Goal: Task Accomplishment & Management: Use online tool/utility

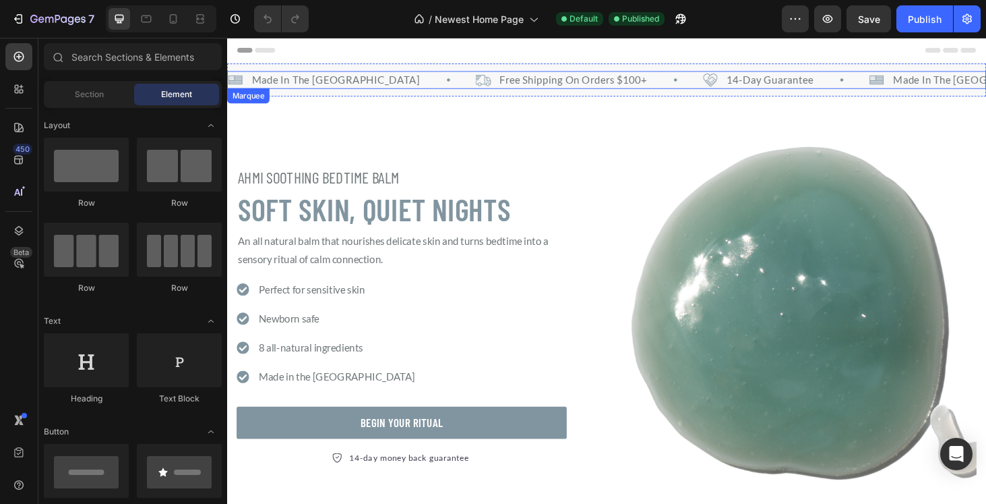
click at [603, 82] on div "Image Free Shipping On Orders $100+ Text Block Row" at bounding box center [613, 82] width 243 height 19
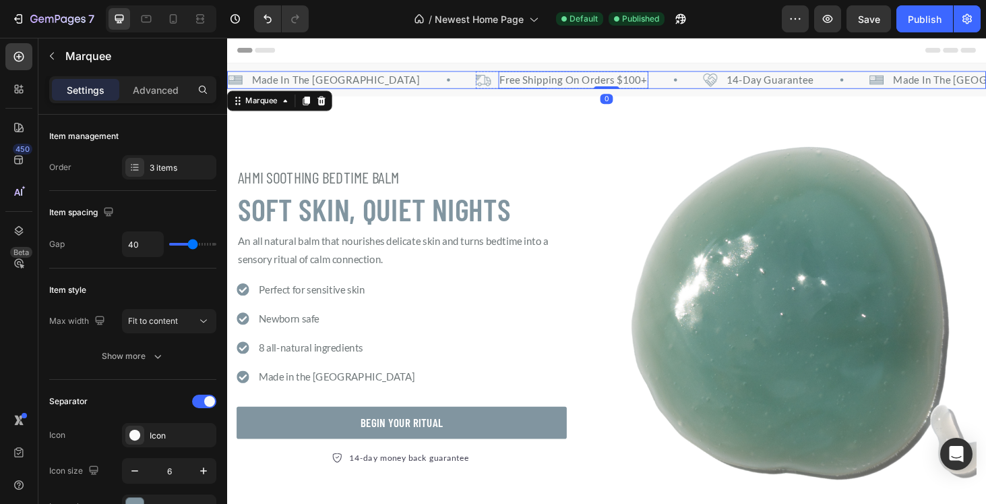
click at [518, 83] on p "Free Shipping On Orders $100+" at bounding box center [597, 83] width 158 height 16
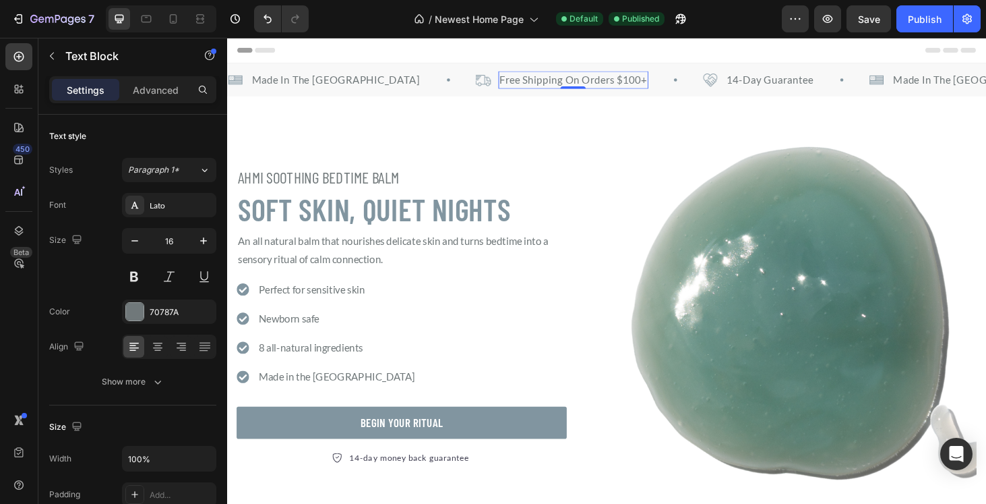
click at [518, 83] on p "Free Shipping On Orders $100+" at bounding box center [597, 83] width 158 height 16
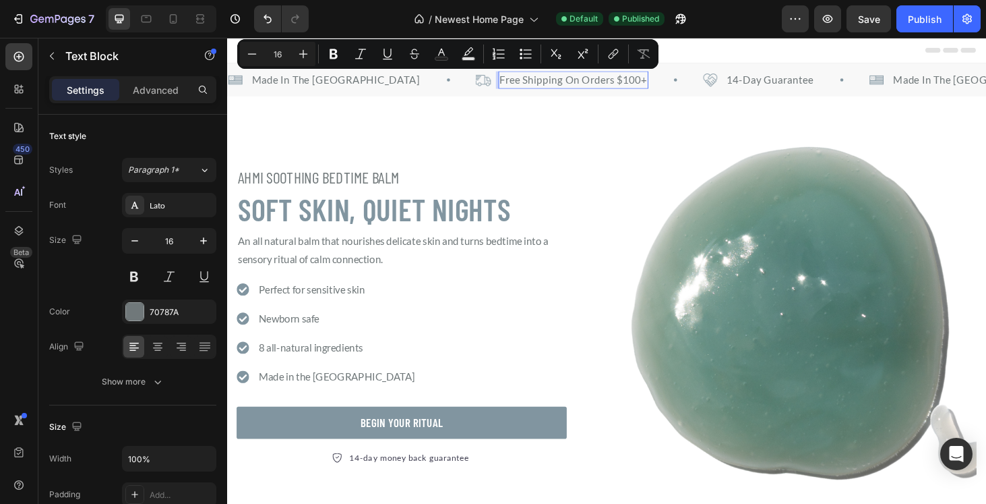
click at [518, 84] on p "Free Shipping On Orders $100+" at bounding box center [597, 83] width 158 height 16
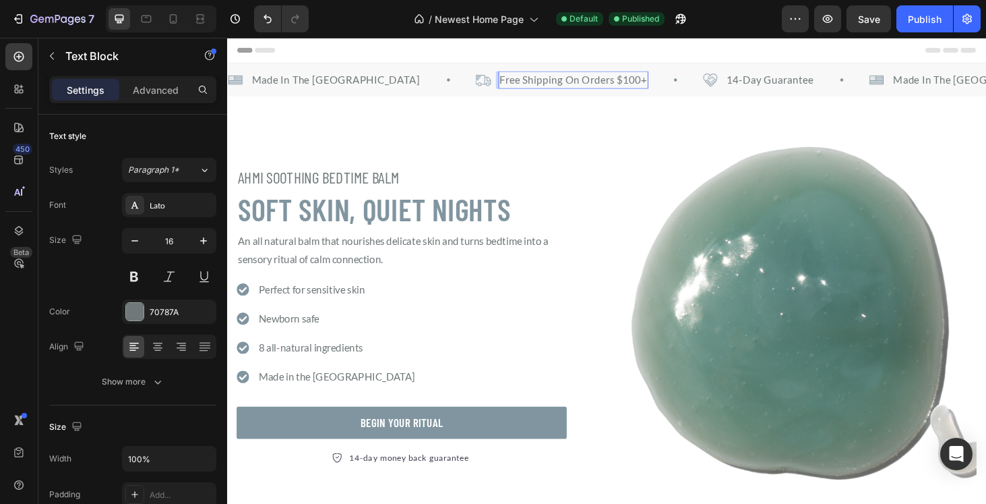
click at [518, 90] on p "Free Shipping On Orders $100+" at bounding box center [597, 83] width 158 height 16
click at [572, 83] on p "Free Shipping On Orders $100+" at bounding box center [597, 83] width 158 height 16
click at [576, 84] on p "Free Shipping On Orders $100+" at bounding box center [597, 83] width 158 height 16
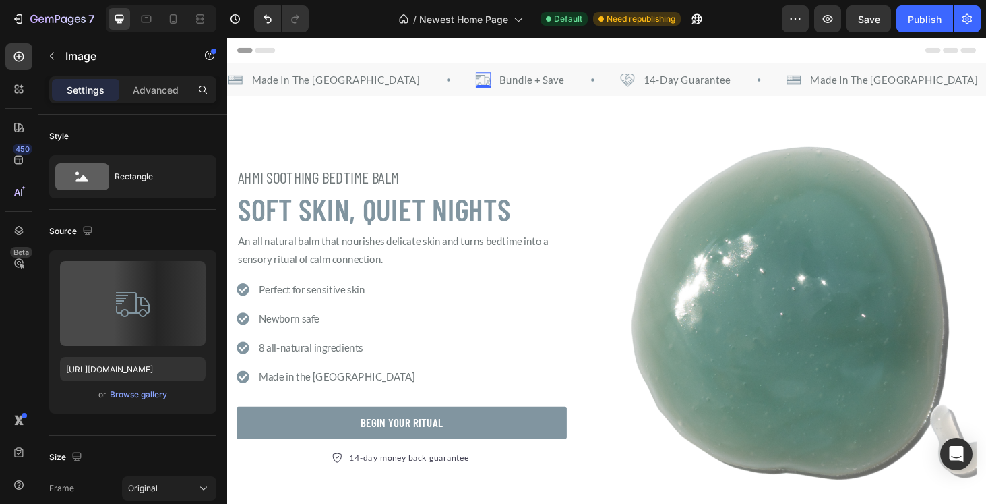
click at [492, 84] on img at bounding box center [500, 83] width 16 height 16
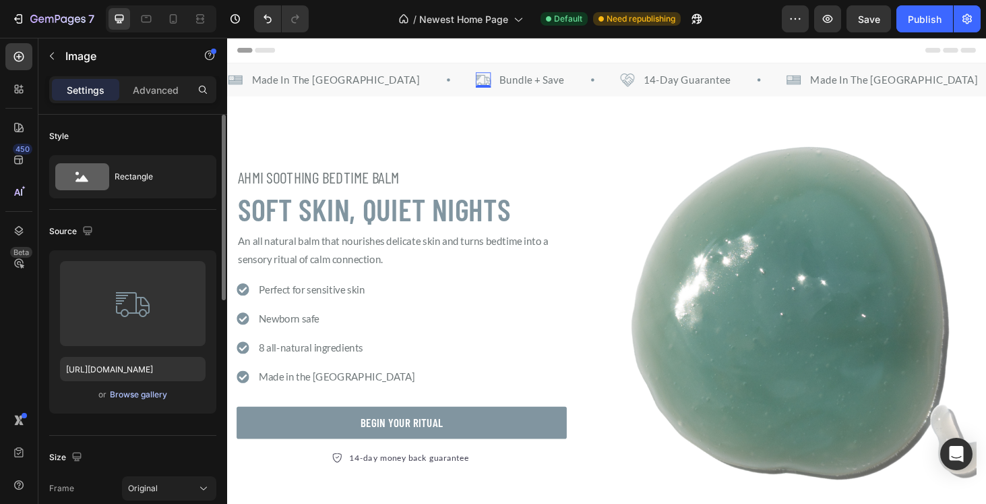
click at [119, 394] on div "Browse gallery" at bounding box center [138, 394] width 57 height 12
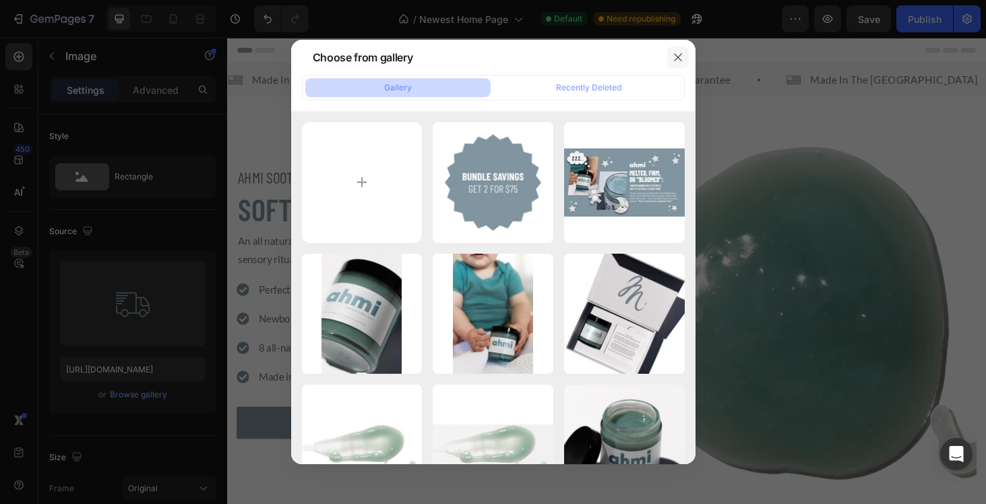
click at [675, 58] on icon "button" at bounding box center [678, 57] width 11 height 11
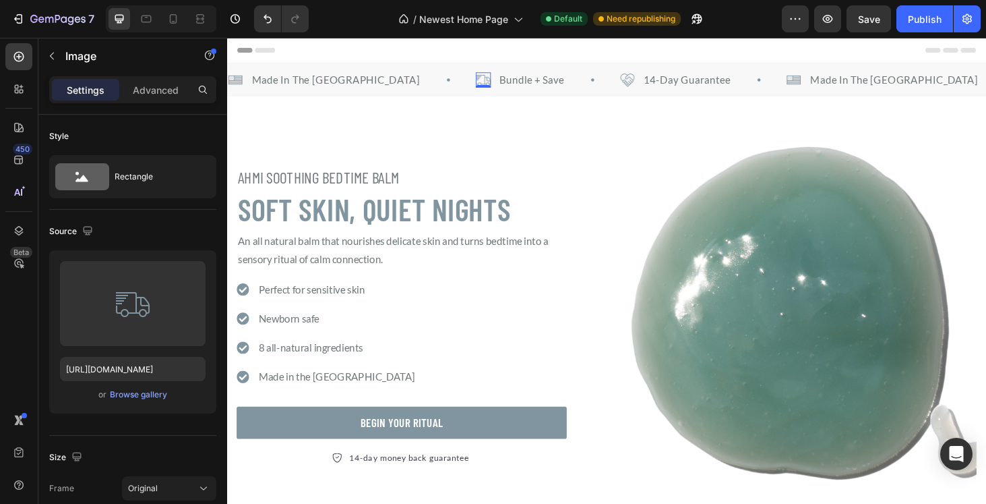
click at [492, 84] on img at bounding box center [500, 83] width 16 height 16
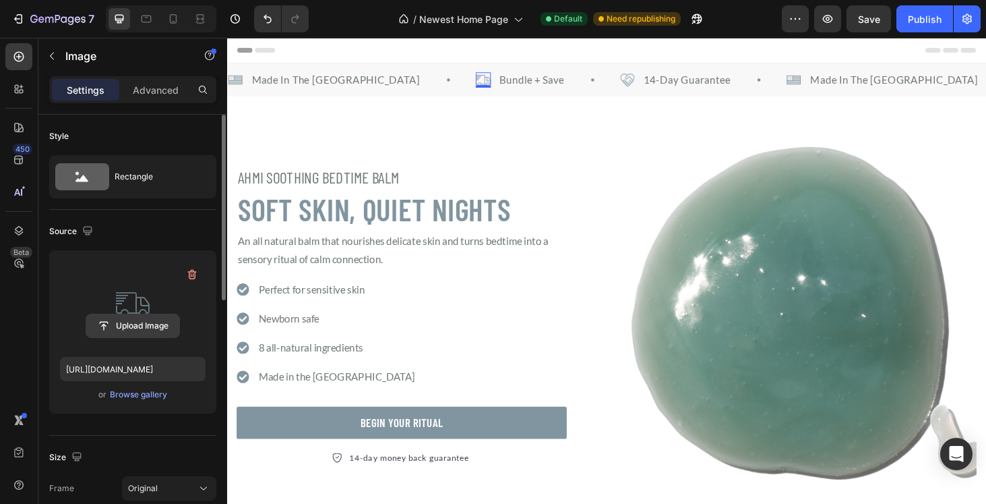
click at [127, 324] on input "file" at bounding box center [132, 325] width 93 height 23
click at [131, 324] on input "file" at bounding box center [132, 325] width 93 height 23
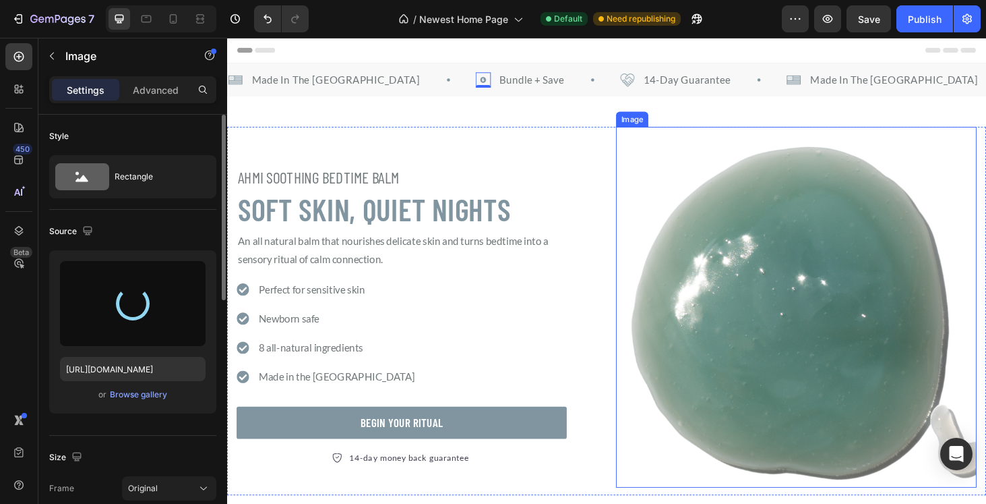
type input "https://cdn.shopify.com/s/files/1/0753/9782/4760/files/gempages_564187156298334…"
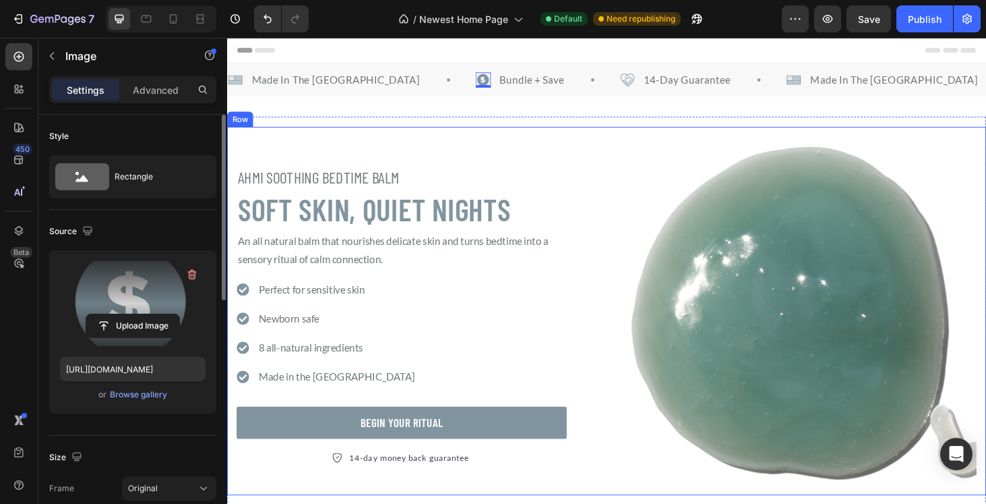
click at [568, 173] on div "AHMI SOOTHING BEDTIME BALM Heading SOFT SKIN, QUIET NIGHTS Heading An all natur…" at bounding box center [429, 329] width 384 height 392
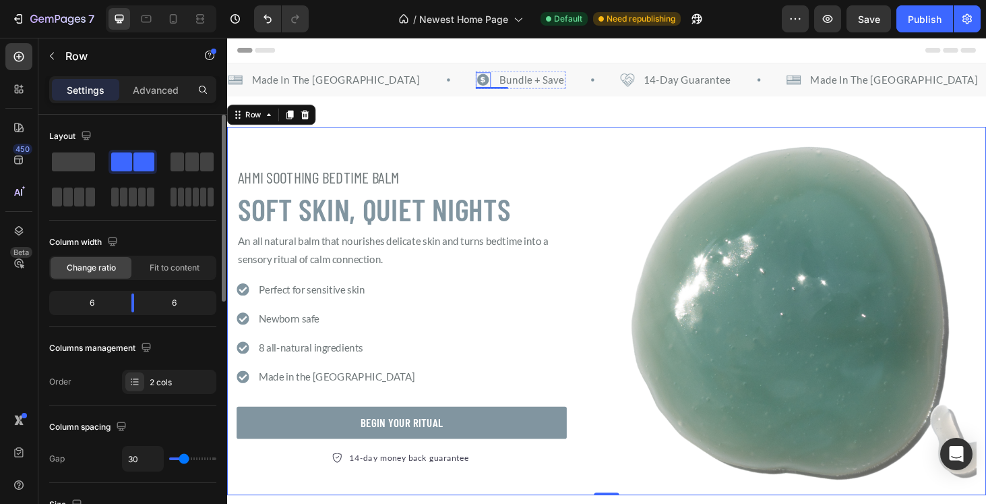
click at [492, 83] on img at bounding box center [500, 83] width 16 height 16
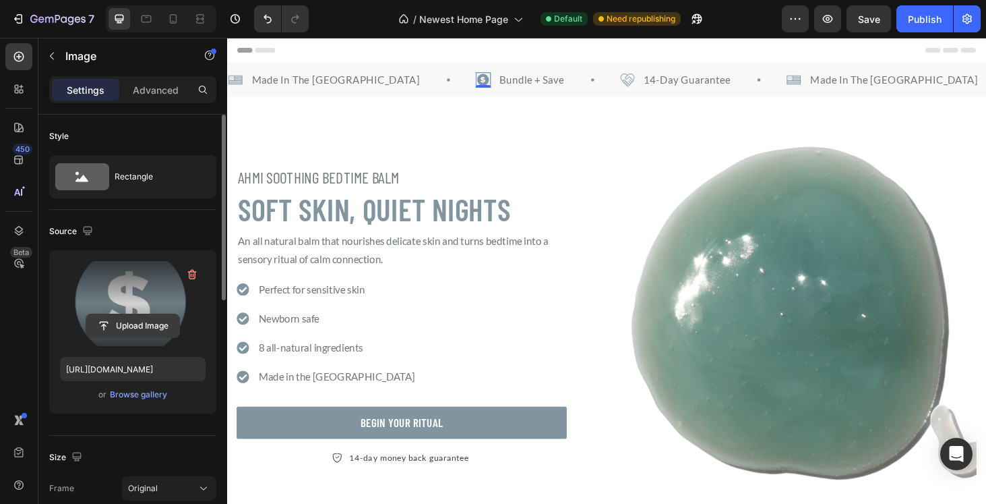
click at [136, 324] on input "file" at bounding box center [132, 325] width 93 height 23
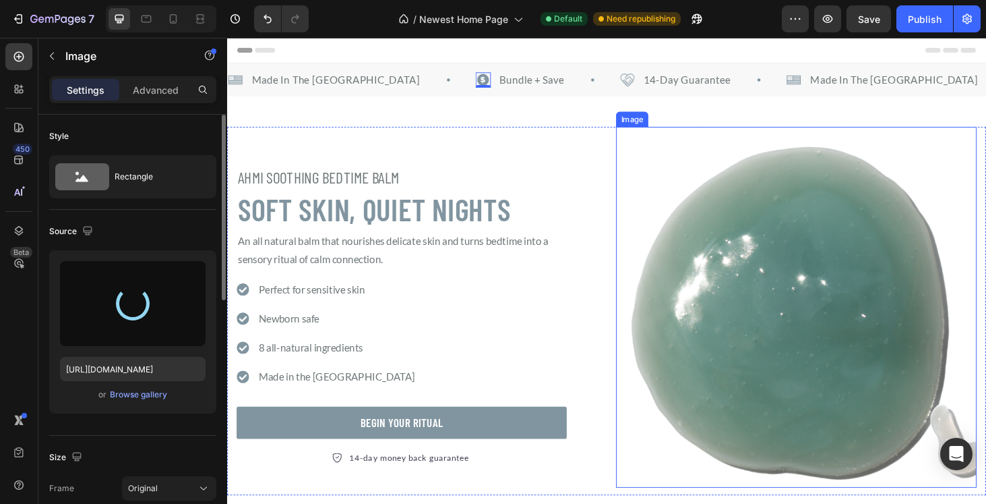
type input "https://cdn.shopify.com/s/files/1/0753/9782/4760/files/gempages_564187156298334…"
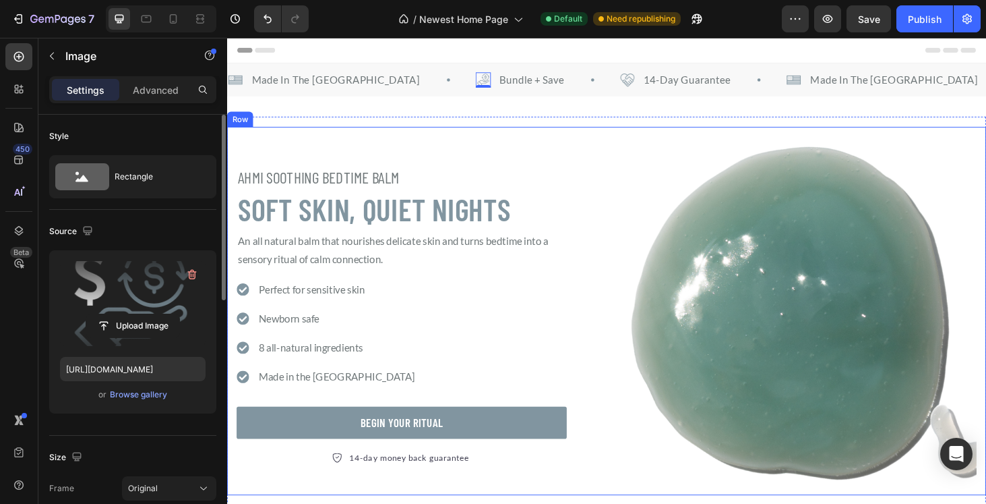
click at [581, 162] on div "AHMI SOOTHING BEDTIME BALM Heading SOFT SKIN, QUIET NIGHTS Heading An all natur…" at bounding box center [429, 329] width 384 height 392
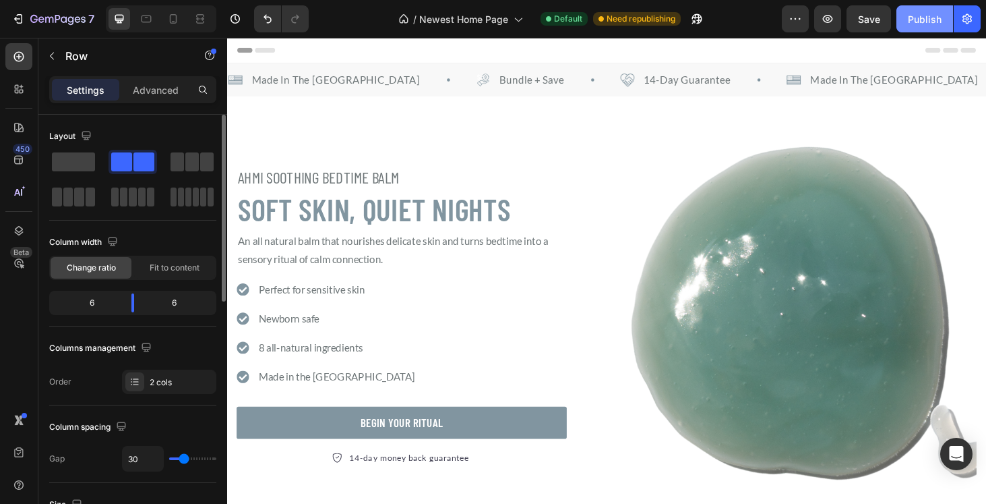
click at [928, 23] on div "Publish" at bounding box center [925, 19] width 34 height 14
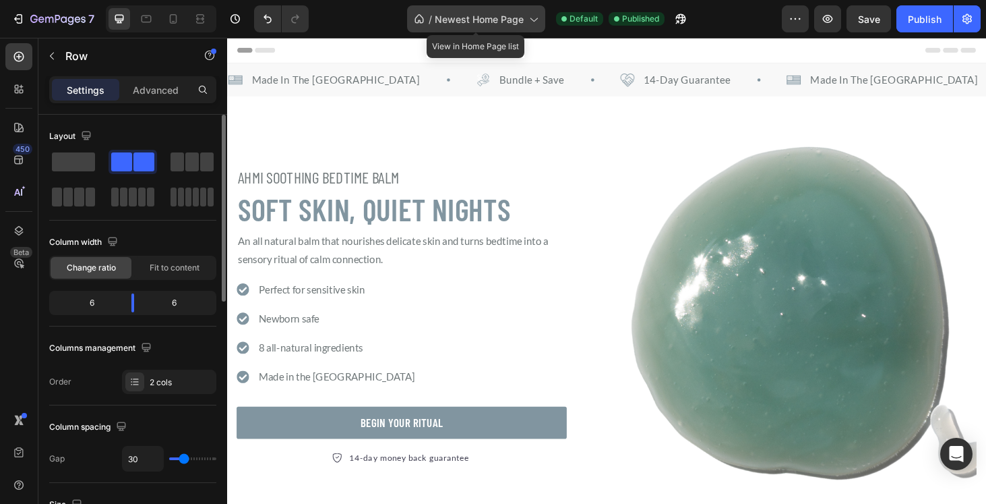
click at [533, 15] on icon at bounding box center [532, 18] width 13 height 13
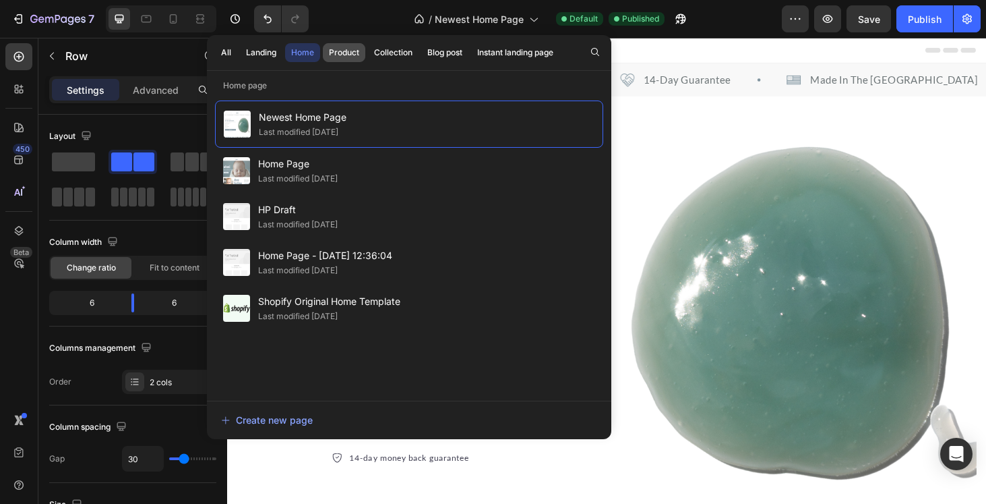
click at [346, 52] on div "Product" at bounding box center [344, 53] width 30 height 12
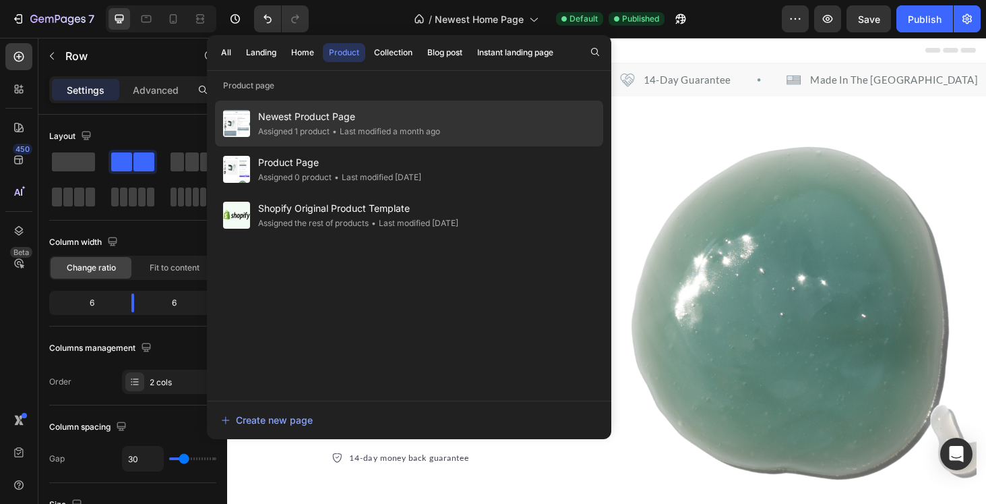
click at [309, 115] on span "Newest Product Page" at bounding box center [349, 117] width 182 height 16
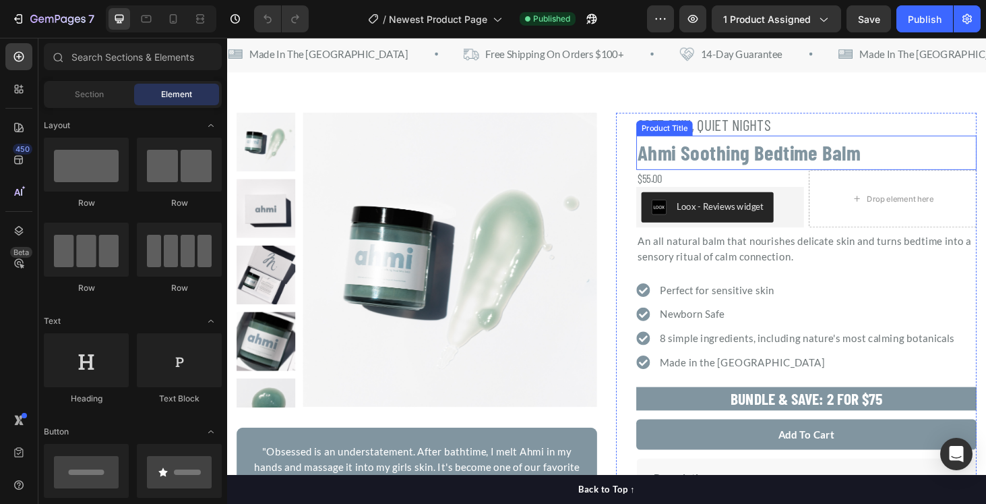
scroll to position [38, 0]
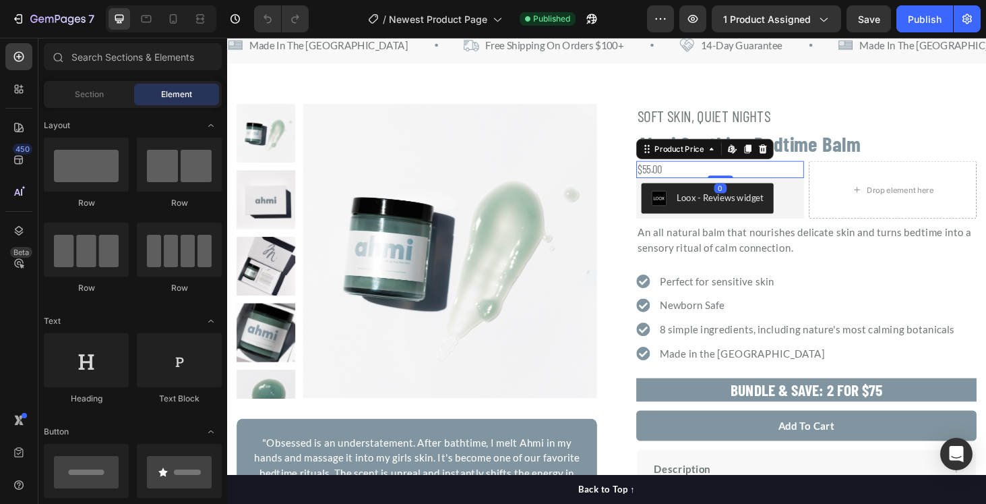
click at [677, 177] on div "$55.00" at bounding box center [752, 178] width 179 height 18
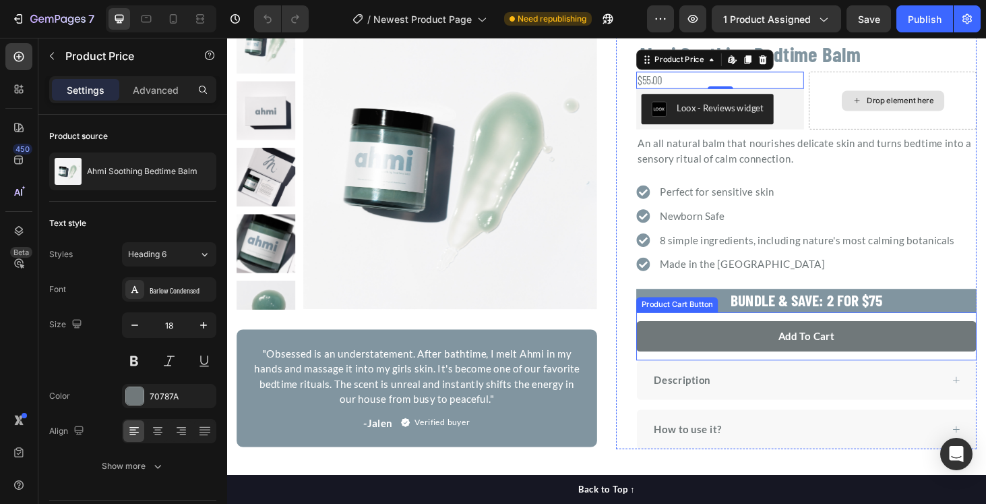
scroll to position [139, 0]
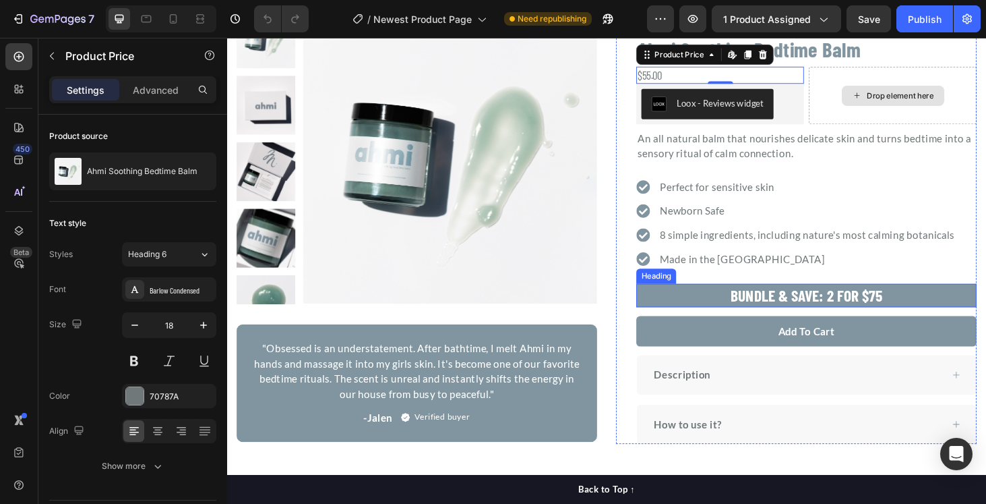
click at [919, 310] on h2 "BUNDLE & SAVE: 2 FOR $75" at bounding box center [844, 312] width 363 height 25
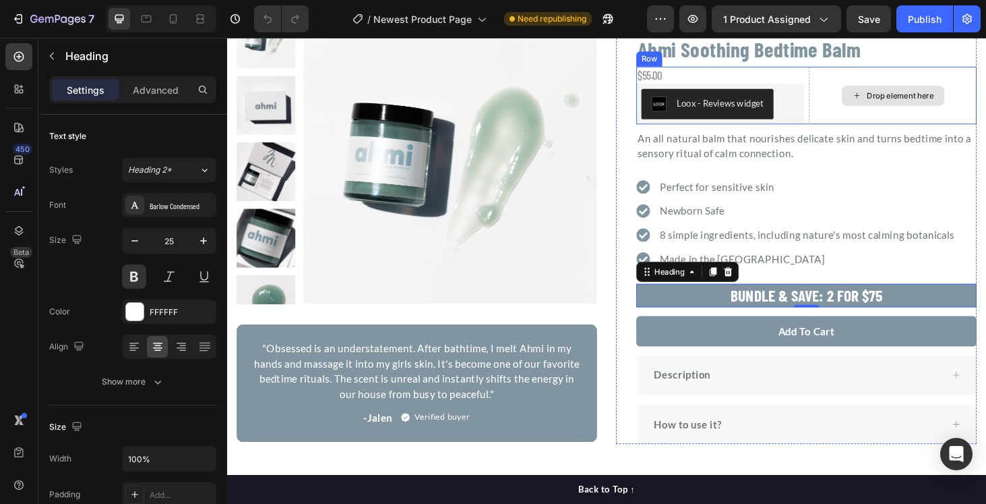
scroll to position [0, 0]
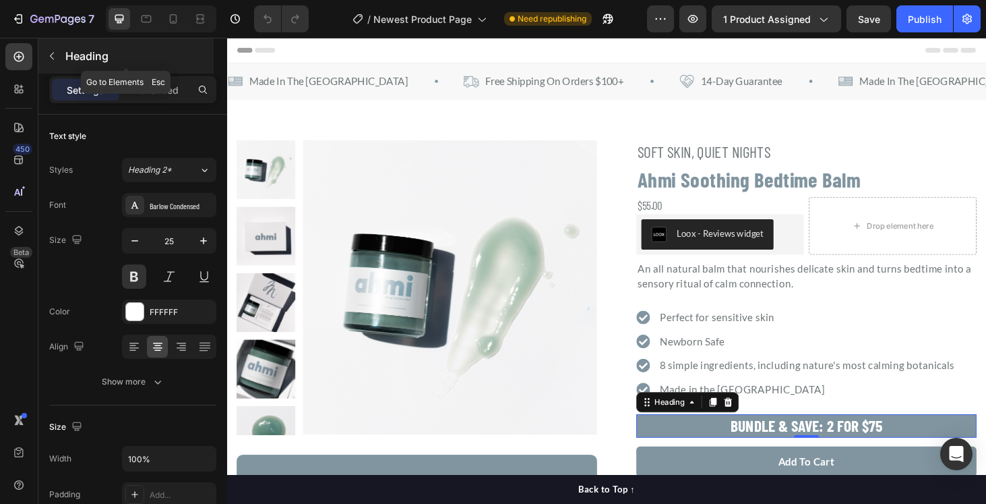
click at [53, 58] on icon "button" at bounding box center [52, 56] width 4 height 7
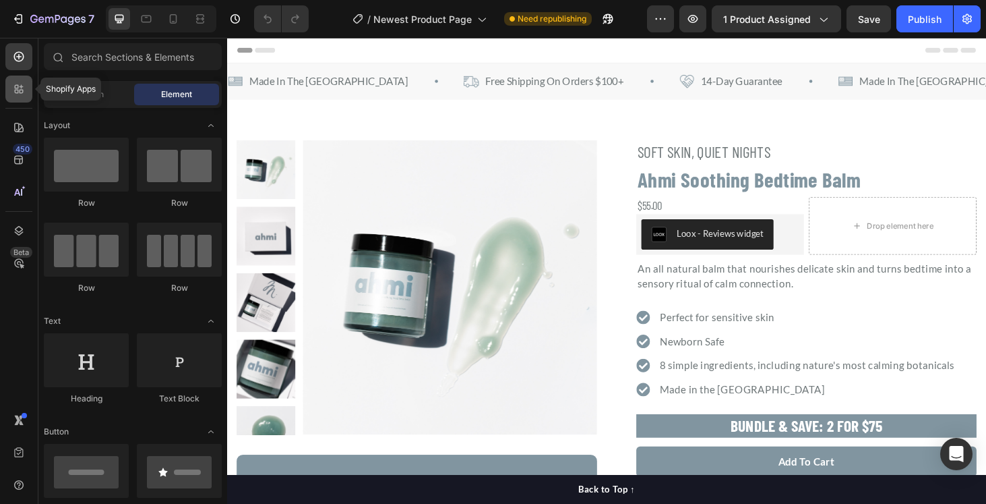
click at [13, 92] on icon at bounding box center [18, 88] width 13 height 13
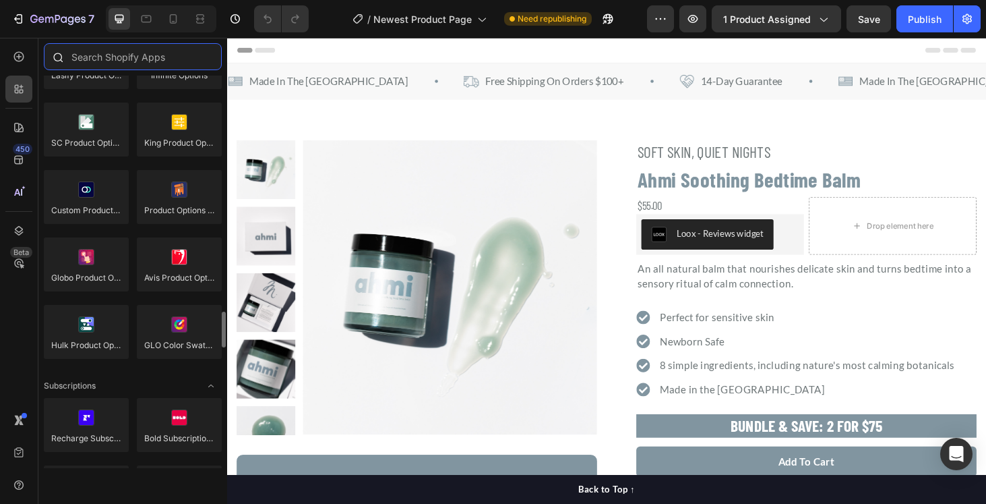
scroll to position [1462, 0]
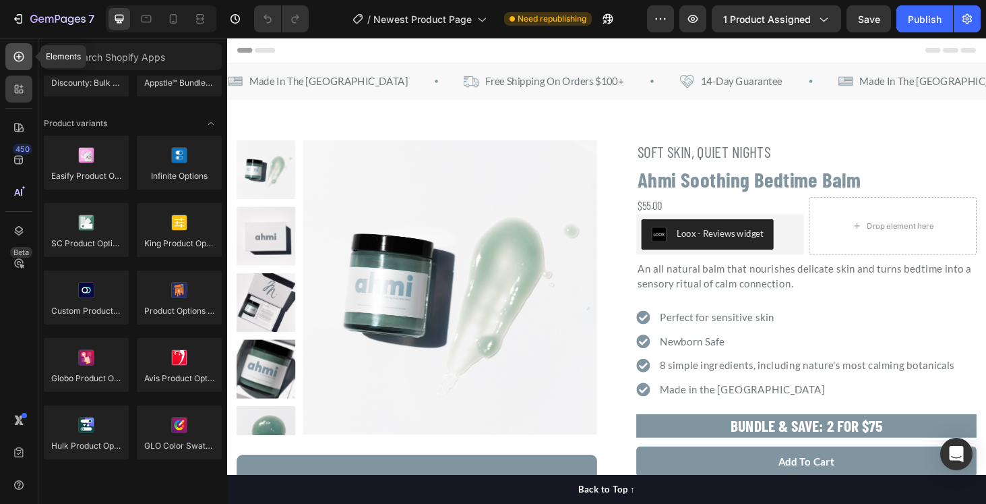
click at [18, 60] on icon at bounding box center [18, 56] width 13 height 13
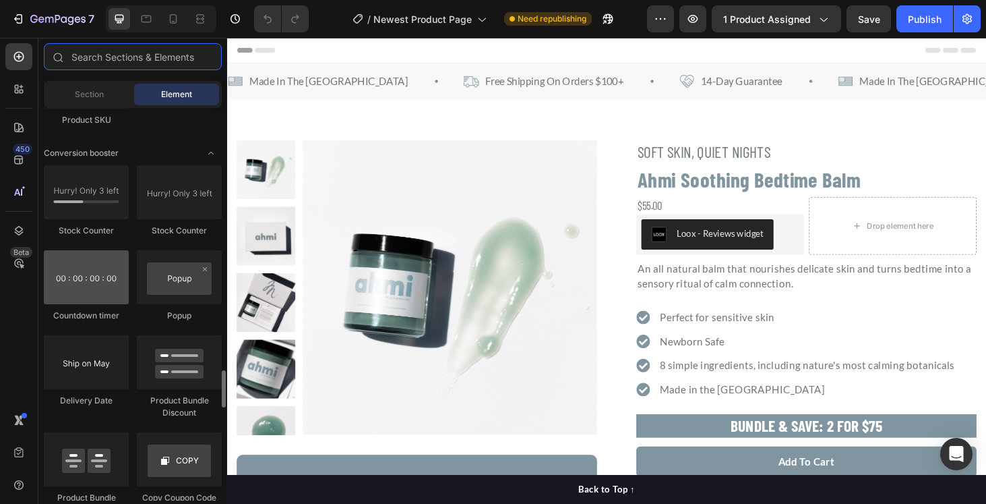
scroll to position [2737, 0]
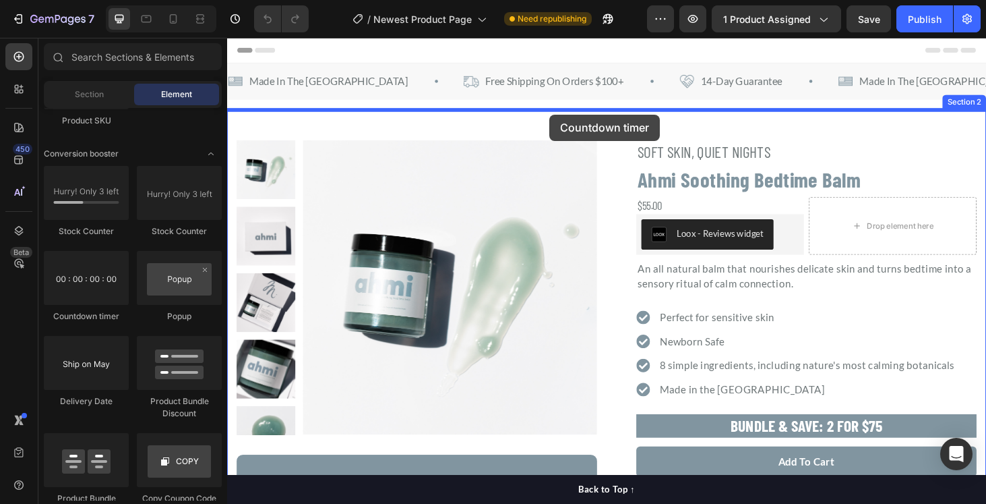
drag, startPoint x: 316, startPoint y: 329, endPoint x: 570, endPoint y: 119, distance: 329.4
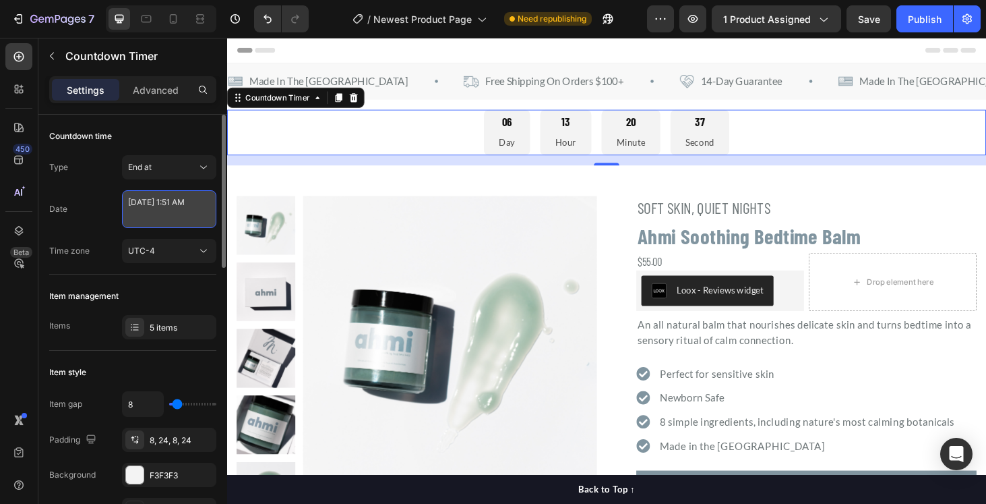
select select "1"
select select "51"
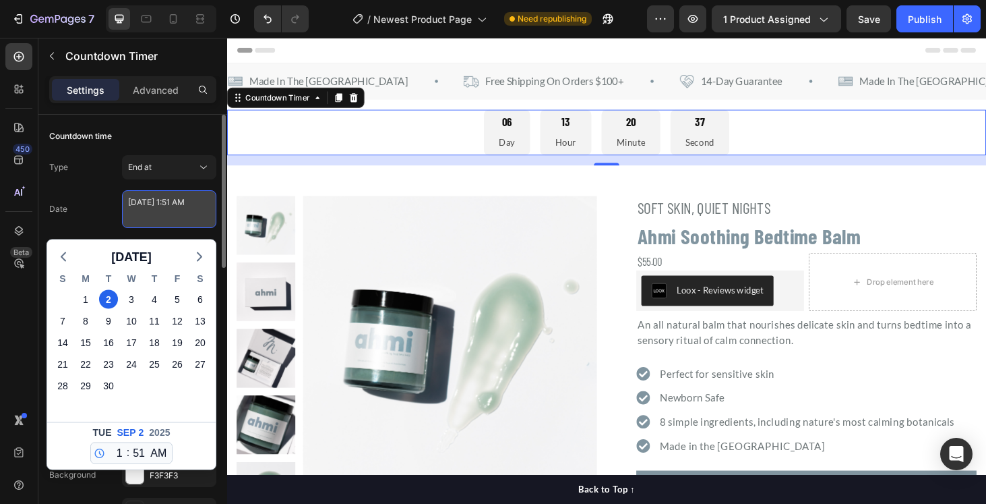
click at [167, 212] on textarea "[DATE] 1:51 AM" at bounding box center [169, 209] width 94 height 38
click at [87, 298] on div "1" at bounding box center [85, 299] width 19 height 19
type textarea "[DATE] 1:51 AM"
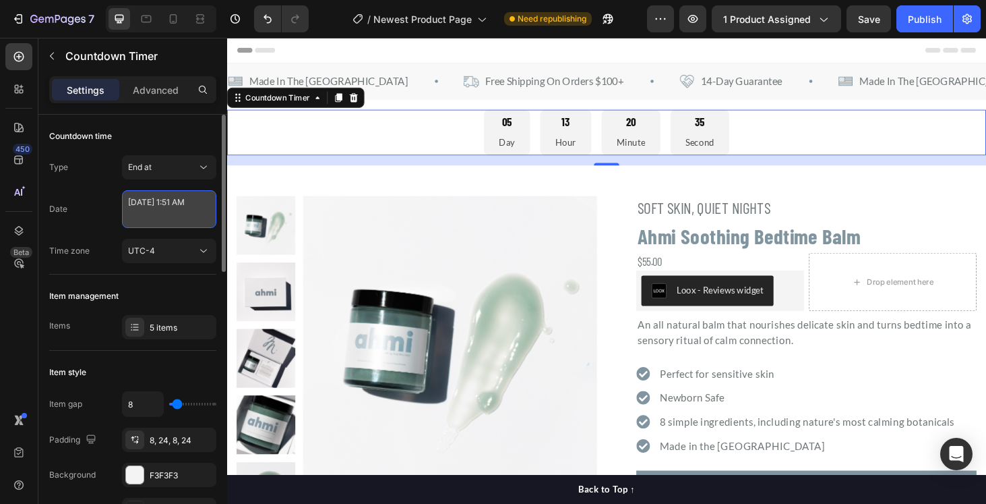
select select "1"
select select "51"
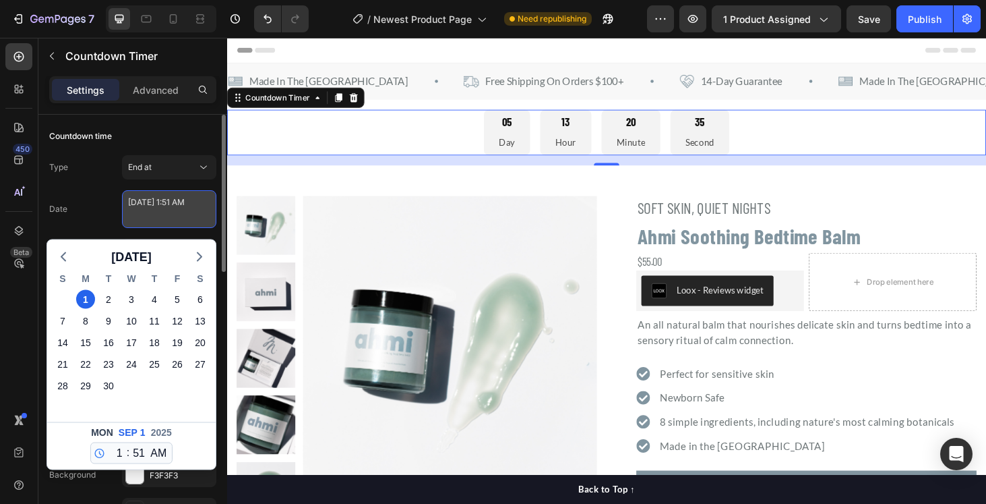
click at [175, 217] on textarea "[DATE] 1:51 AM" at bounding box center [169, 209] width 94 height 38
click at [131, 212] on textarea "[DATE] 1:51 AM" at bounding box center [169, 209] width 94 height 38
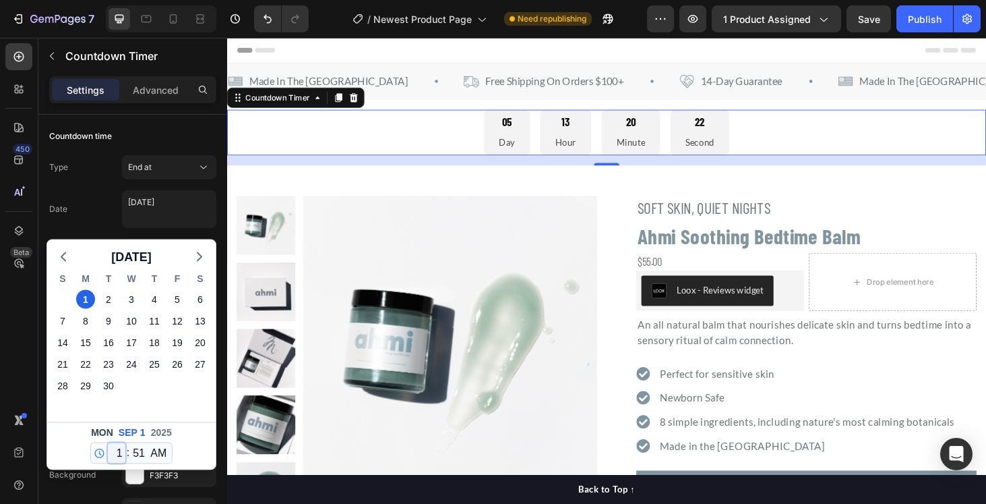
type textarea "[DATE] 1:51 AM"
click at [122, 450] on select "12 1 2 3 4 5 6 7 8 9 10 11" at bounding box center [117, 453] width 18 height 20
select select "0"
click at [108, 443] on select "12 1 2 3 4 5 6 7 8 9 10 11" at bounding box center [117, 453] width 18 height 20
type textarea "[DATE] 12:51 AM"
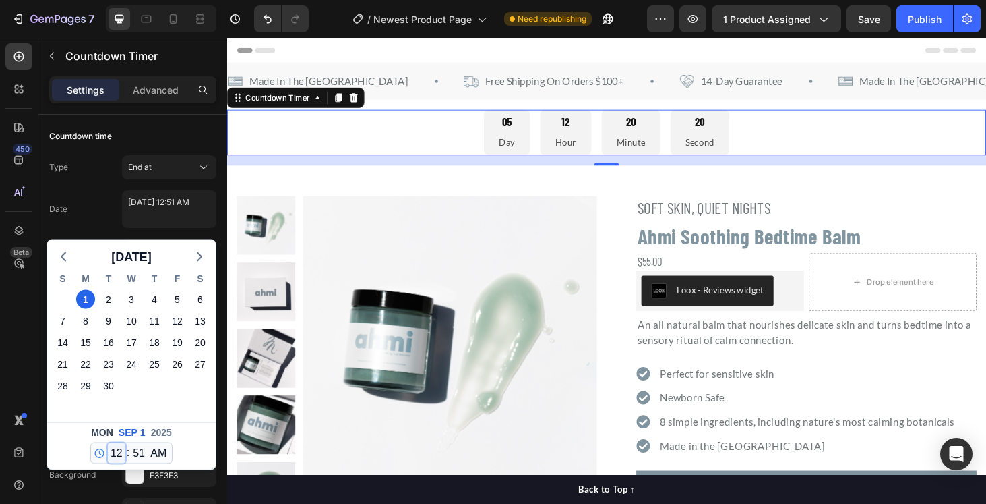
click at [121, 450] on select "12 1 2 3 4 5 6 7 8 9 10 11" at bounding box center [117, 453] width 18 height 20
select select "11"
click at [108, 443] on select "12 1 2 3 4 5 6 7 8 9 10 11" at bounding box center [117, 453] width 18 height 20
type textarea "[DATE] 11:51 AM"
click at [143, 452] on select "00 01 02 03 04 05 06 07 08 09 10 11 12 13 14 15 16 17 18 19 20 21 22 23 24 25 2…" at bounding box center [139, 453] width 18 height 20
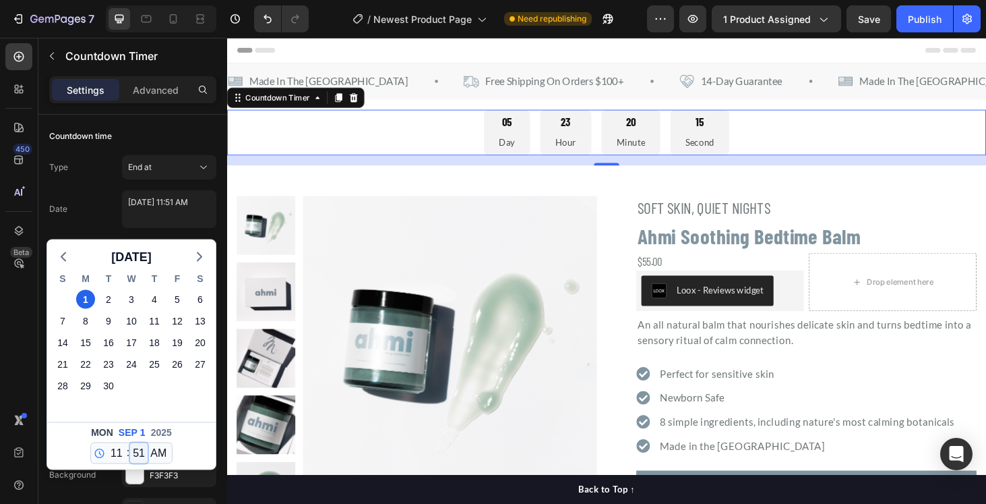
select select "59"
click at [130, 443] on select "00 01 02 03 04 05 06 07 08 09 10 11 12 13 14 15 16 17 18 19 20 21 22 23 24 25 2…" at bounding box center [139, 453] width 18 height 20
type textarea "[DATE] 11:59 AM"
click at [161, 451] on select "AM PM" at bounding box center [159, 453] width 22 height 20
select select "false"
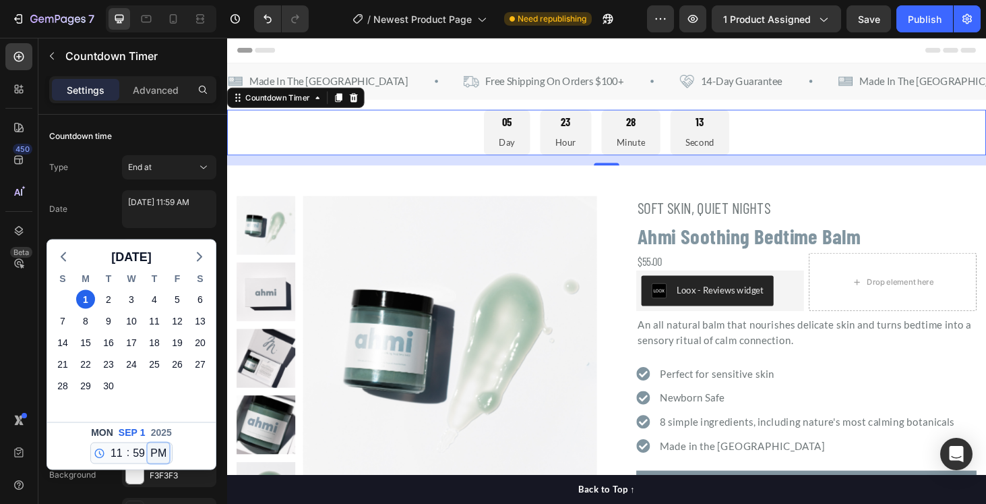
click at [148, 443] on select "AM PM" at bounding box center [159, 453] width 22 height 20
type textarea "[DATE] 11:59 PM"
select select "23"
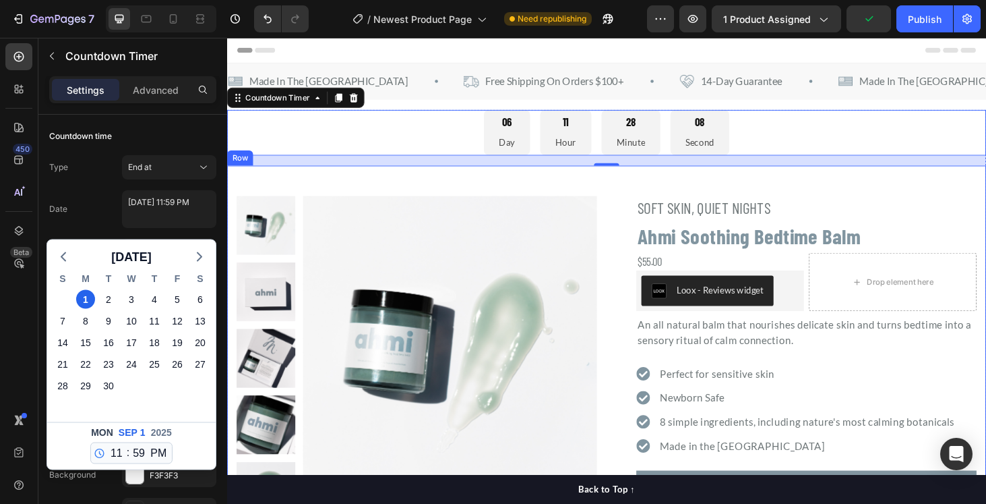
click at [896, 193] on div ""Obsessed is an understatement. Ahmi is a staple in our bedtime routine." -Jale…" at bounding box center [631, 448] width 809 height 549
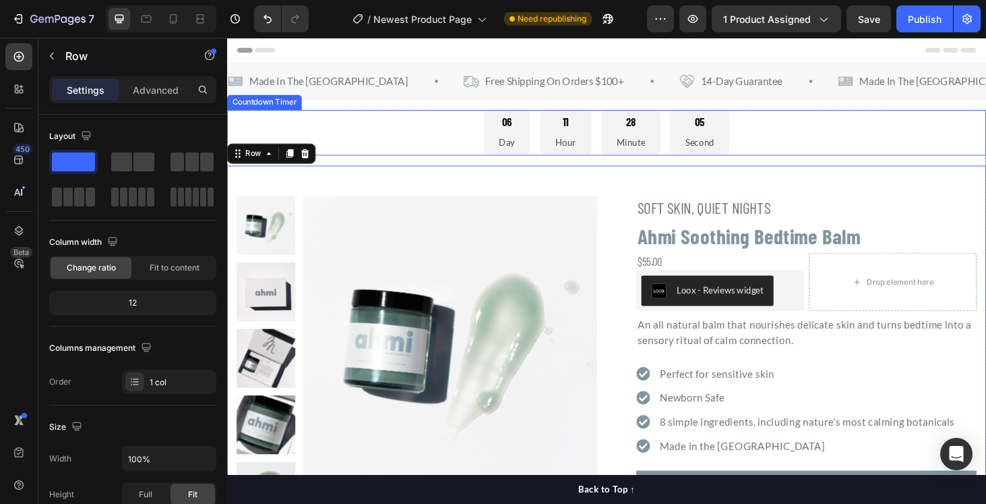
click at [491, 140] on div "06 Day 11 Hour 28 Minute 05 Second" at bounding box center [631, 139] width 809 height 49
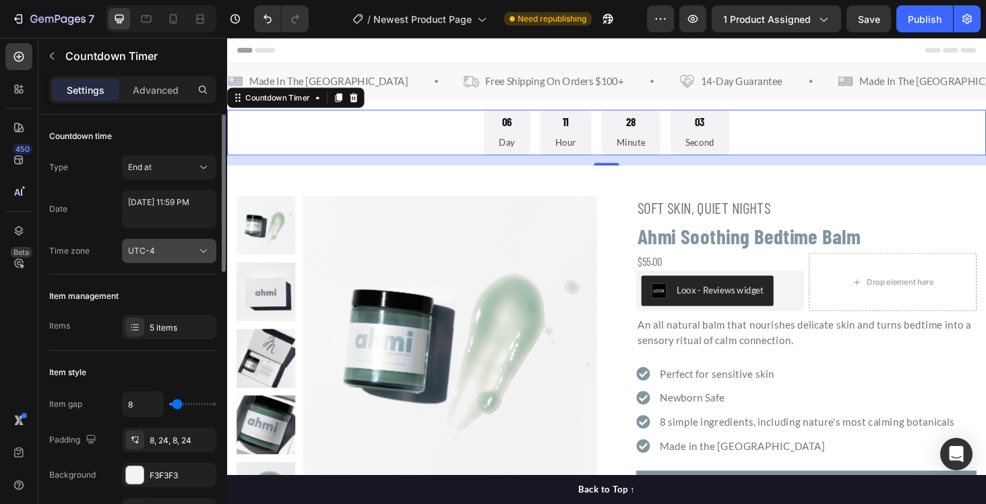
click at [200, 250] on icon at bounding box center [203, 250] width 13 height 13
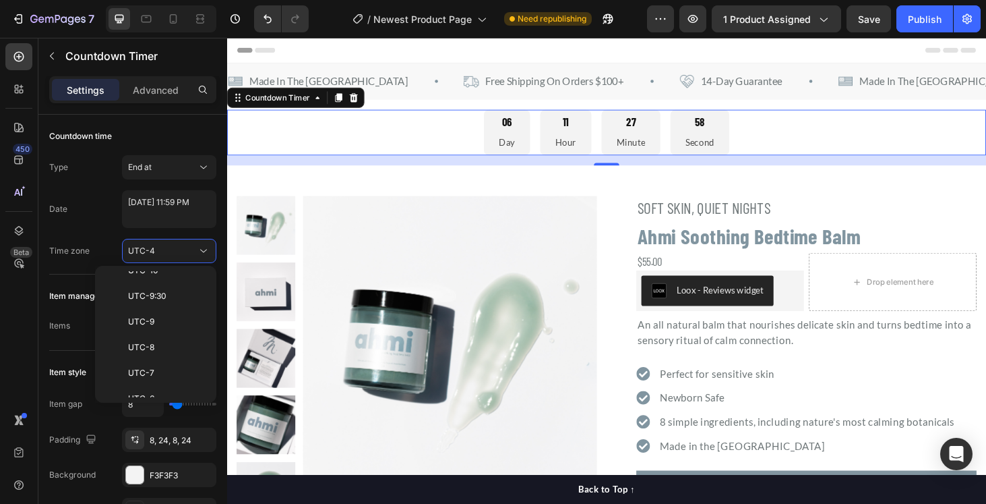
scroll to position [0, 0]
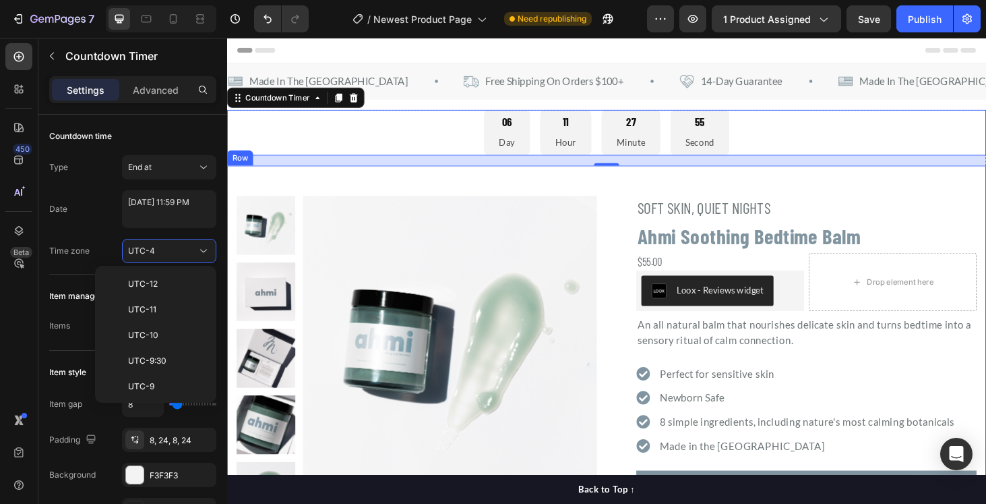
click at [891, 189] on div ""Obsessed is an understatement. Ahmi is a staple in our bedtime routine." -Jale…" at bounding box center [631, 448] width 809 height 549
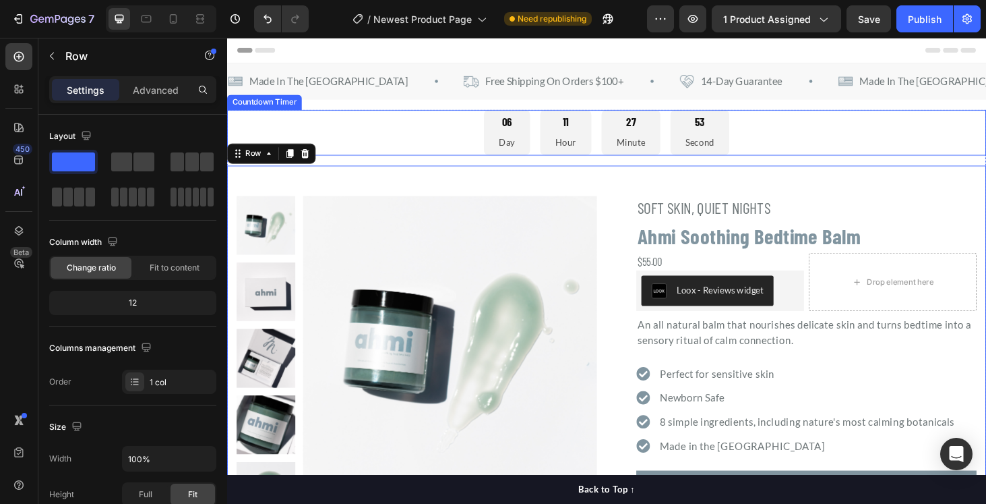
click at [444, 132] on div "06 Day 11 Hour 27 Minute 53 Second" at bounding box center [631, 139] width 809 height 49
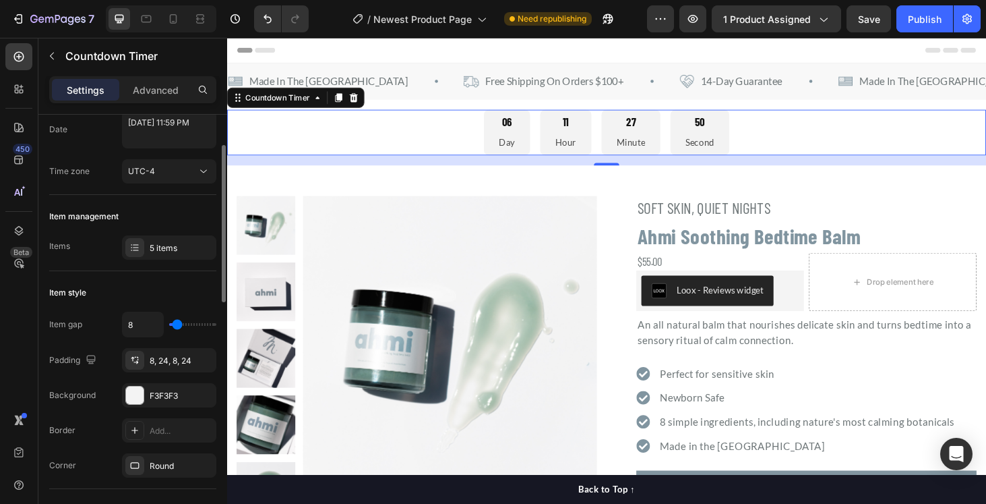
scroll to position [82, 0]
click at [175, 240] on div "5 items" at bounding box center [181, 246] width 63 height 12
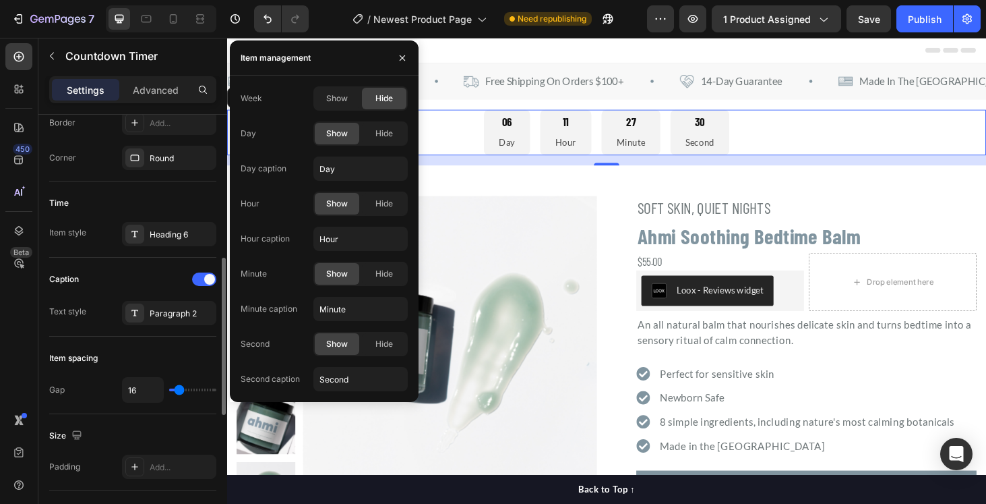
scroll to position [388, 0]
click at [69, 306] on div "Text style" at bounding box center [67, 310] width 37 height 12
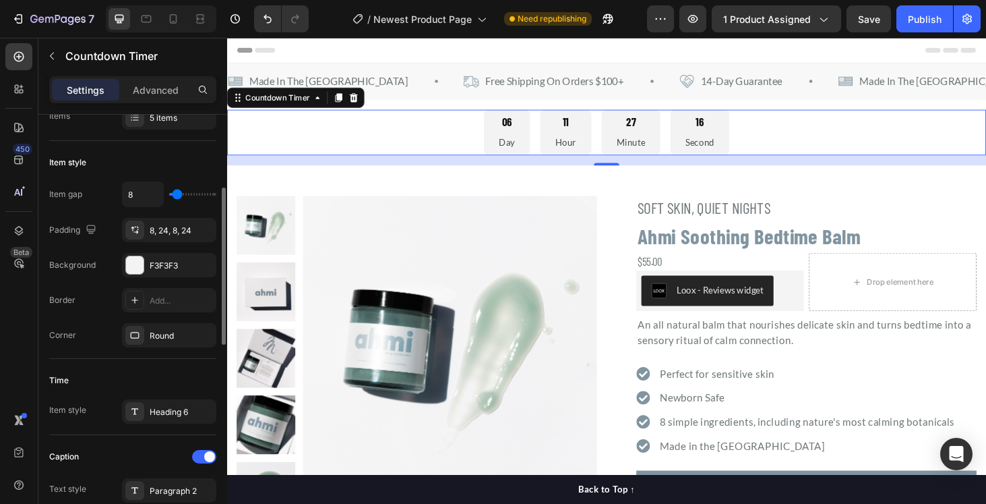
scroll to position [212, 0]
click at [139, 260] on div at bounding box center [135, 262] width 18 height 18
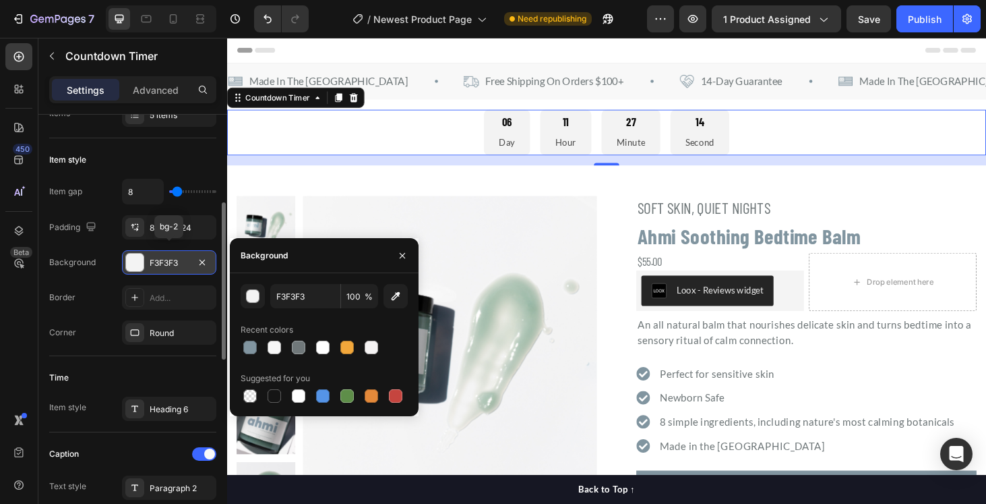
scroll to position [219, 0]
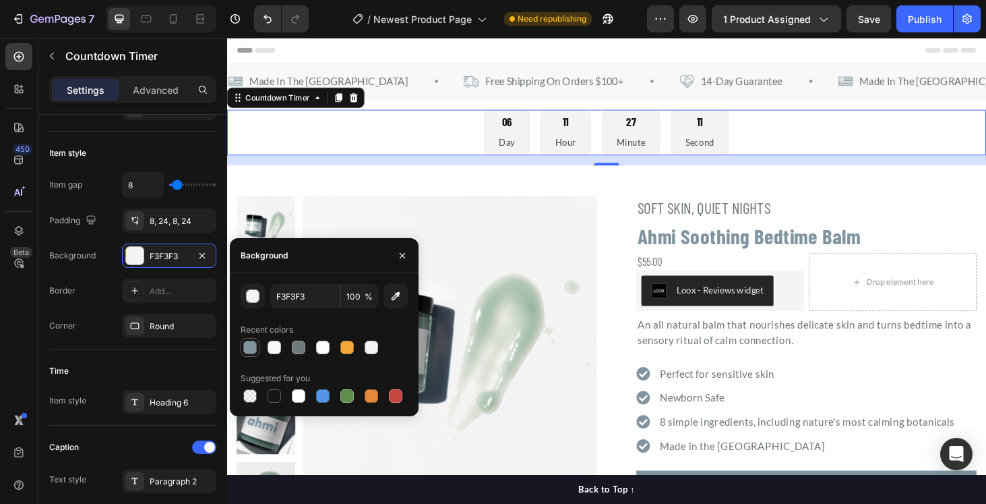
click at [251, 348] on div at bounding box center [249, 346] width 13 height 13
type input "8195A0"
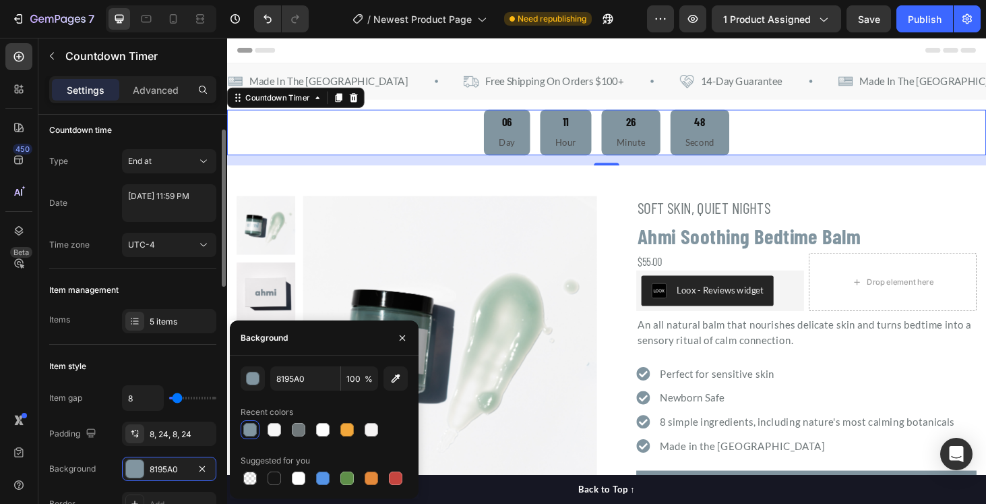
scroll to position [0, 0]
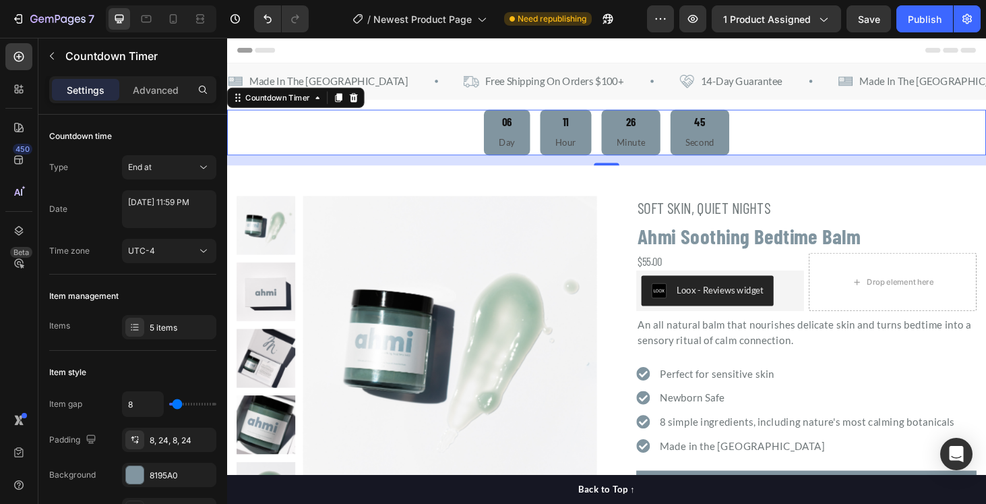
click at [527, 130] on div "06" at bounding box center [525, 128] width 17 height 16
click at [163, 93] on p "Advanced" at bounding box center [156, 90] width 46 height 14
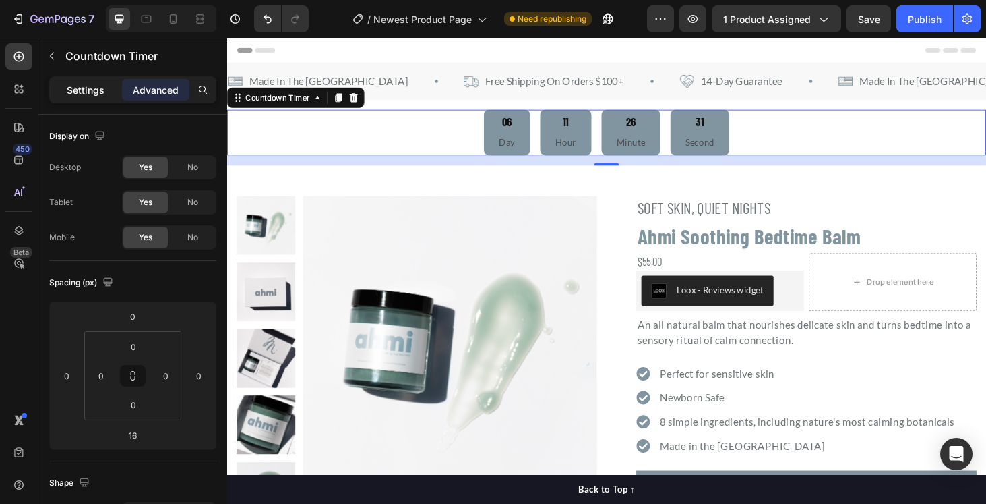
click at [91, 86] on p "Settings" at bounding box center [86, 90] width 38 height 14
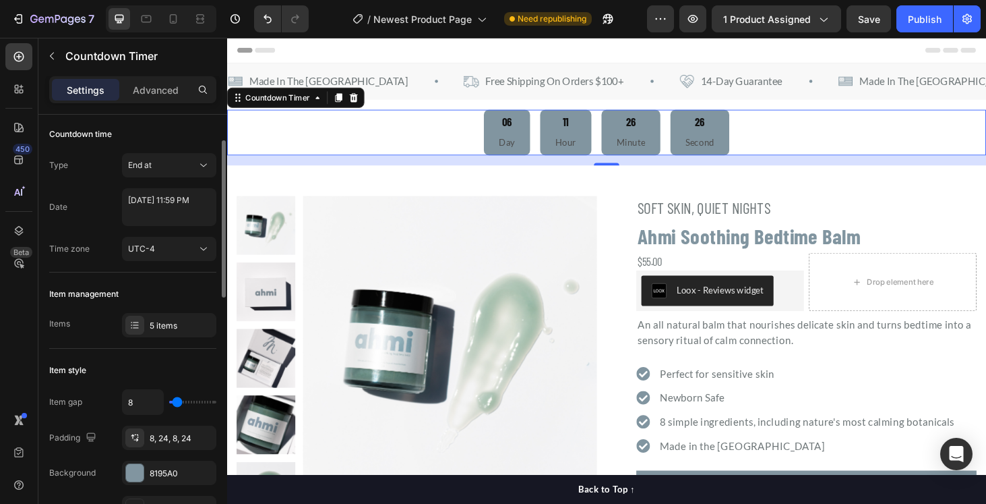
scroll to position [30, 0]
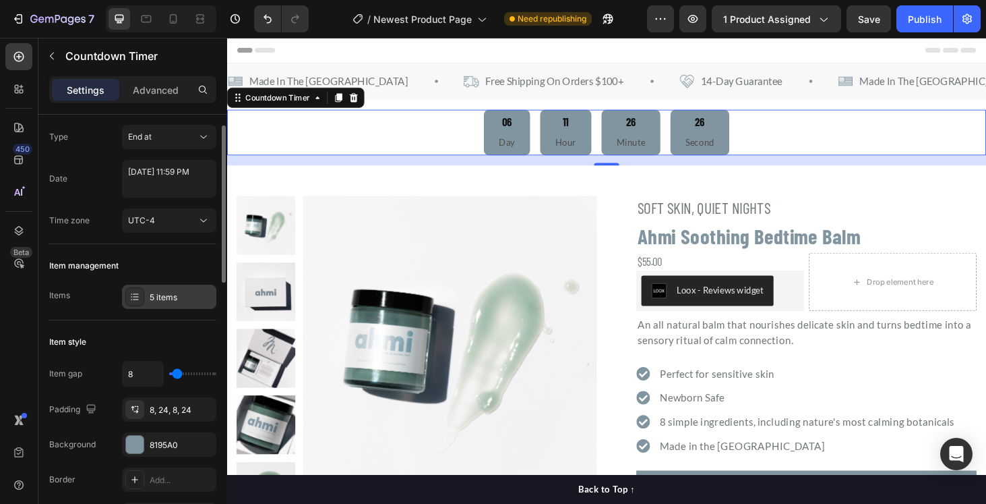
click at [177, 295] on div "5 items" at bounding box center [181, 297] width 63 height 12
click at [72, 176] on div "Date [DATE] 11:59 PM" at bounding box center [132, 179] width 167 height 38
click at [69, 224] on div "Time zone" at bounding box center [69, 220] width 40 height 12
click at [171, 138] on div "End at" at bounding box center [162, 137] width 69 height 12
click at [75, 136] on div "Type End at" at bounding box center [132, 137] width 167 height 24
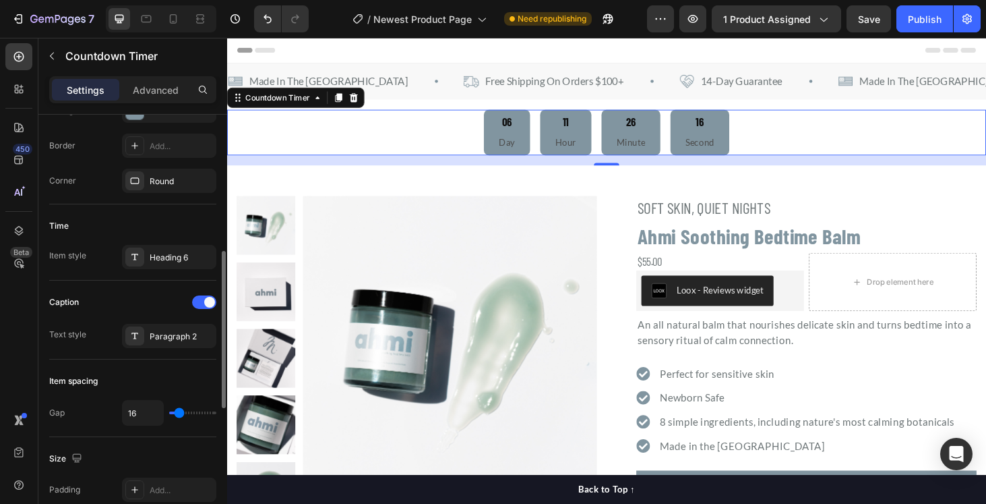
scroll to position [367, 0]
click at [165, 252] on div "Heading 6" at bounding box center [181, 254] width 63 height 12
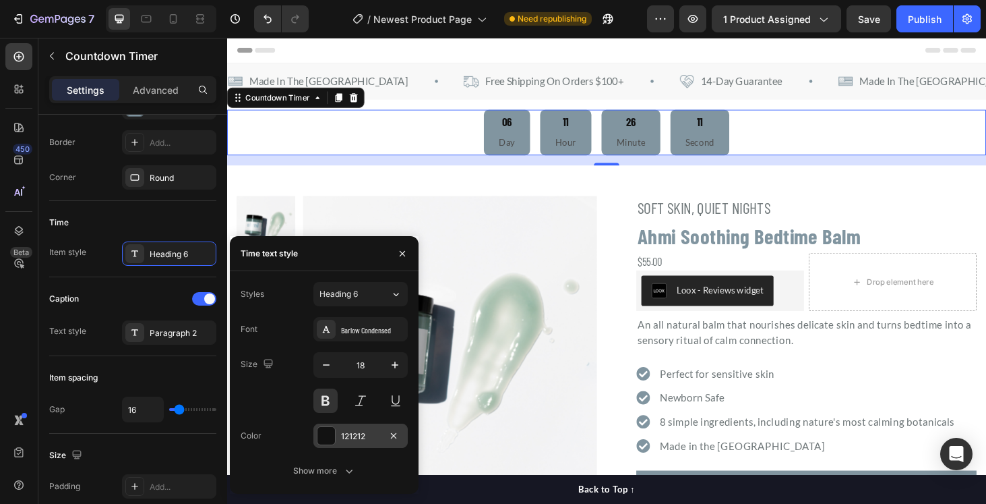
click at [329, 434] on div at bounding box center [326, 436] width 18 height 18
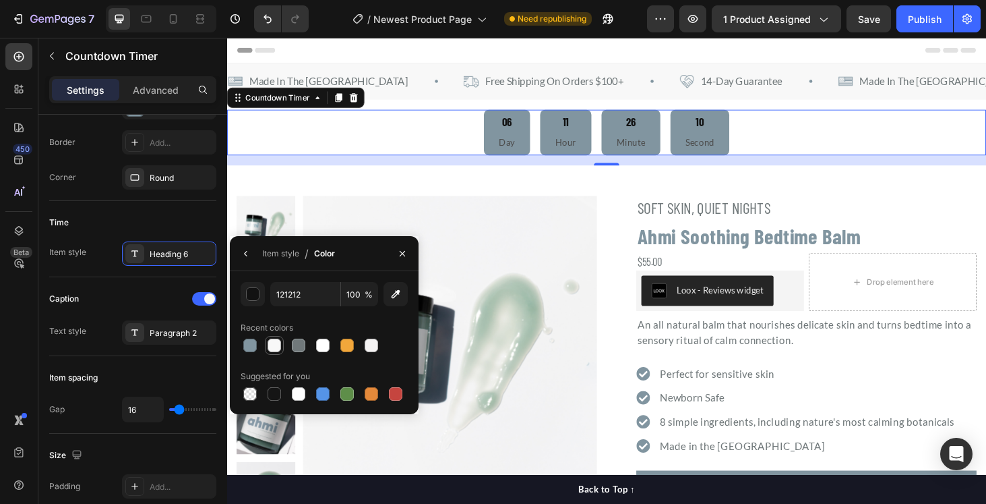
click at [276, 345] on div at bounding box center [274, 344] width 13 height 13
type input "F8F8F8"
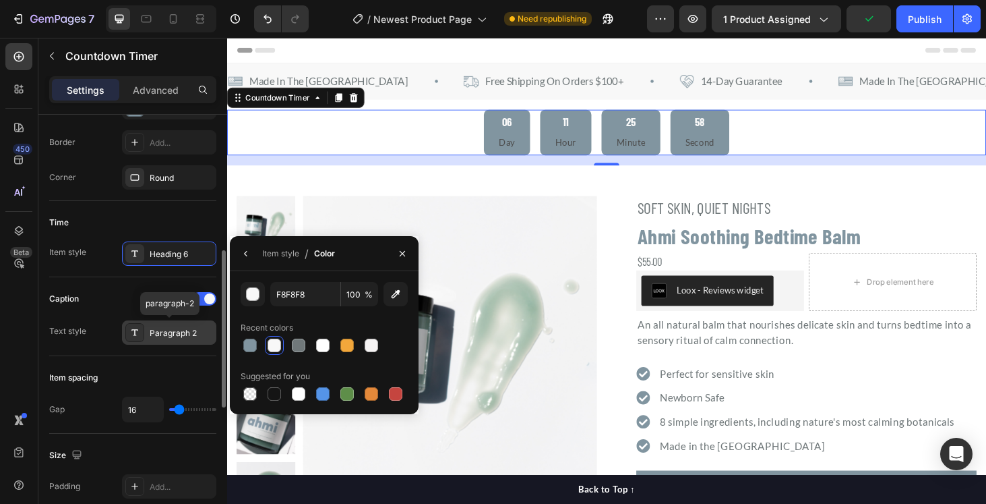
click at [176, 334] on div "Paragraph 2" at bounding box center [181, 333] width 63 height 12
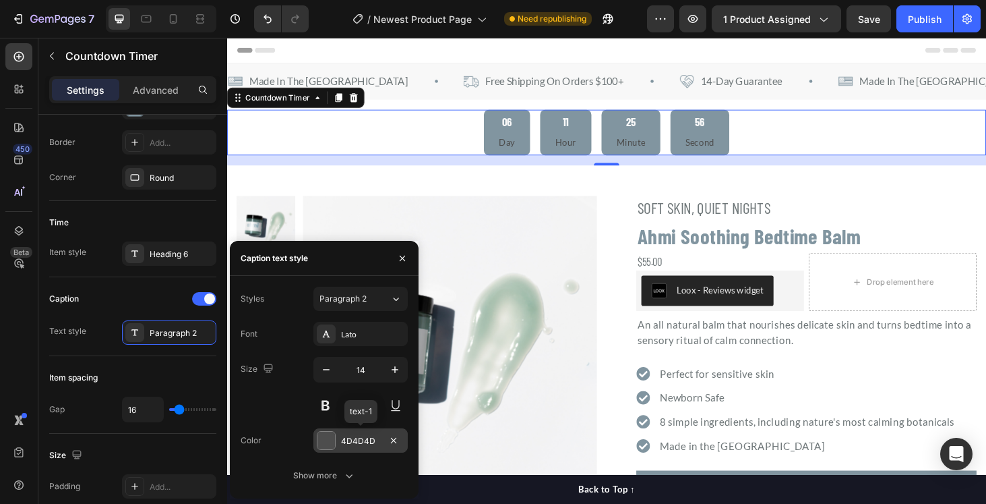
click at [329, 443] on div at bounding box center [326, 440] width 18 height 18
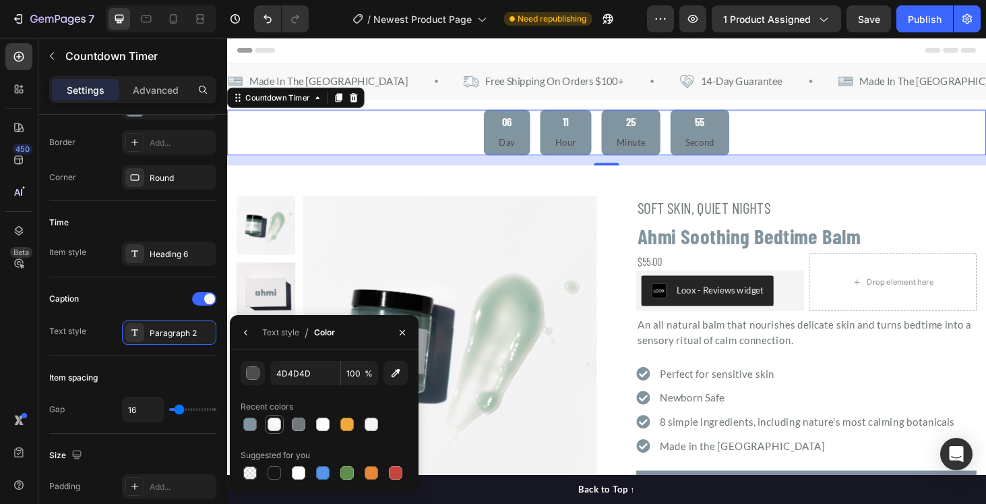
click at [270, 423] on div at bounding box center [274, 423] width 13 height 13
type input "F8F8F8"
click at [126, 295] on div "Caption" at bounding box center [132, 299] width 167 height 22
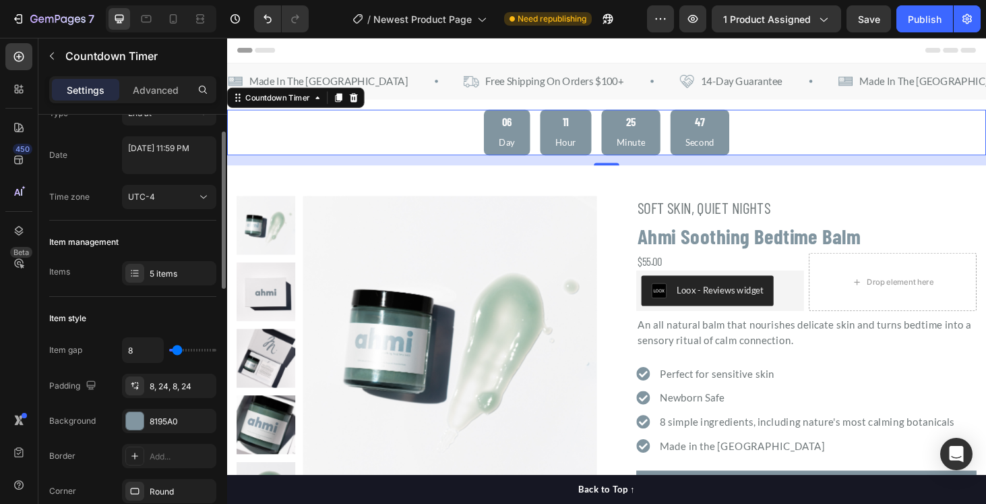
scroll to position [52, 0]
click at [160, 278] on div "5 items" at bounding box center [181, 276] width 63 height 12
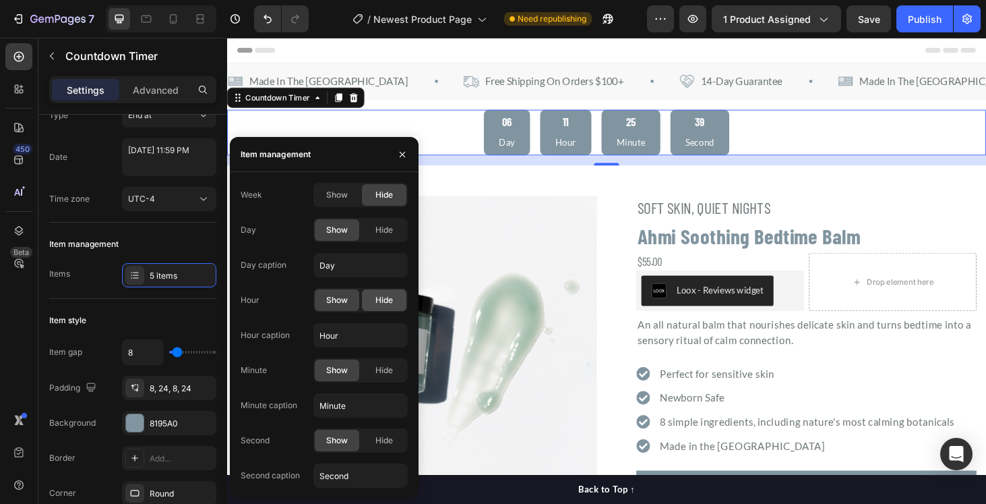
click at [388, 303] on span "Hide" at bounding box center [384, 300] width 18 height 12
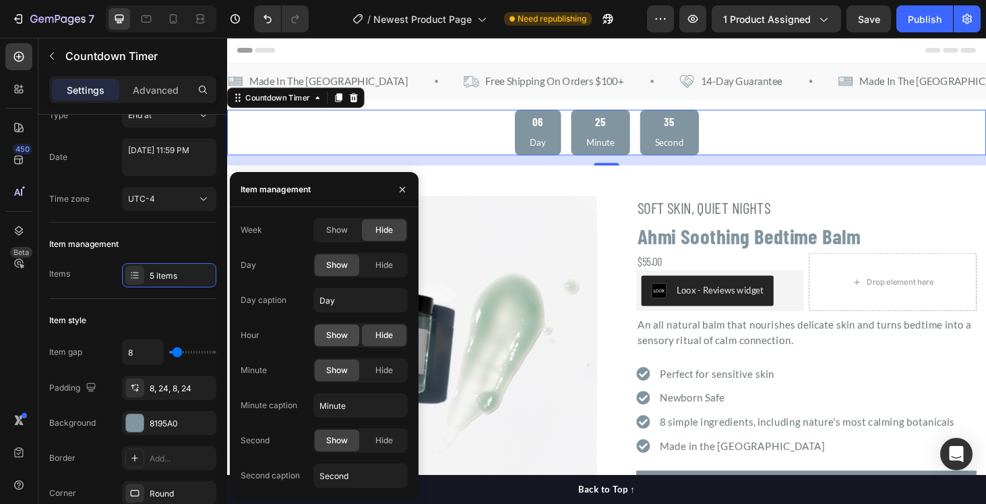
click at [337, 335] on span "Show" at bounding box center [337, 335] width 22 height 12
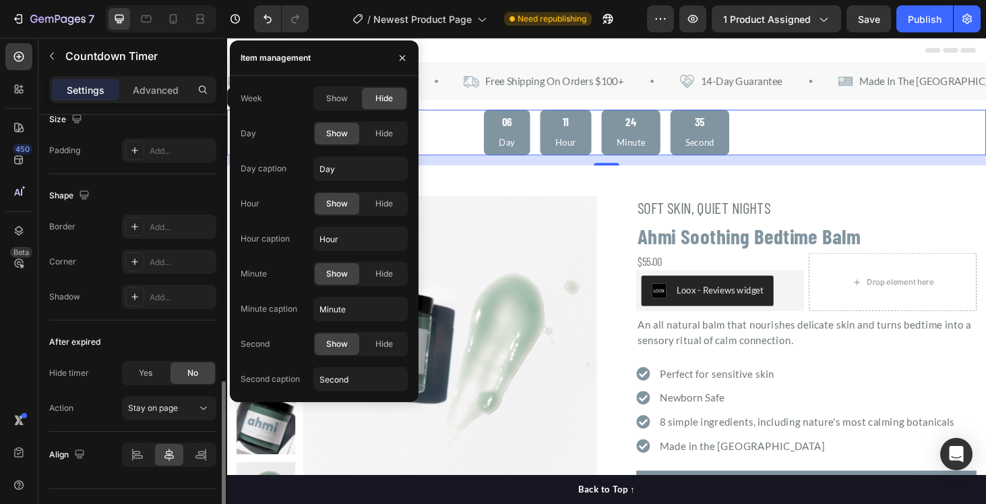
scroll to position [731, 0]
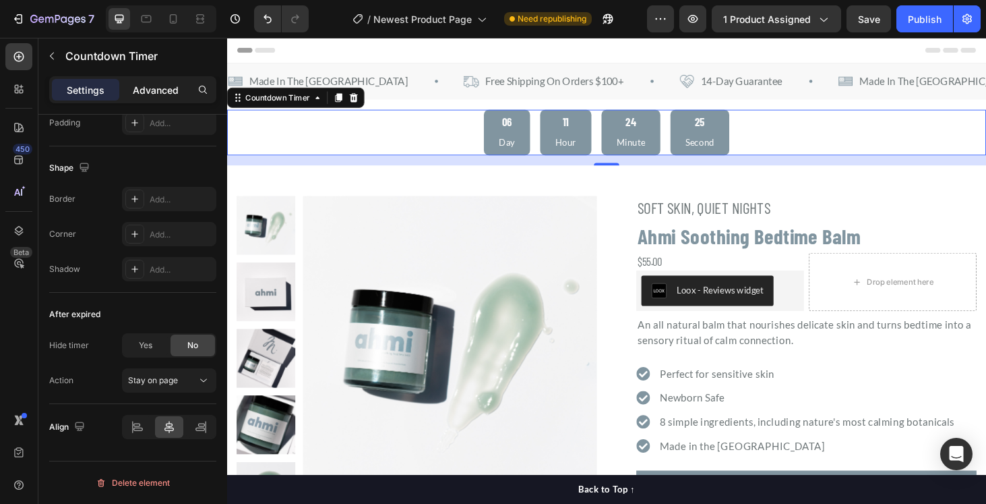
click at [154, 89] on p "Advanced" at bounding box center [156, 90] width 46 height 14
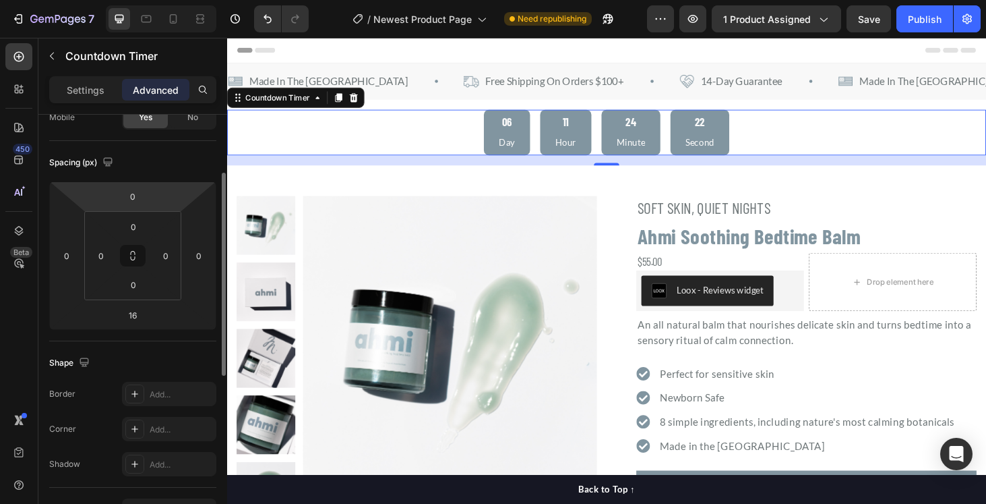
scroll to position [0, 0]
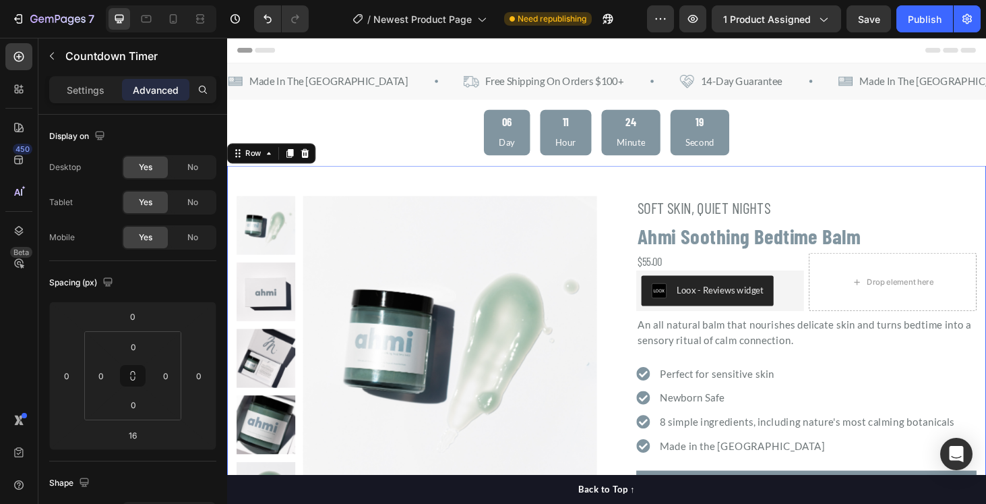
click at [912, 193] on div ""Obsessed is an understatement. Ahmi is a staple in our bedtime routine." -Jale…" at bounding box center [631, 448] width 809 height 549
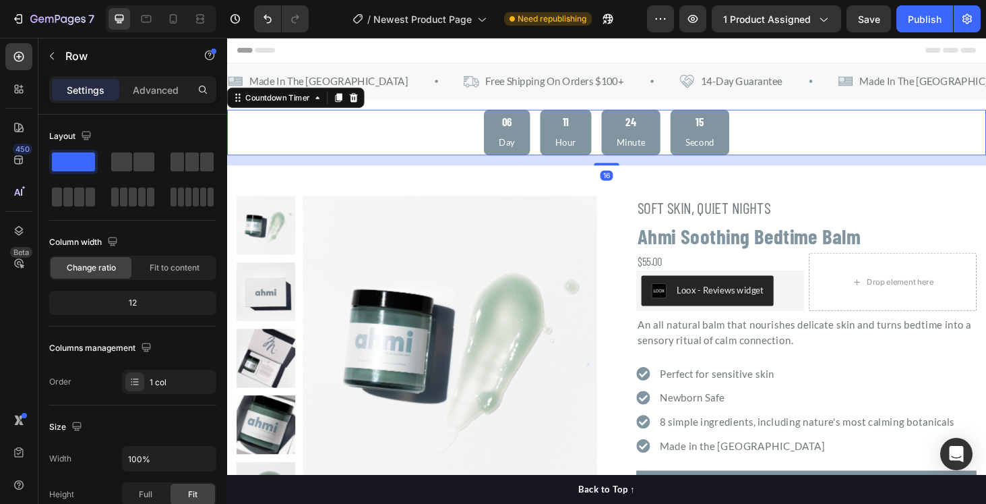
click at [450, 149] on div "06 Day 11 Hour 24 Minute 15 Second" at bounding box center [631, 139] width 809 height 49
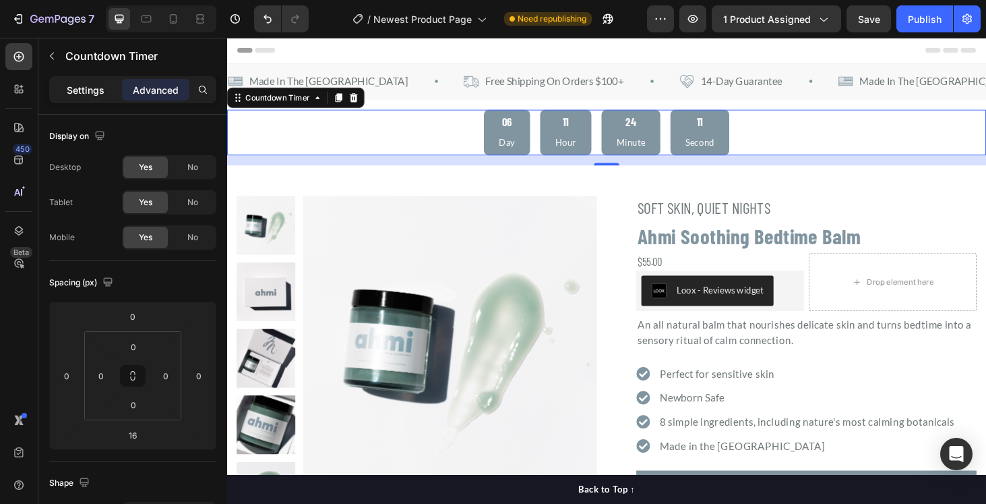
click at [84, 90] on p "Settings" at bounding box center [86, 90] width 38 height 14
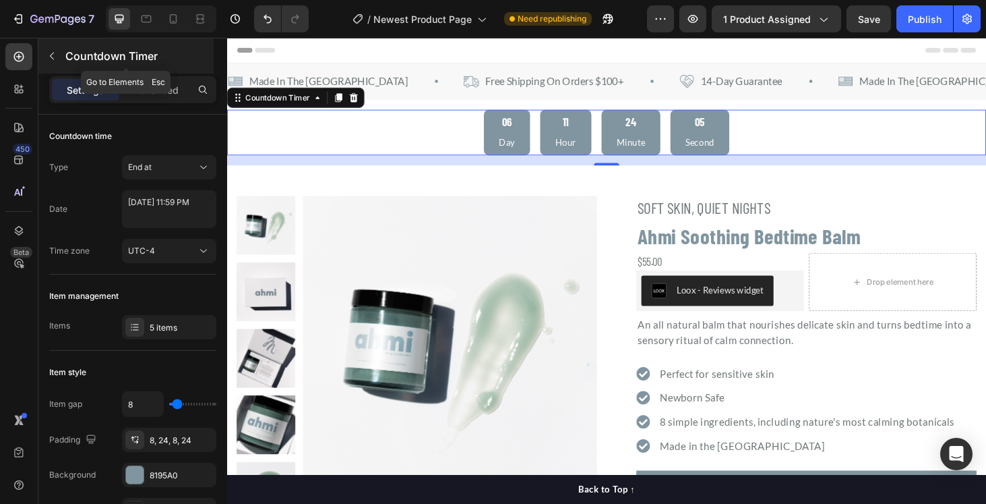
click at [53, 56] on icon "button" at bounding box center [52, 56] width 11 height 11
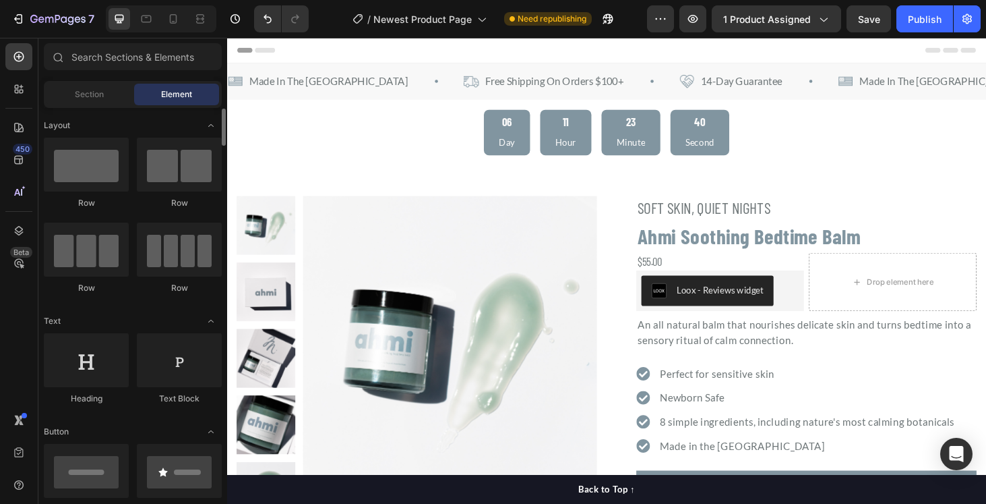
scroll to position [1, 0]
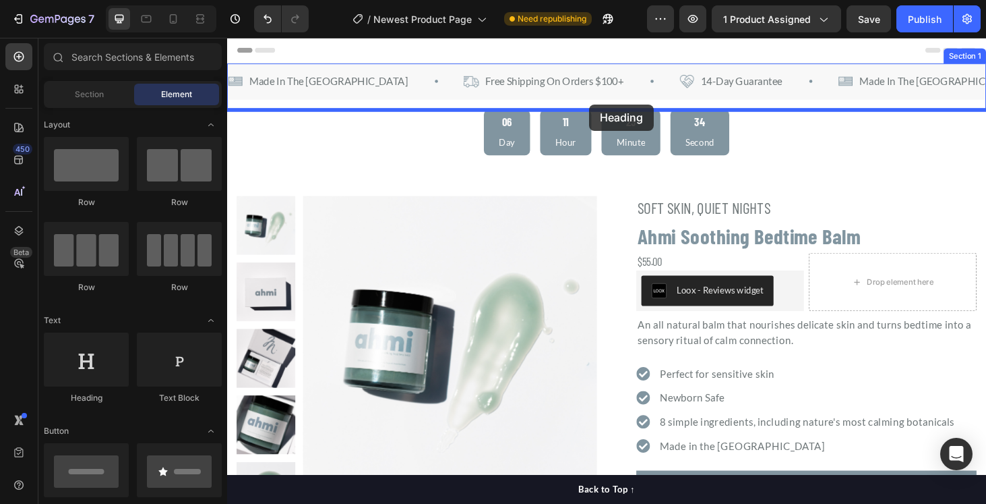
drag, startPoint x: 313, startPoint y: 408, endPoint x: 613, endPoint y: 109, distance: 423.7
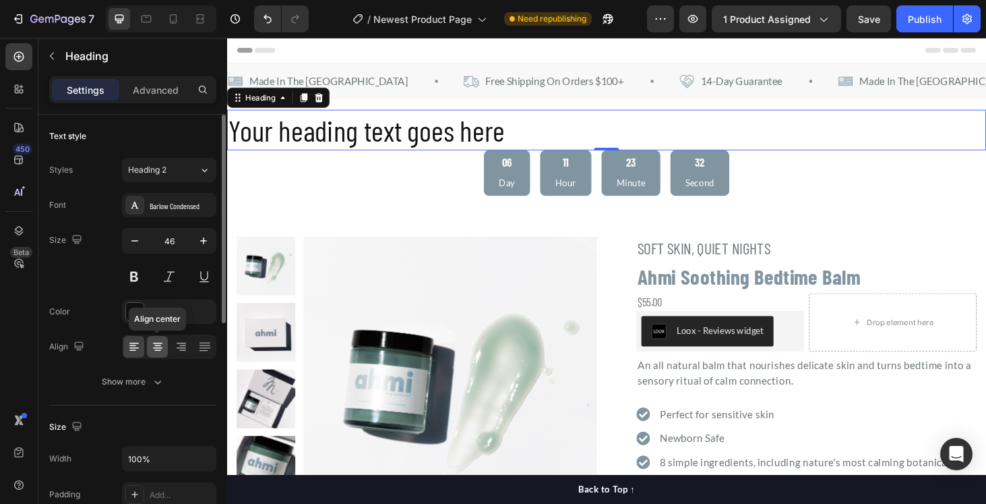
click at [154, 341] on icon at bounding box center [157, 346] width 13 height 13
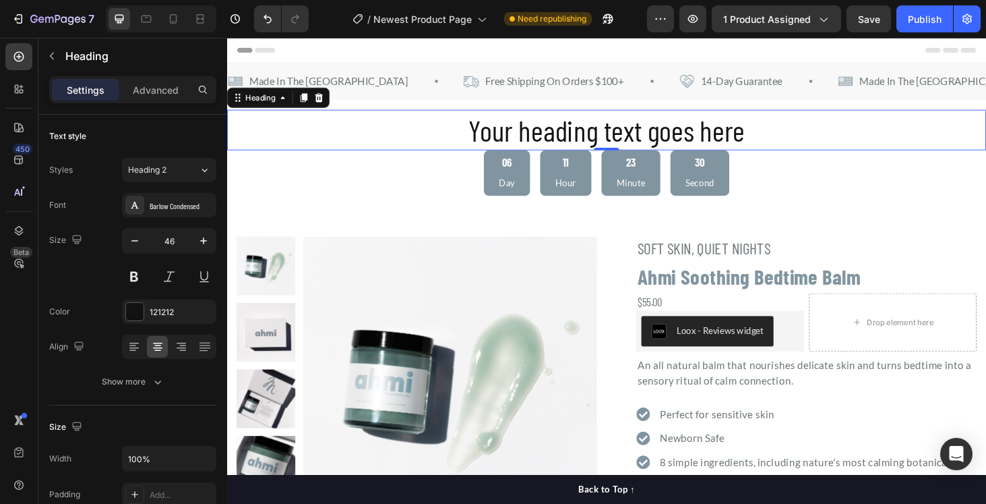
click at [540, 141] on h2 "Your heading text goes here" at bounding box center [631, 136] width 809 height 43
click at [540, 141] on p "Your heading text goes here" at bounding box center [632, 136] width 806 height 40
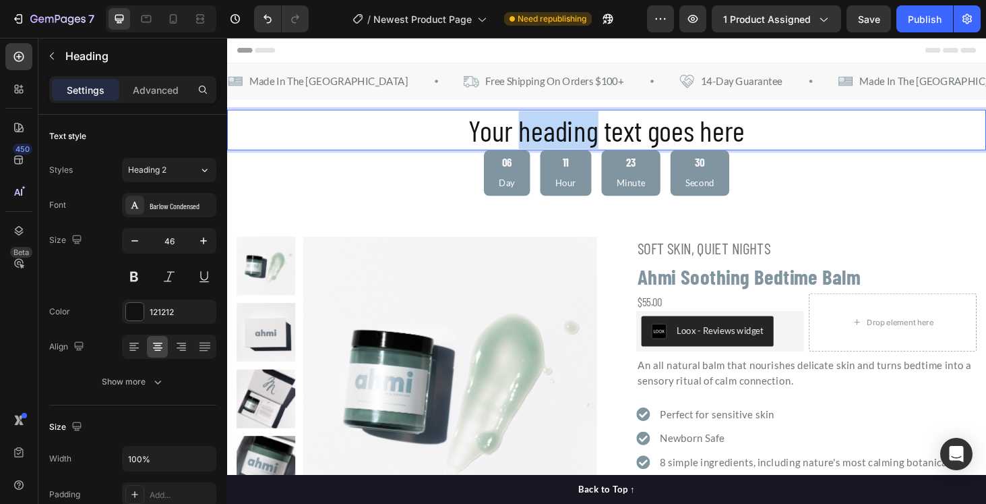
click at [540, 141] on p "Your heading text goes here" at bounding box center [632, 136] width 806 height 40
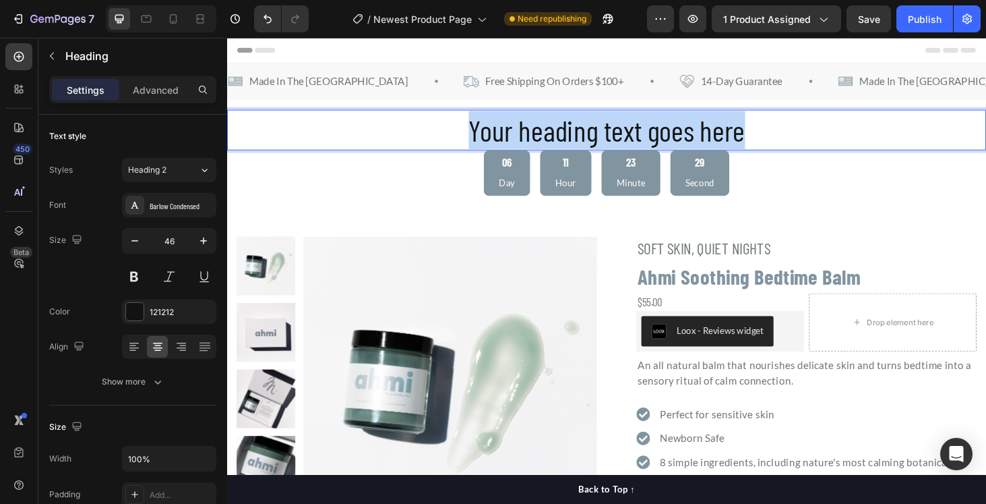
click at [540, 141] on p "Your heading text goes here" at bounding box center [632, 136] width 806 height 40
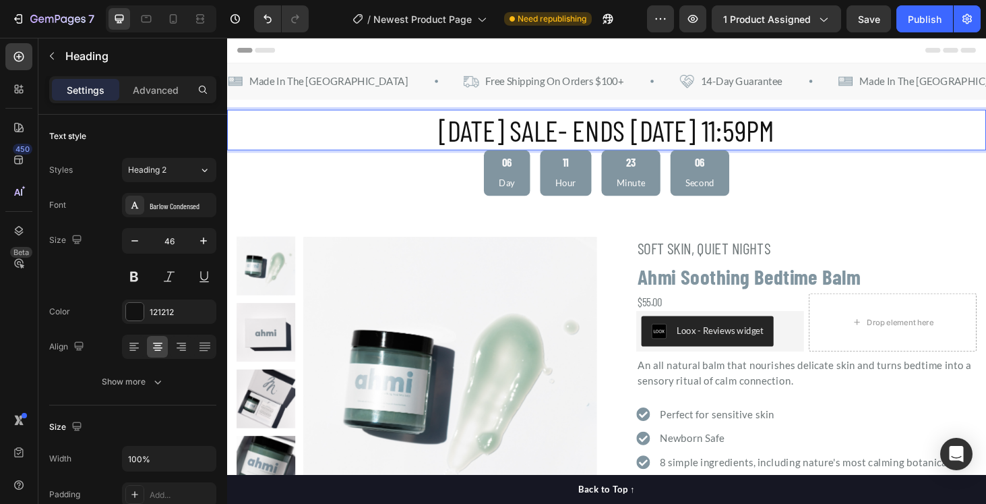
click at [784, 135] on p "[DATE] SALE- ENDS [DATE] 11:59PM" at bounding box center [632, 136] width 806 height 40
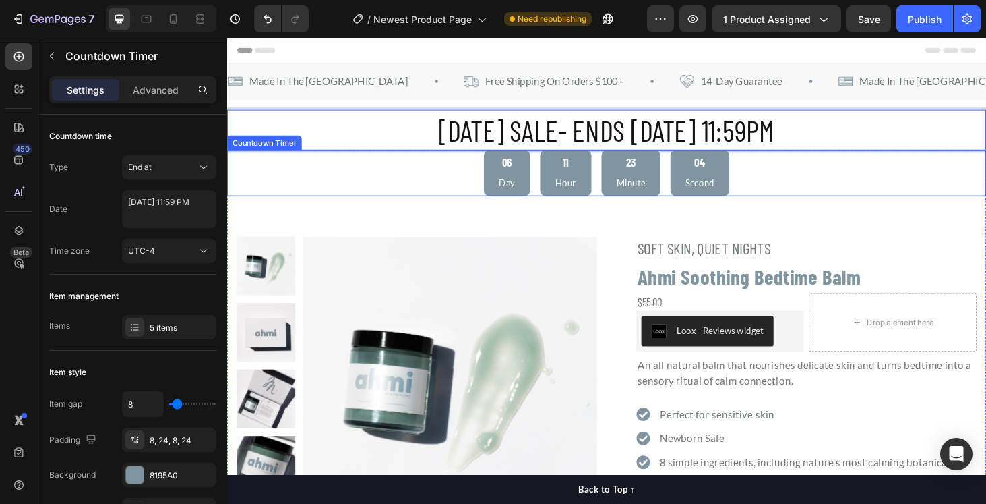
click at [906, 170] on div "06 Day 11 Hour 23 Minute 04 Second" at bounding box center [631, 182] width 809 height 49
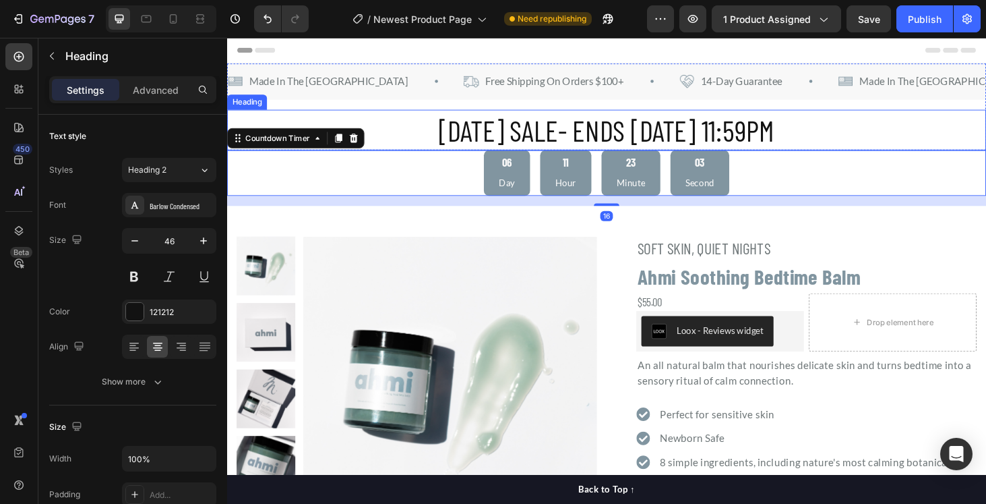
click at [590, 131] on p "[DATE] SALE- ENDS [DATE] 11:59PM" at bounding box center [632, 136] width 806 height 40
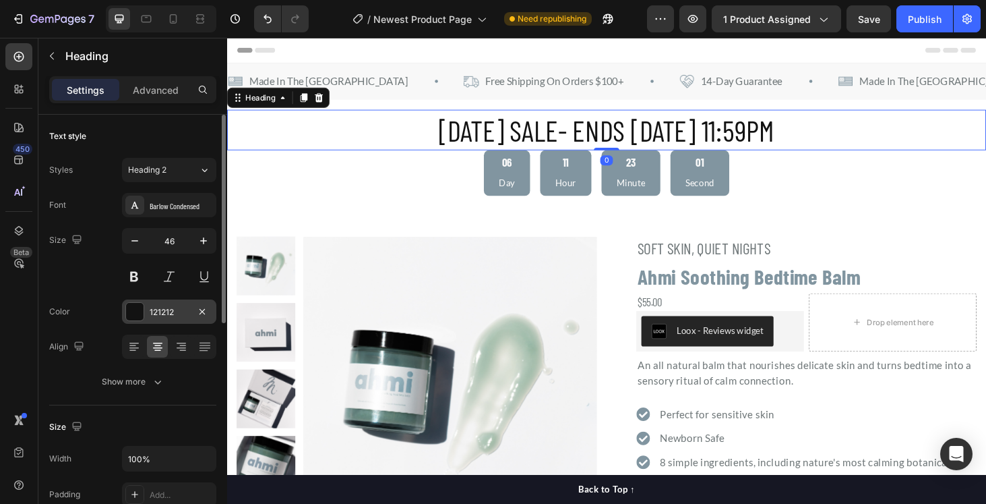
click at [135, 313] on div at bounding box center [135, 312] width 18 height 18
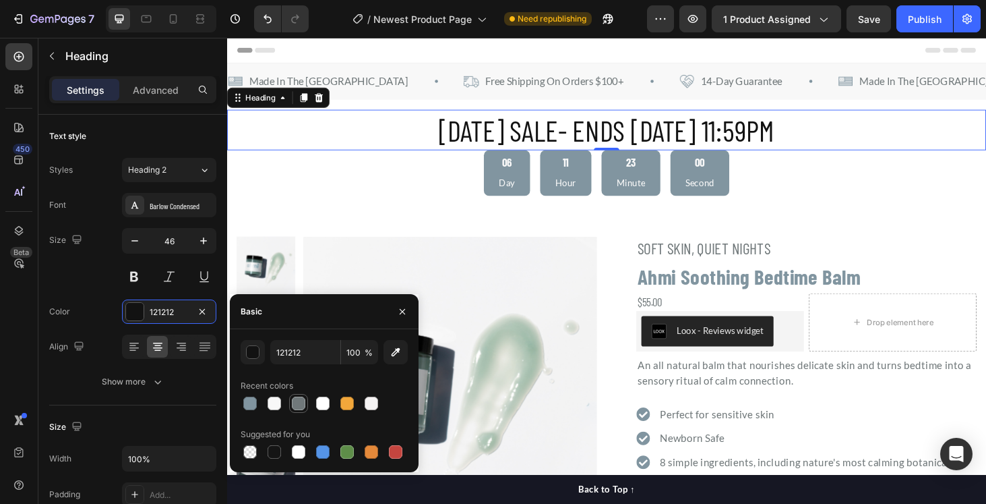
click at [301, 404] on div at bounding box center [298, 402] width 13 height 13
type input "70787A"
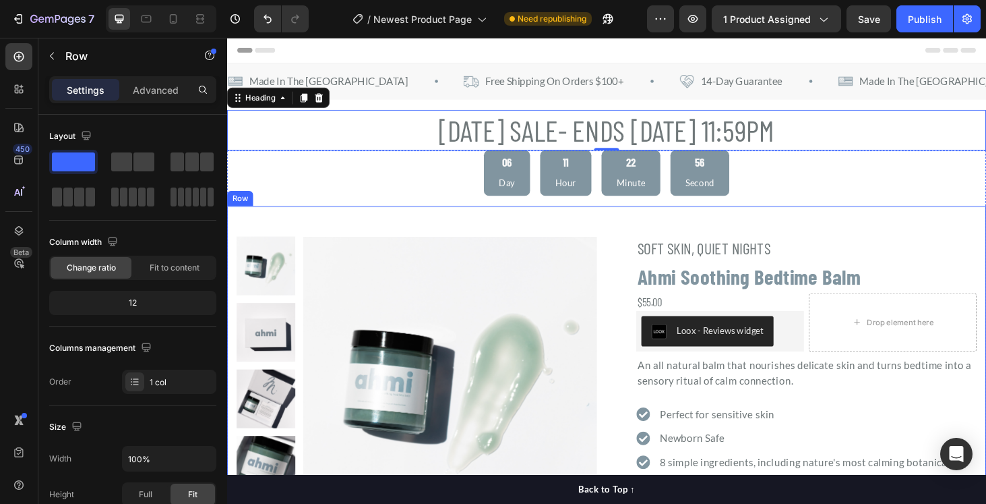
click at [426, 230] on div ""Obsessed is an understatement. Ahmi is a staple in our bedtime routine." -Jale…" at bounding box center [631, 491] width 809 height 549
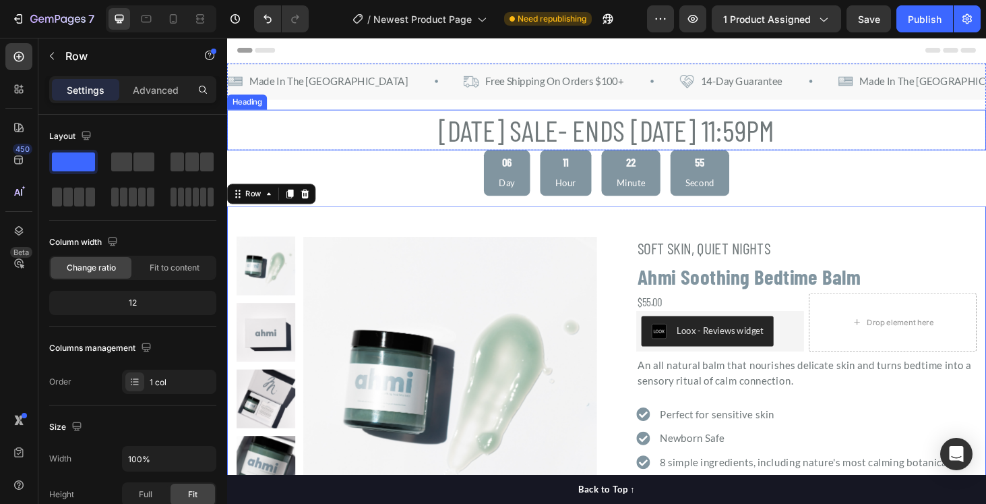
drag, startPoint x: 578, startPoint y: 144, endPoint x: 608, endPoint y: 152, distance: 31.6
click at [578, 144] on p "[DATE] SALE- ENDS [DATE] 11:59PM" at bounding box center [632, 136] width 806 height 40
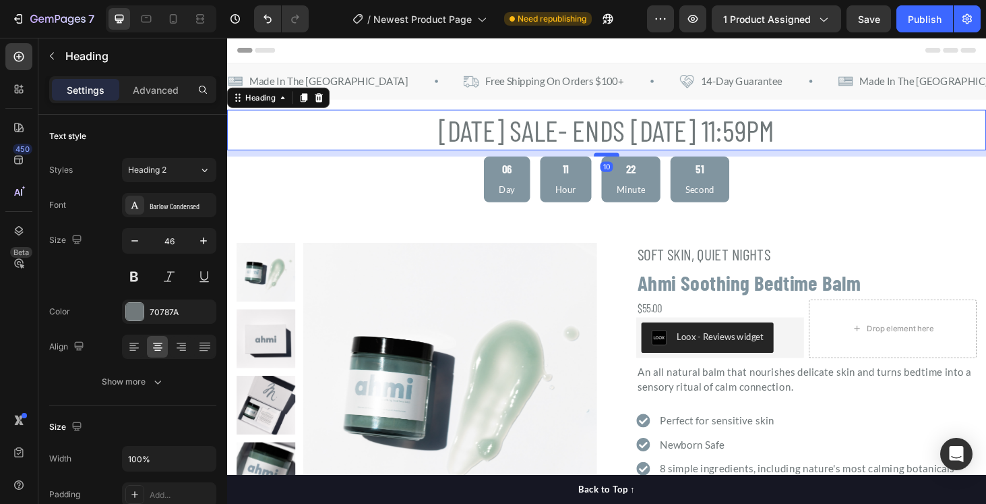
drag, startPoint x: 631, startPoint y: 155, endPoint x: 630, endPoint y: 162, distance: 6.8
click at [630, 162] on div at bounding box center [631, 162] width 27 height 4
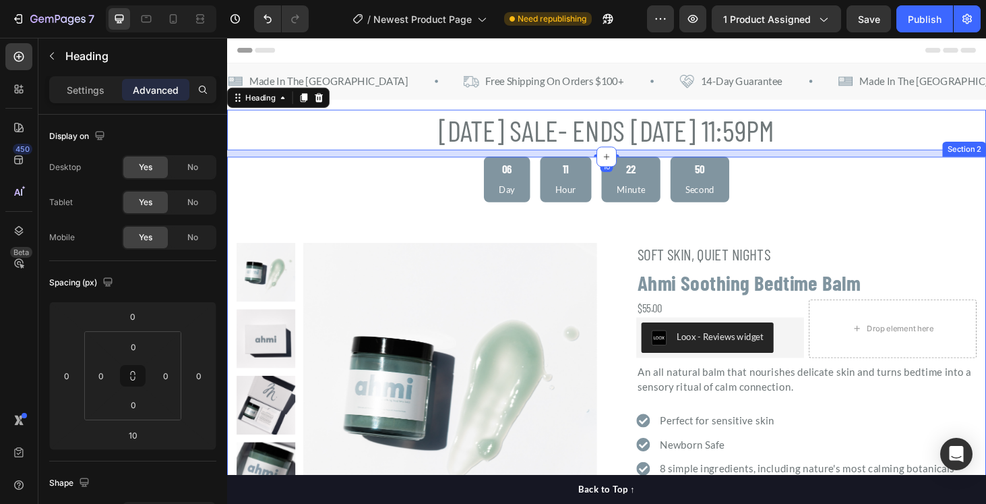
click at [405, 217] on div "06 Day 11 Hour 22 Minute 50 Second Countdown Timer "Obsessed is an understateme…" at bounding box center [631, 468] width 809 height 609
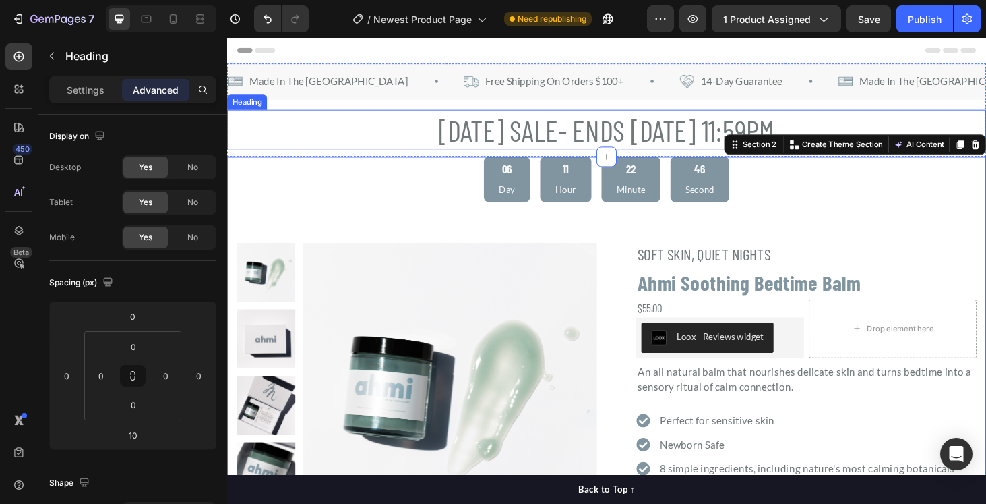
click at [569, 135] on p "[DATE] SALE- ENDS [DATE] 11:59PM" at bounding box center [632, 136] width 806 height 40
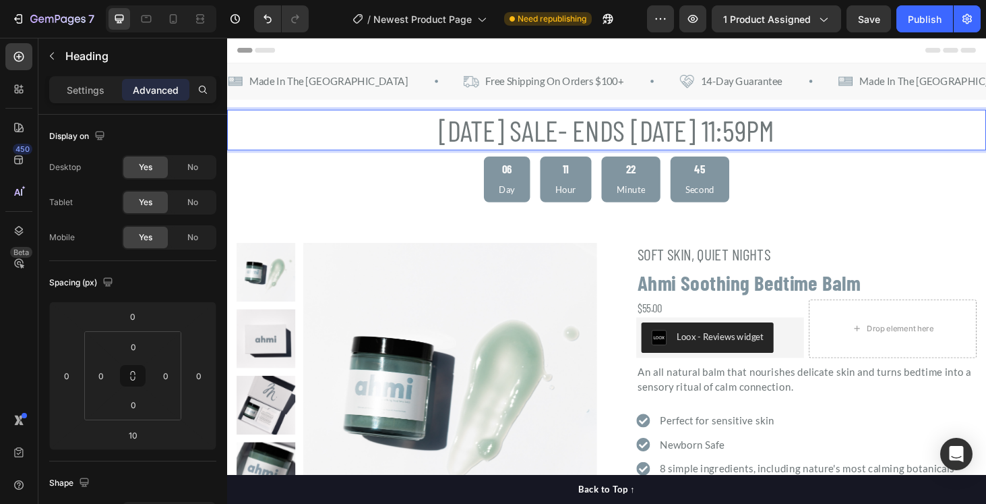
click at [572, 139] on p "[DATE] SALE- ENDS [DATE] 11:59PM" at bounding box center [632, 136] width 806 height 40
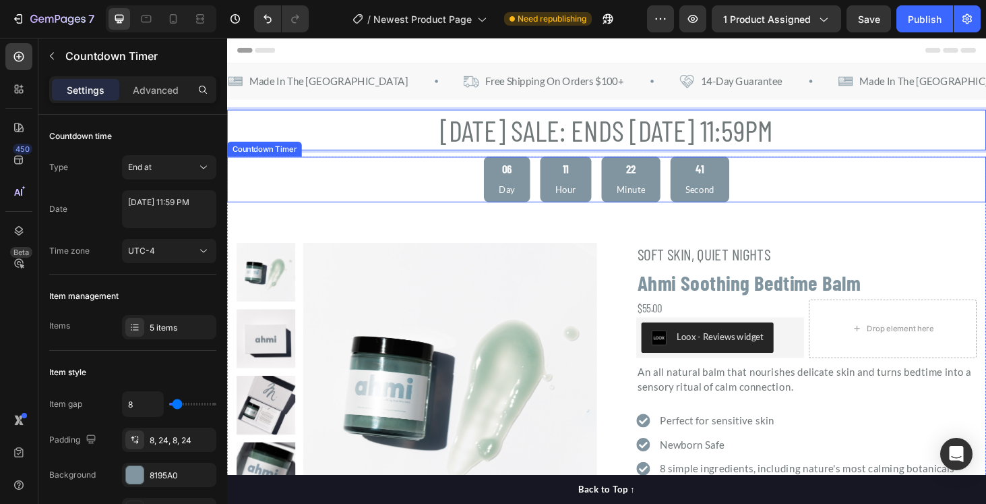
click at [419, 205] on div "06 Day 11 Hour 22 Minute 41 Second" at bounding box center [631, 188] width 809 height 49
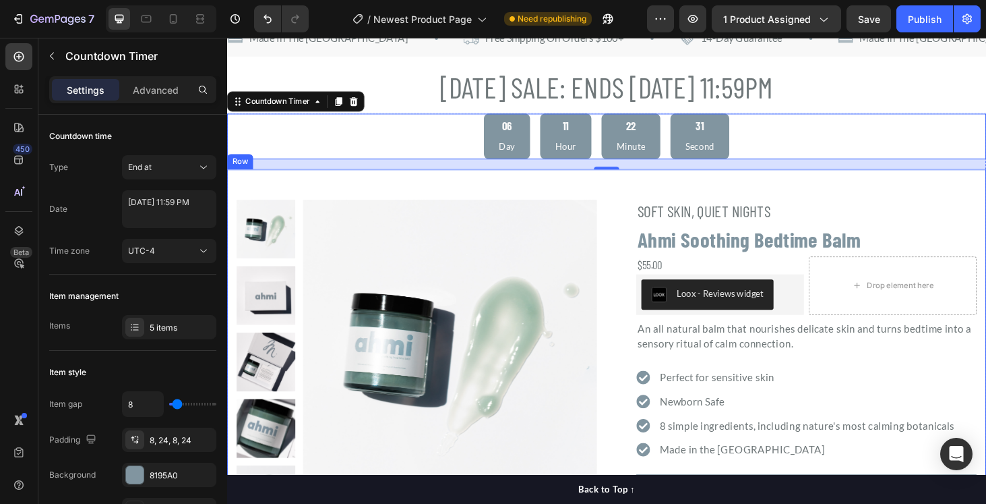
scroll to position [70, 0]
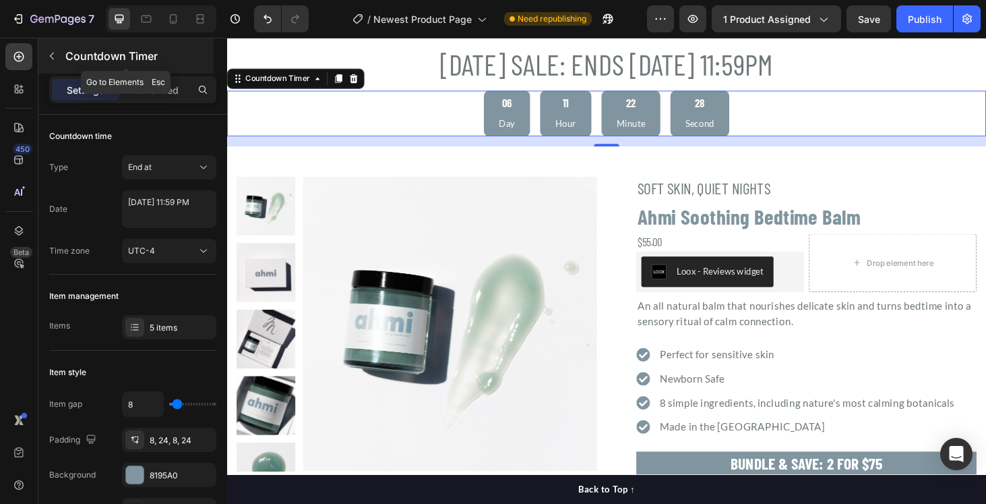
click at [58, 59] on button "button" at bounding box center [52, 56] width 22 height 22
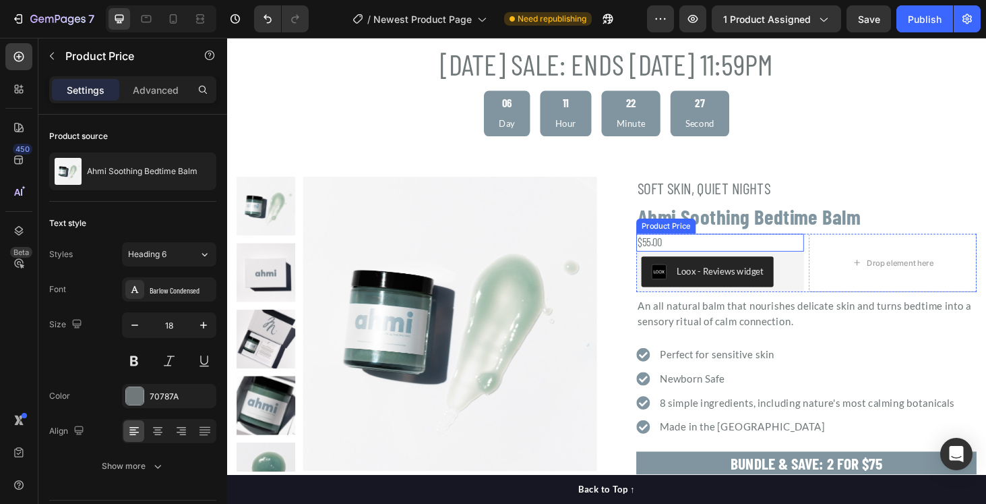
click at [683, 255] on div "$55.00" at bounding box center [752, 256] width 179 height 18
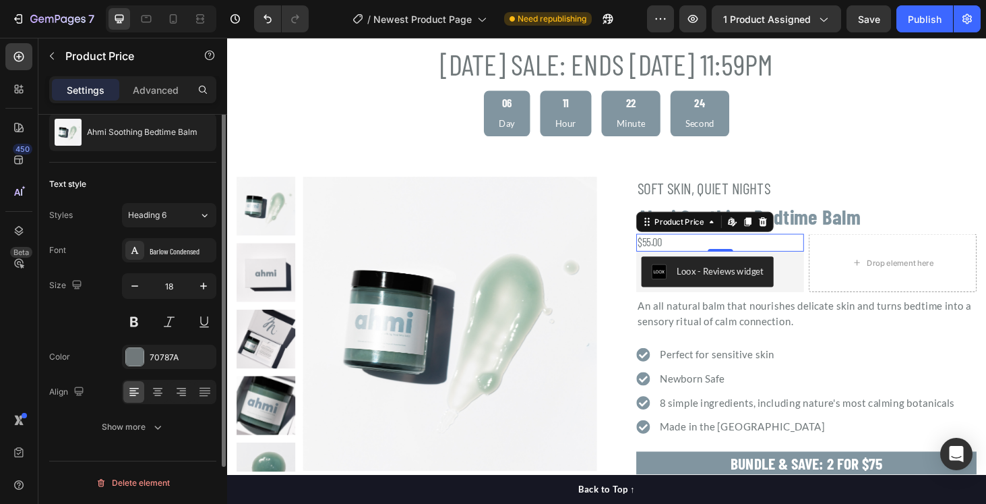
scroll to position [0, 0]
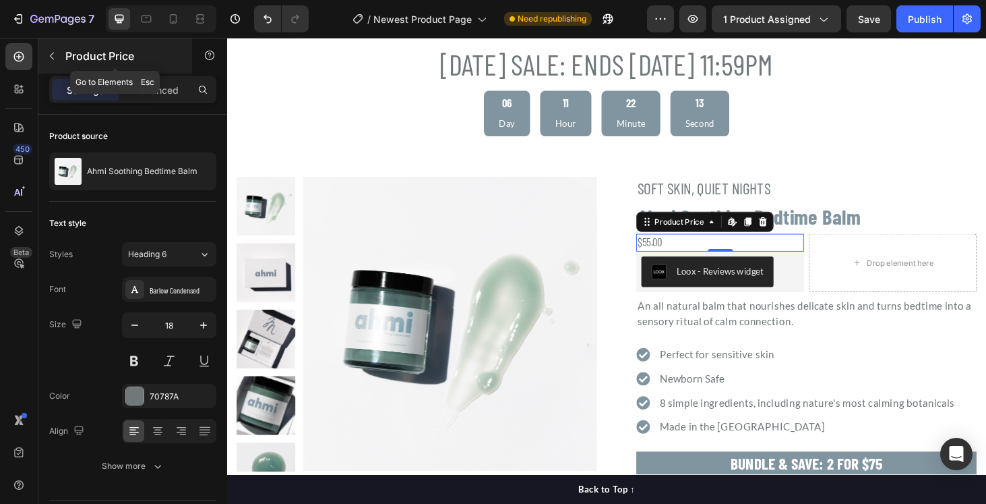
click at [56, 53] on icon "button" at bounding box center [52, 56] width 11 height 11
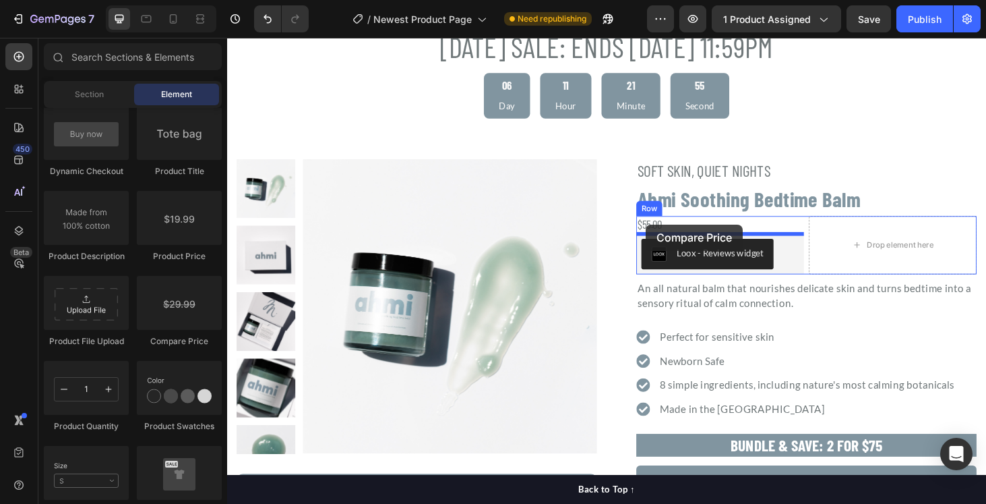
scroll to position [90, 0]
drag, startPoint x: 406, startPoint y: 345, endPoint x: 673, endPoint y: 237, distance: 288.1
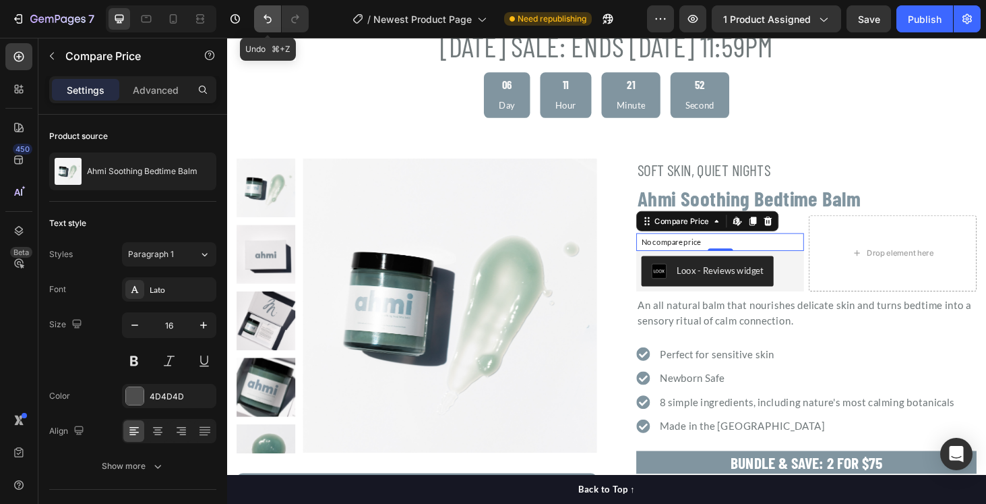
click at [267, 22] on icon "Undo/Redo" at bounding box center [267, 18] width 13 height 13
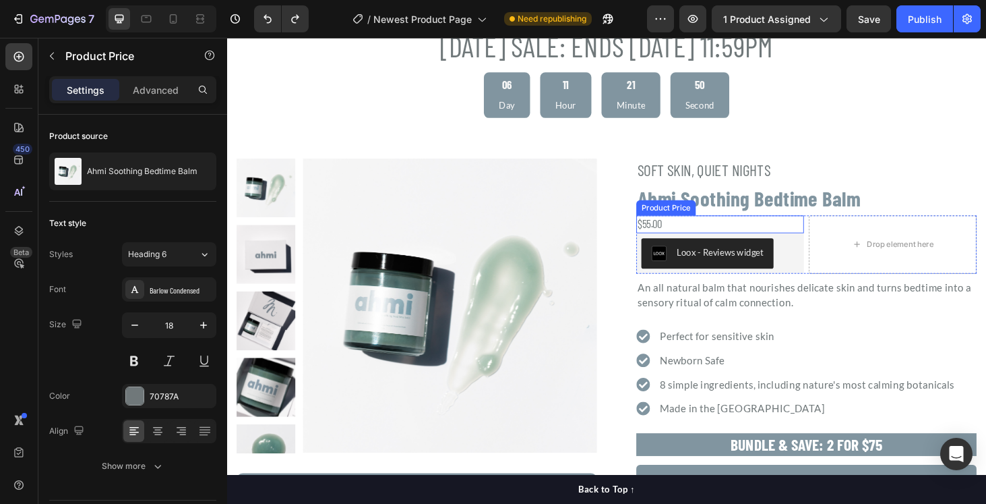
click at [704, 237] on div "$55.00" at bounding box center [752, 236] width 179 height 18
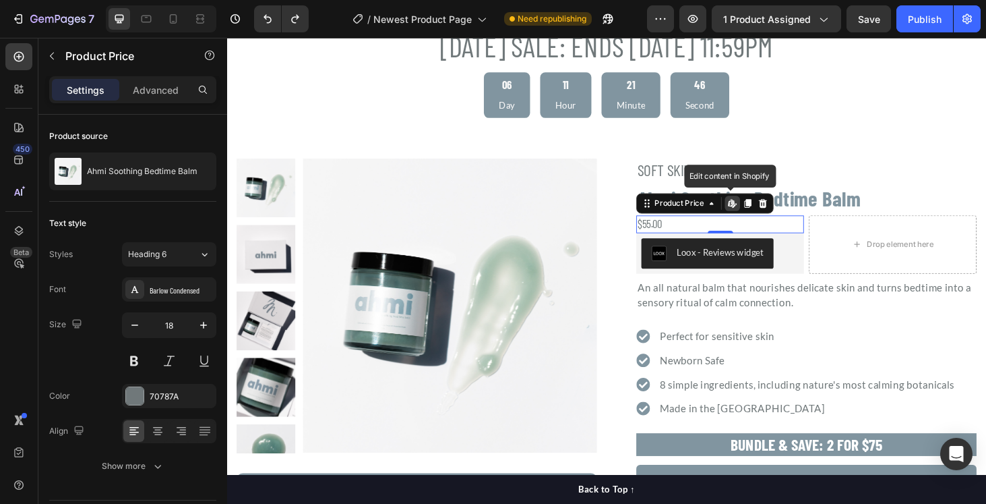
click at [764, 214] on icon at bounding box center [765, 214] width 11 height 11
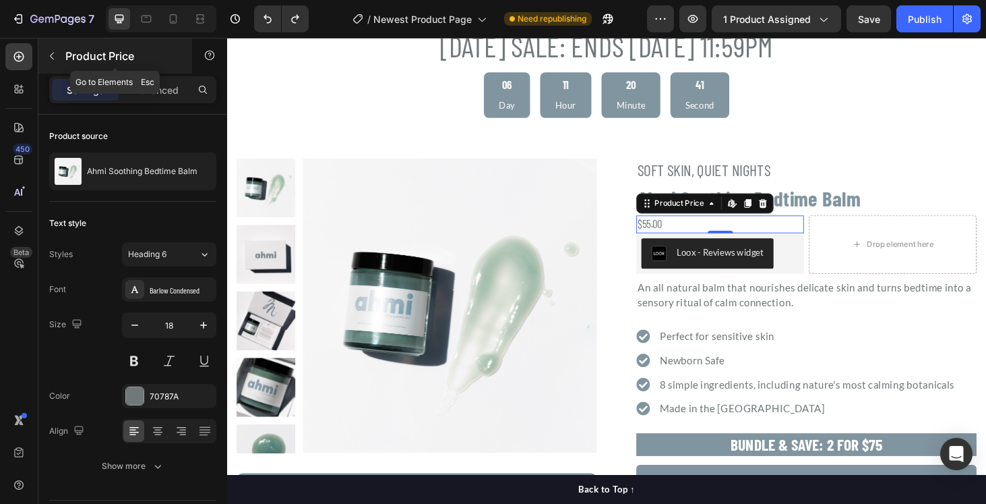
click at [54, 57] on icon "button" at bounding box center [52, 56] width 11 height 11
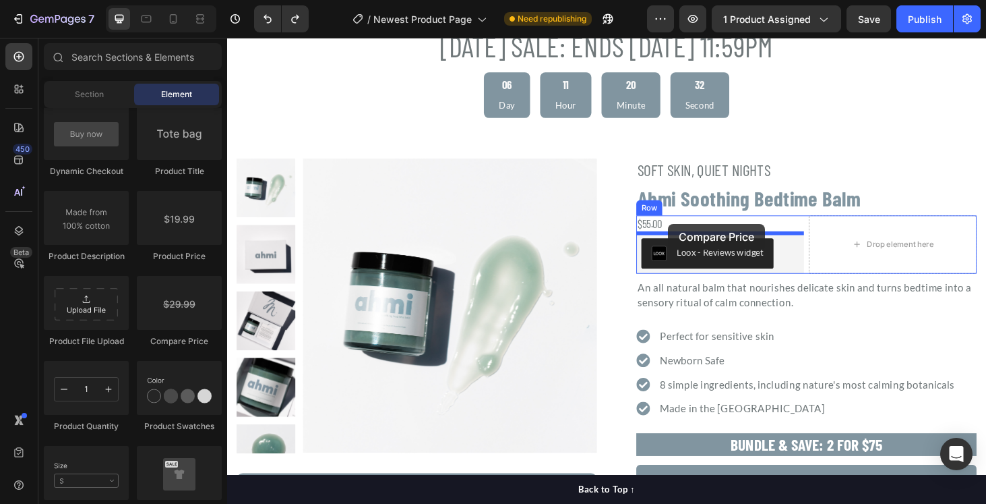
drag, startPoint x: 444, startPoint y: 332, endPoint x: 696, endPoint y: 236, distance: 269.7
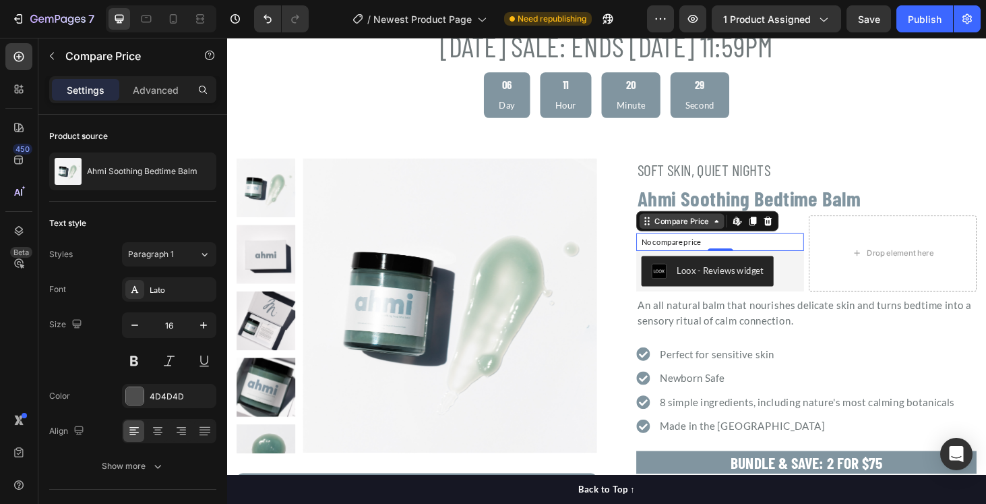
click at [750, 235] on icon at bounding box center [748, 233] width 11 height 11
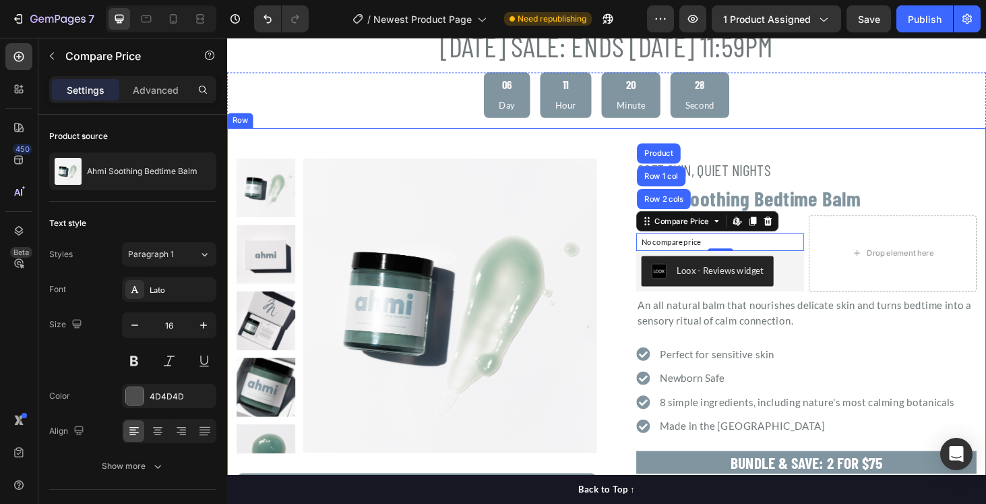
click at [857, 148] on div ""Obsessed is an understatement. Ahmi is a staple in our bedtime routine." -Jale…" at bounding box center [631, 418] width 809 height 568
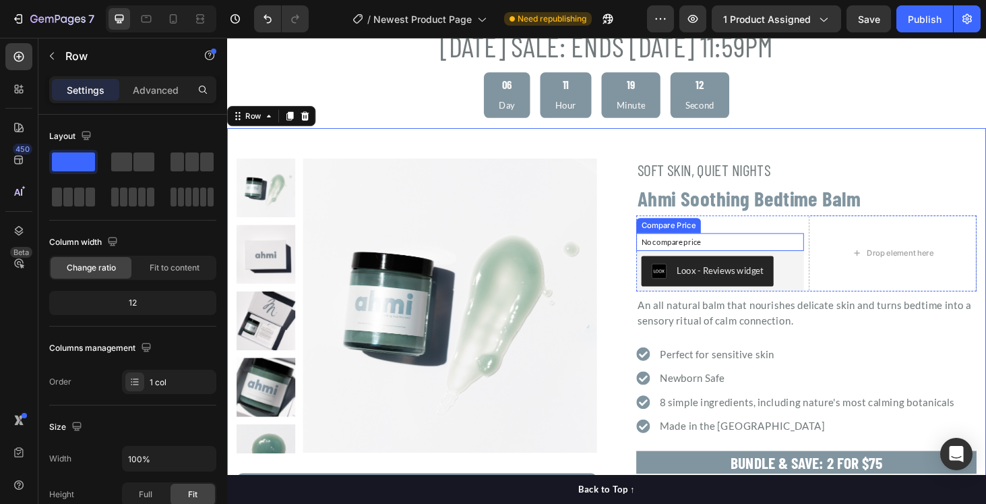
click at [706, 252] on p "No compare price" at bounding box center [753, 255] width 168 height 8
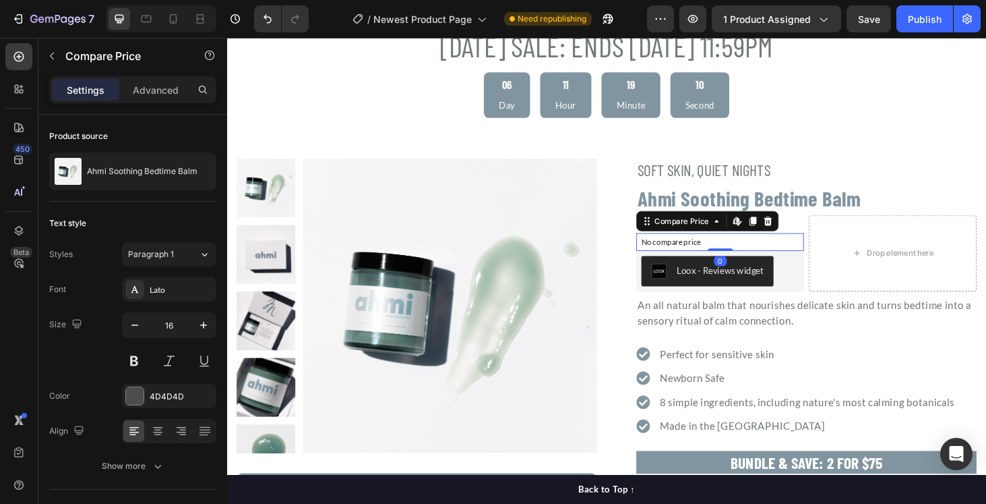
click at [802, 235] on icon at bounding box center [803, 232] width 9 height 9
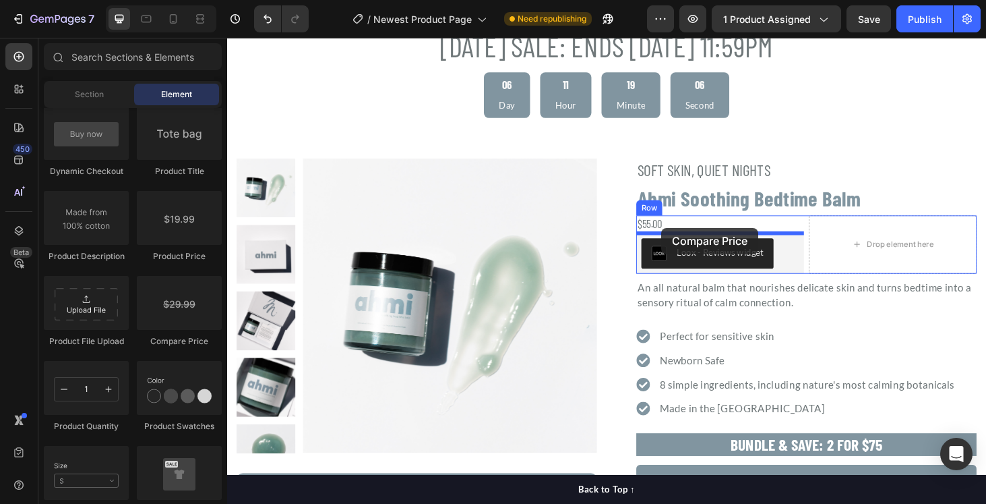
drag, startPoint x: 431, startPoint y: 341, endPoint x: 690, endPoint y: 240, distance: 277.9
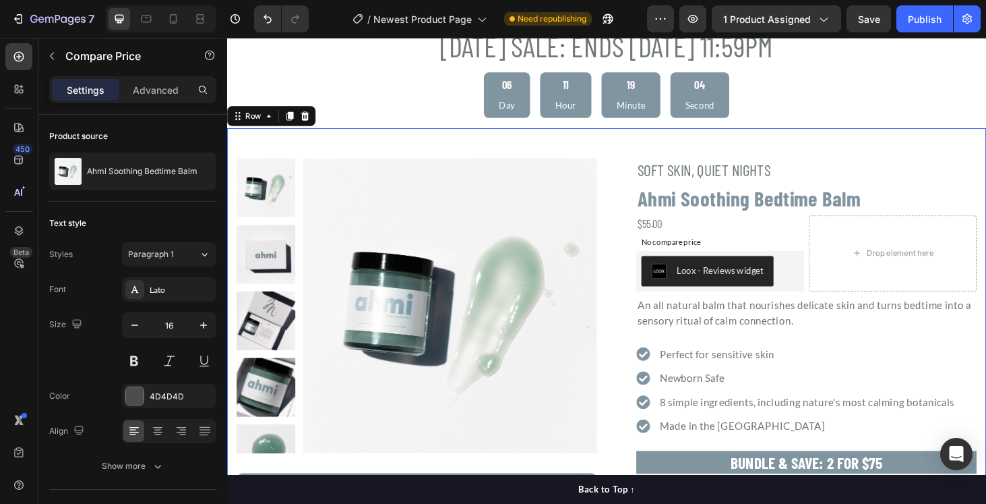
click at [884, 144] on div ""Obsessed is an understatement. Ahmi is a staple in our bedtime routine." -Jale…" at bounding box center [631, 418] width 809 height 568
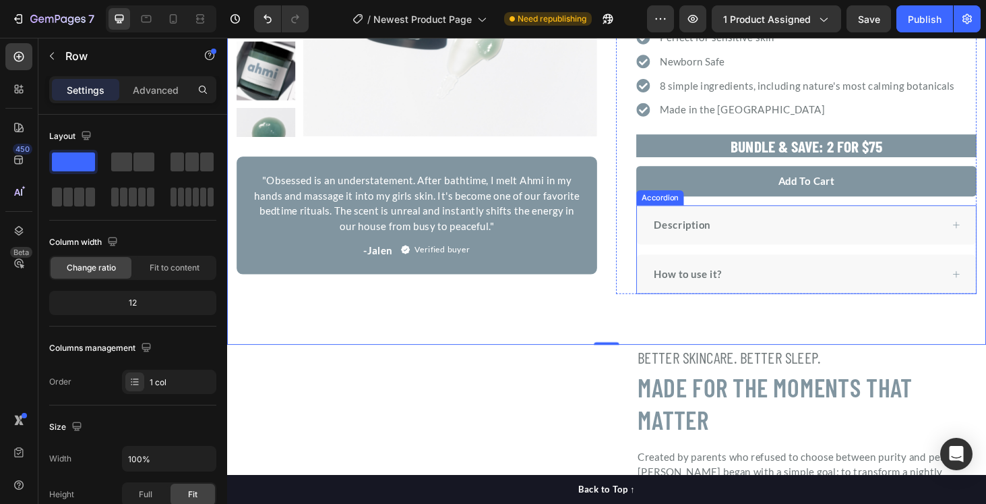
scroll to position [429, 0]
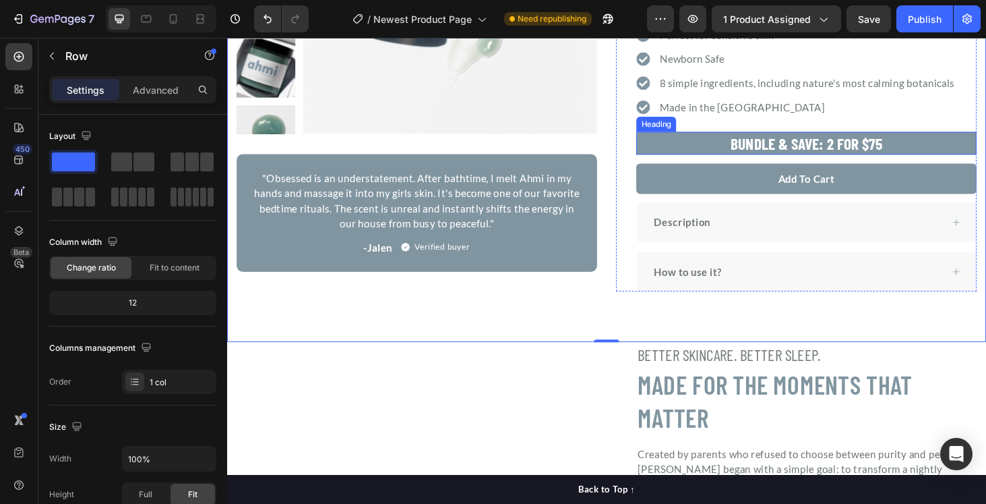
click at [915, 155] on h2 "BUNDLE & SAVE: 2 FOR $75" at bounding box center [844, 150] width 363 height 25
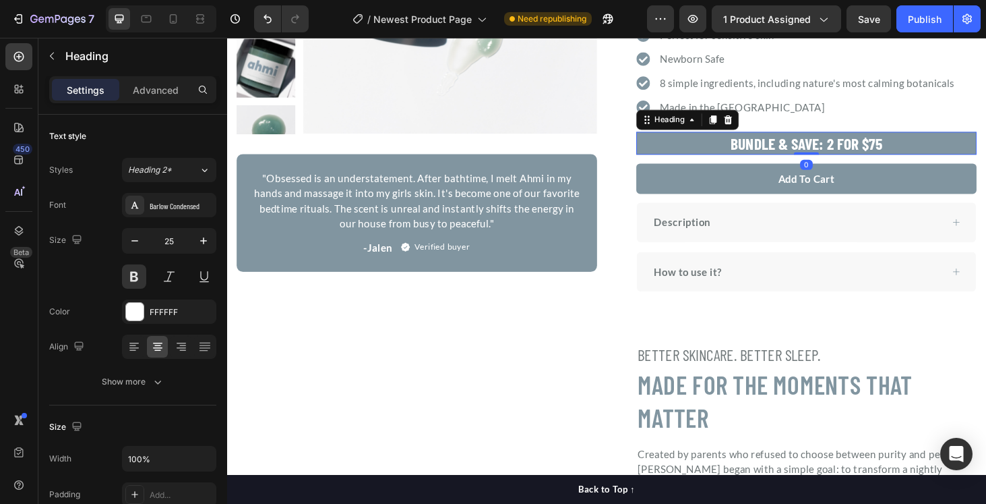
click at [914, 151] on h2 "BUNDLE & SAVE: 2 FOR $75" at bounding box center [844, 150] width 363 height 25
click at [914, 151] on p "BUNDLE & SAVE: 2 FOR $75" at bounding box center [845, 151] width 360 height 22
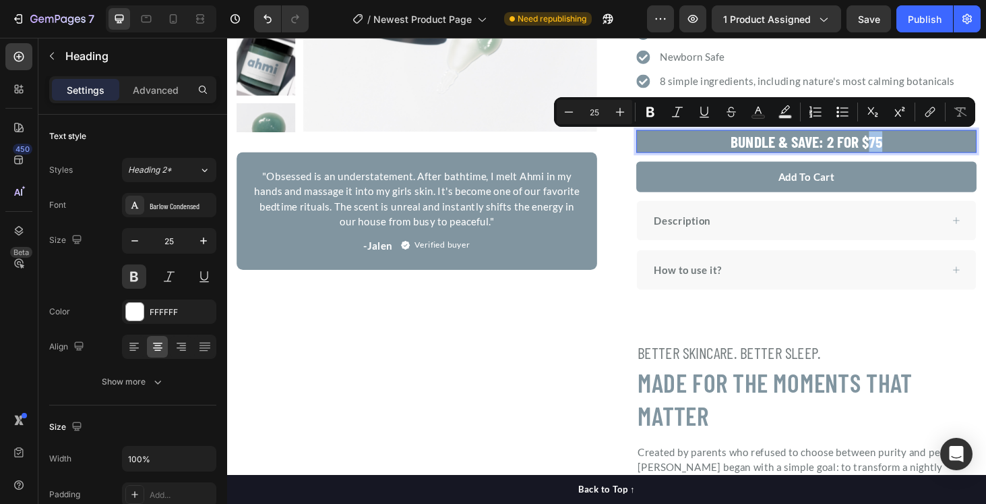
scroll to position [431, 0]
click at [922, 150] on p "BUNDLE & SAVE: 2 FOR $75" at bounding box center [845, 149] width 360 height 22
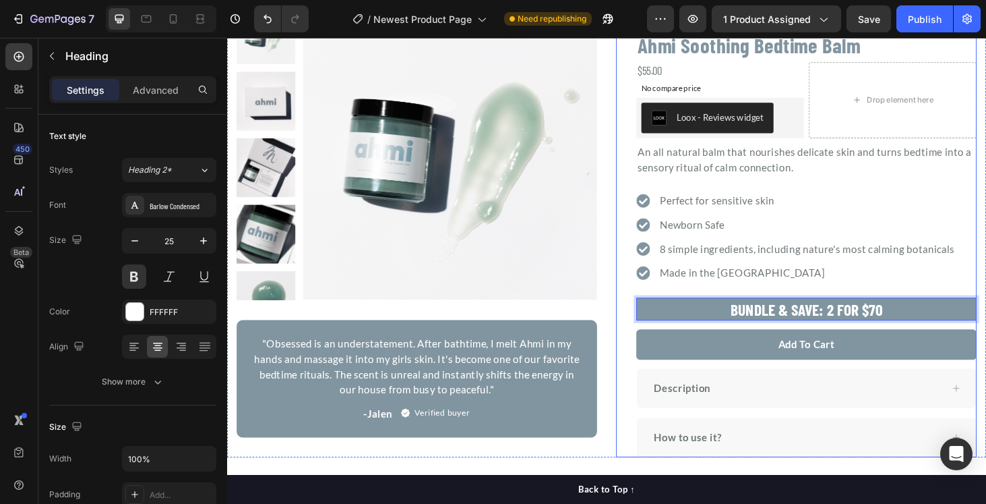
scroll to position [243, 0]
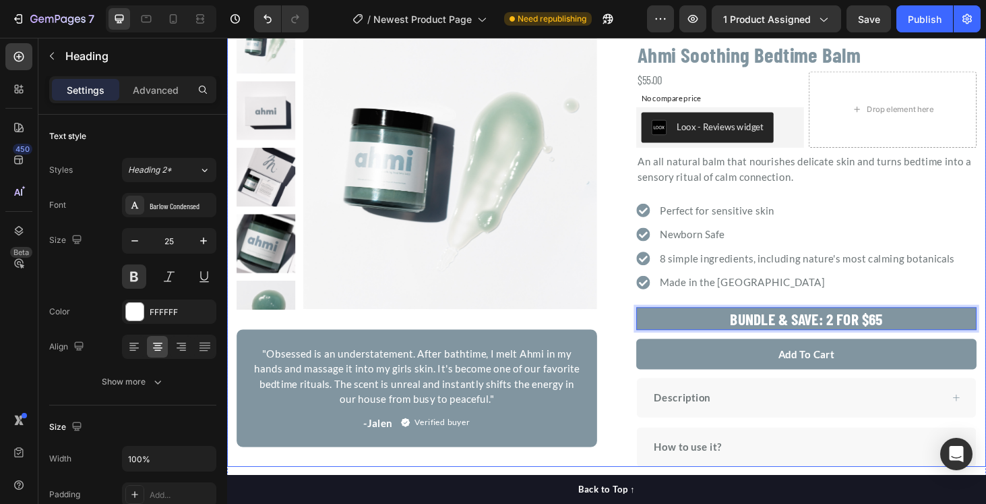
click at [630, 220] on div ""Obsessed is an understatement. Ahmi is a staple in our bedtime routine." -Jale…" at bounding box center [631, 253] width 809 height 481
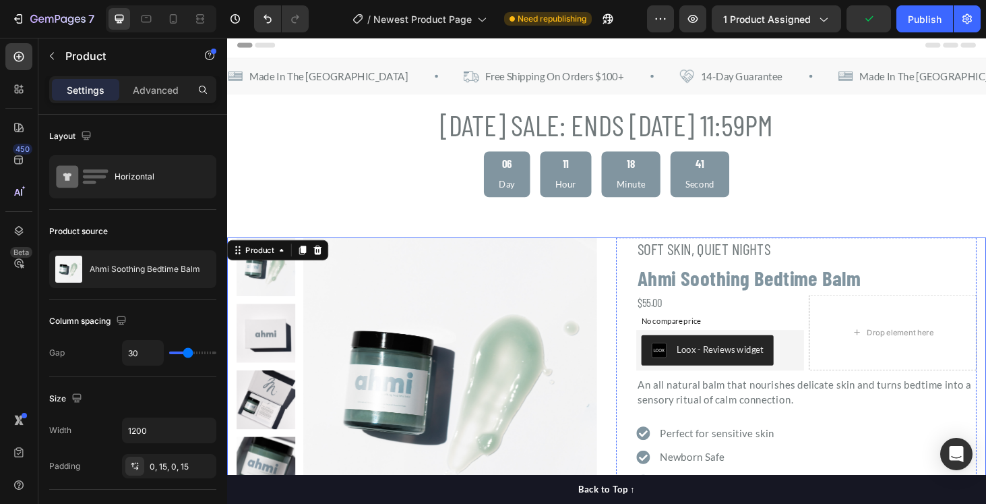
scroll to position [0, 0]
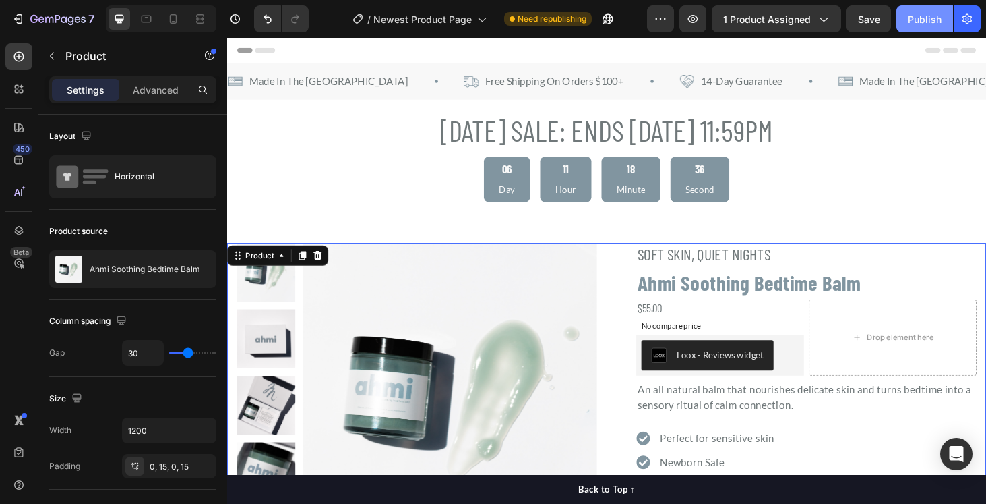
click at [920, 24] on div "Publish" at bounding box center [925, 19] width 34 height 14
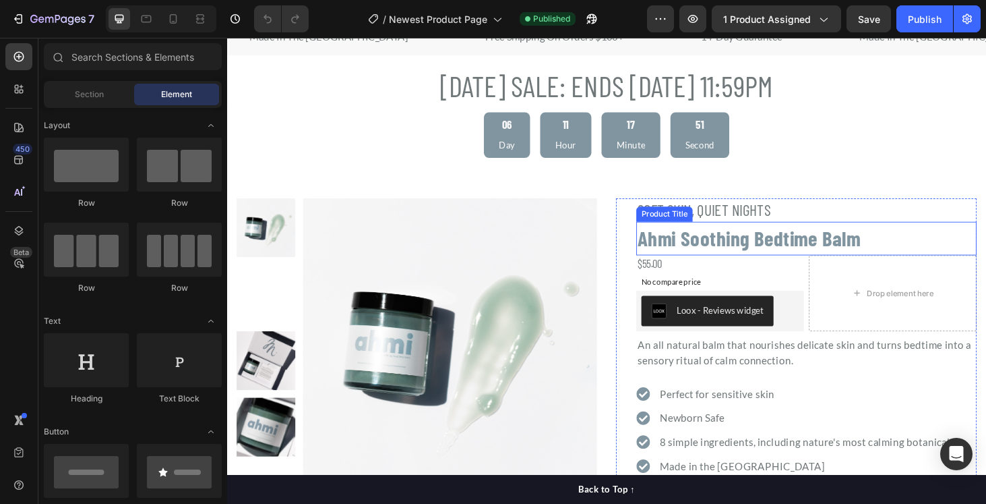
scroll to position [51, 0]
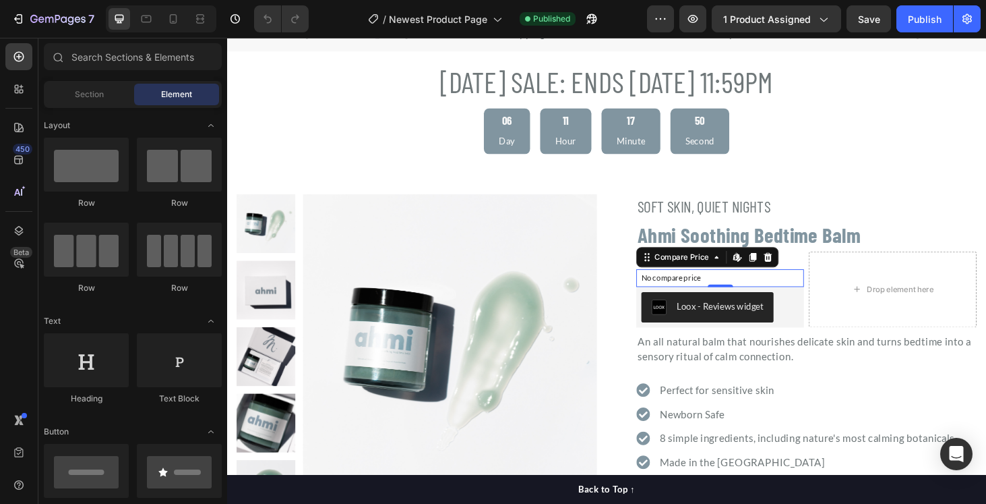
click at [751, 290] on p "No compare price" at bounding box center [753, 294] width 168 height 8
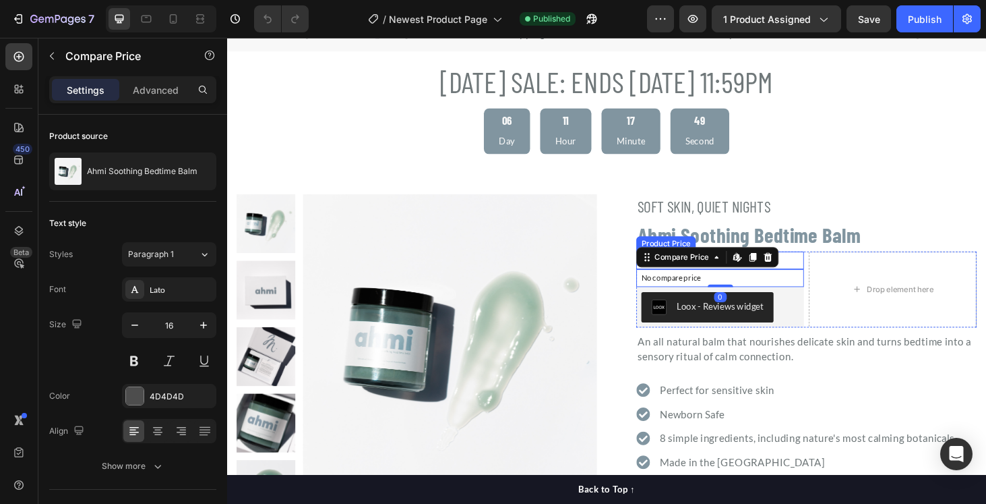
click at [822, 270] on div "$55.00" at bounding box center [752, 275] width 179 height 18
click at [706, 287] on div "No compare price" at bounding box center [752, 293] width 179 height 19
click at [752, 271] on icon at bounding box center [748, 271] width 11 height 11
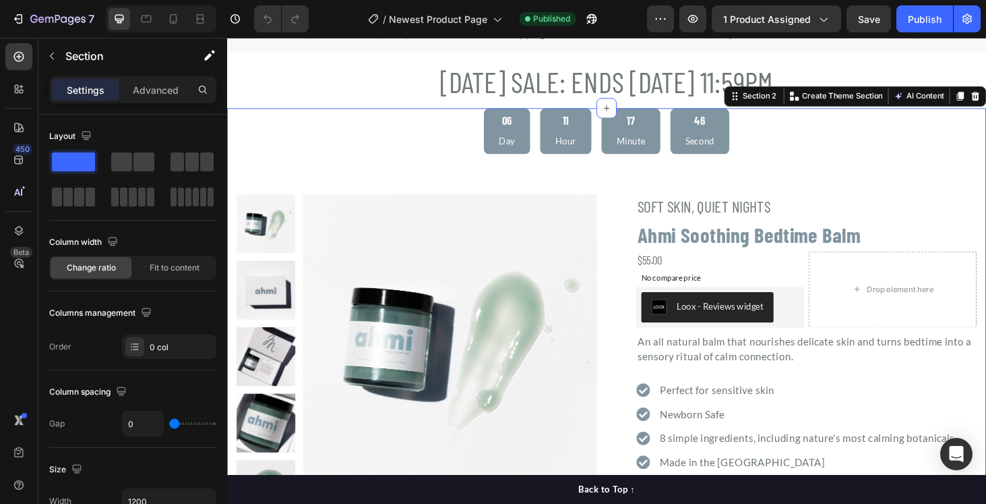
click at [864, 166] on div "06 Day 11 Hour 17 Minute 46 Second Countdown Timer "Obsessed is an understateme…" at bounding box center [631, 427] width 809 height 628
click at [708, 295] on p "No compare price" at bounding box center [753, 294] width 168 height 8
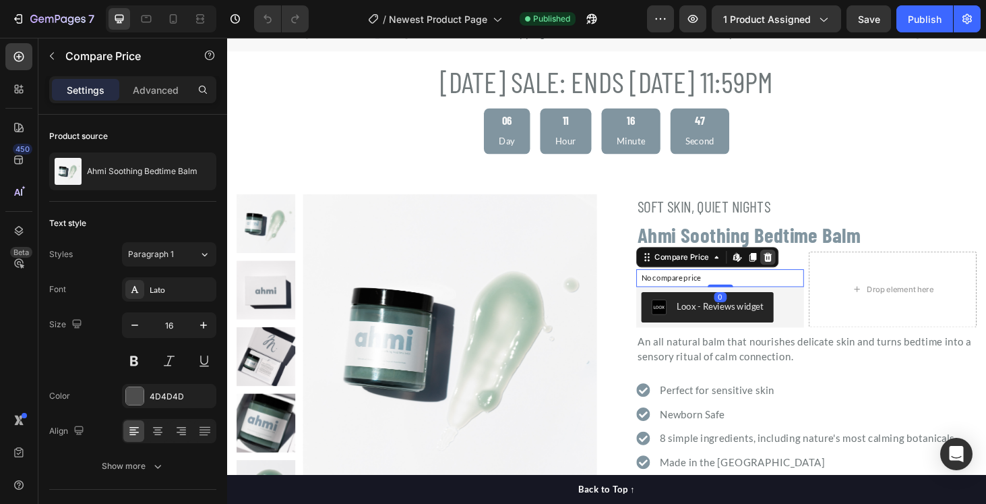
click at [800, 273] on icon at bounding box center [803, 270] width 9 height 9
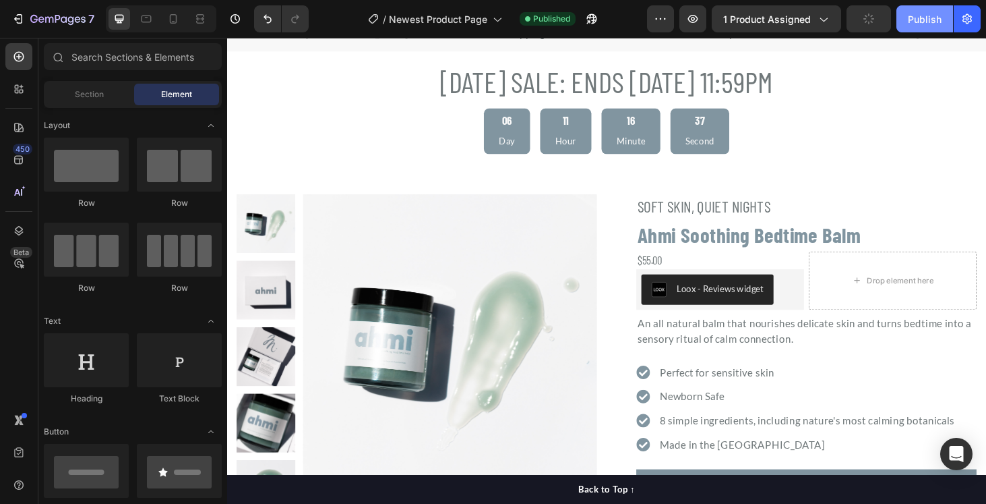
click at [915, 22] on div "Publish" at bounding box center [925, 19] width 34 height 14
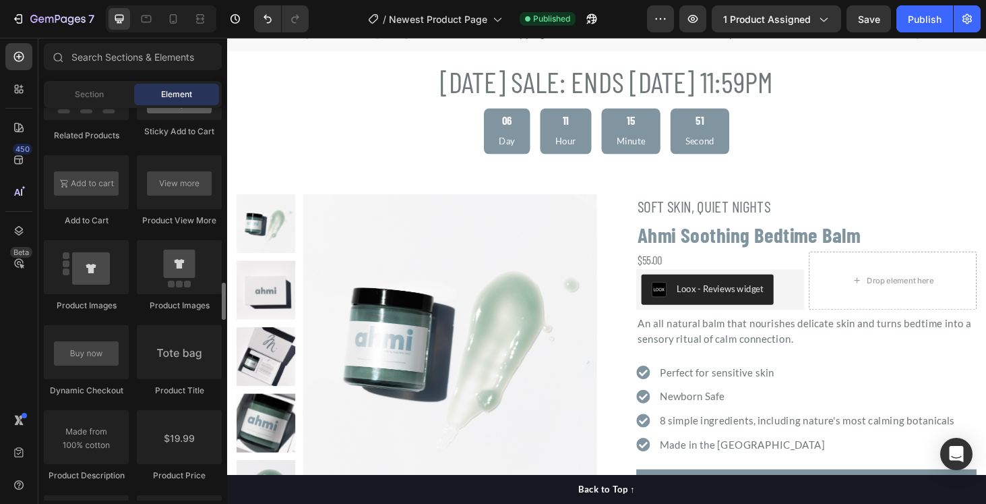
scroll to position [2071, 0]
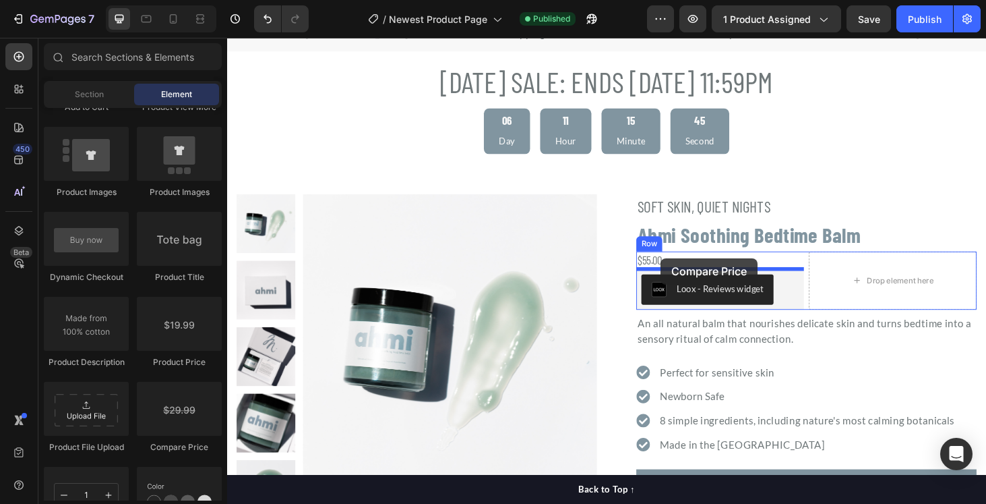
drag, startPoint x: 396, startPoint y: 451, endPoint x: 689, endPoint y: 272, distance: 342.8
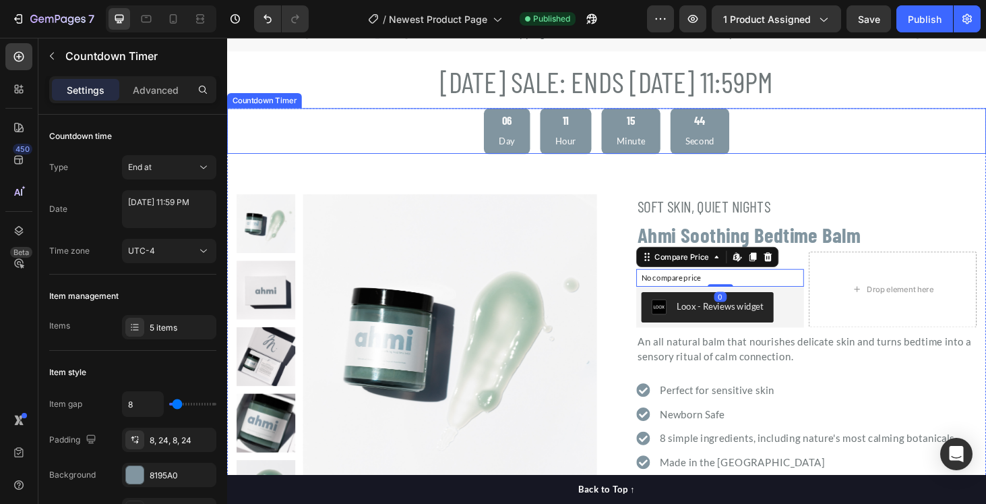
click at [934, 124] on div "06 Day 11 Hour 15 Minute 44 Second" at bounding box center [631, 137] width 809 height 49
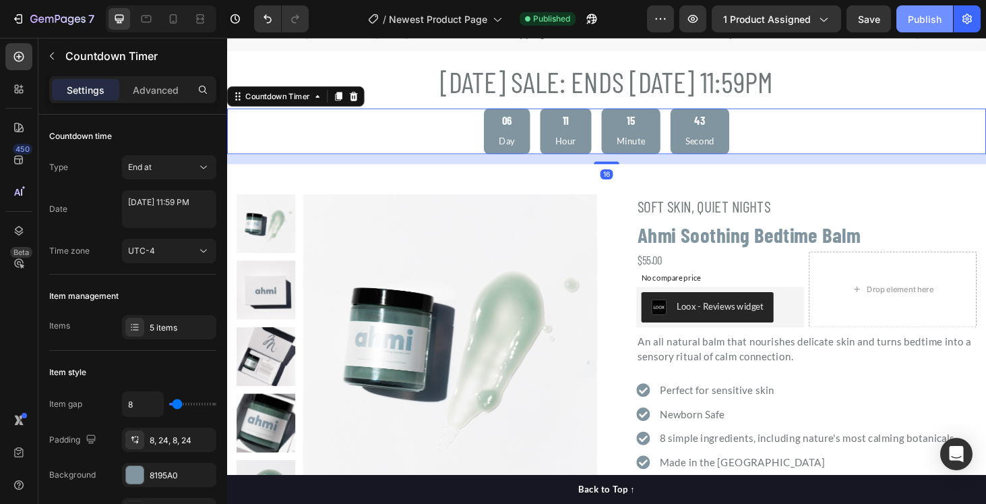
click at [925, 18] on div "Publish" at bounding box center [925, 19] width 34 height 14
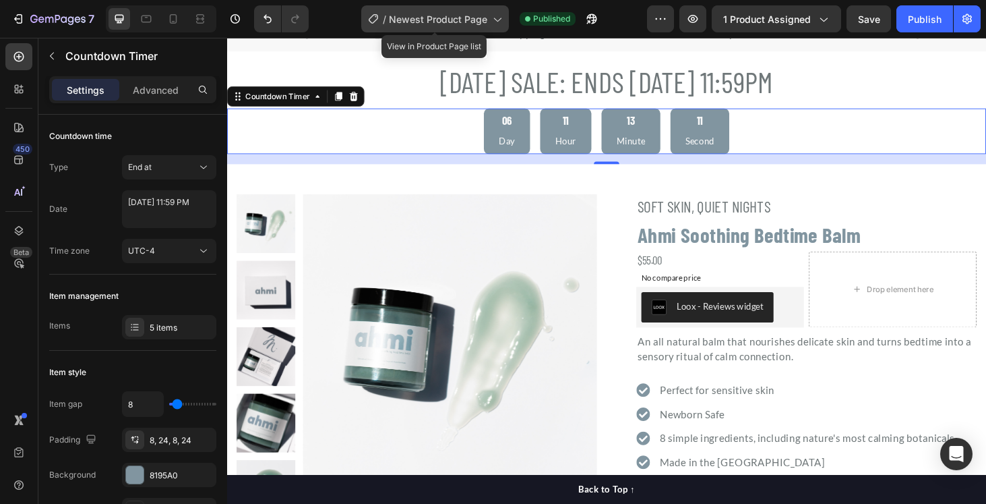
click at [487, 20] on span "Newest Product Page" at bounding box center [438, 19] width 98 height 14
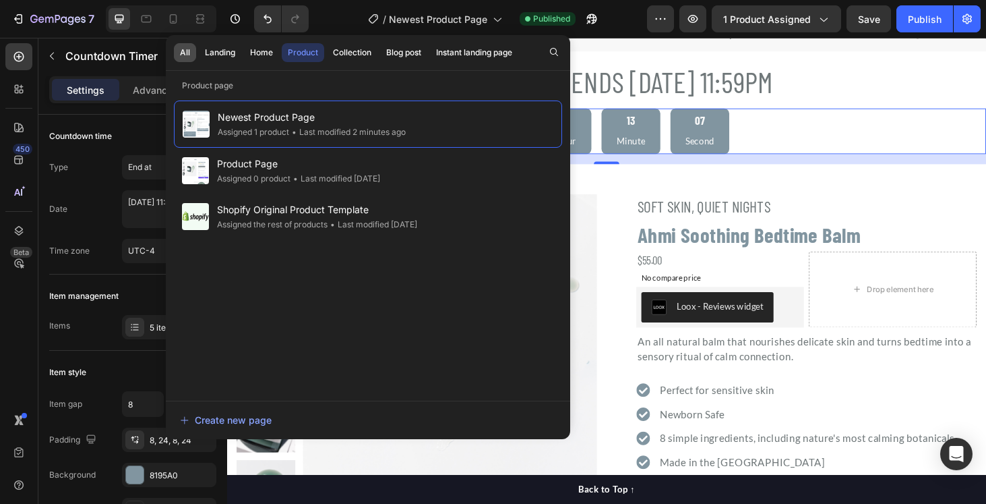
click at [199, 53] on button "All" at bounding box center [220, 52] width 42 height 19
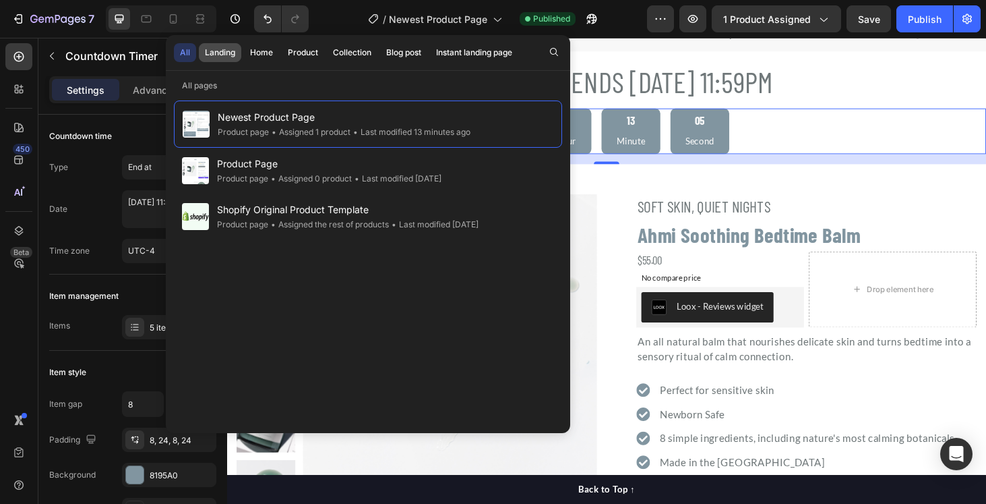
click at [215, 52] on div "Landing" at bounding box center [220, 53] width 30 height 12
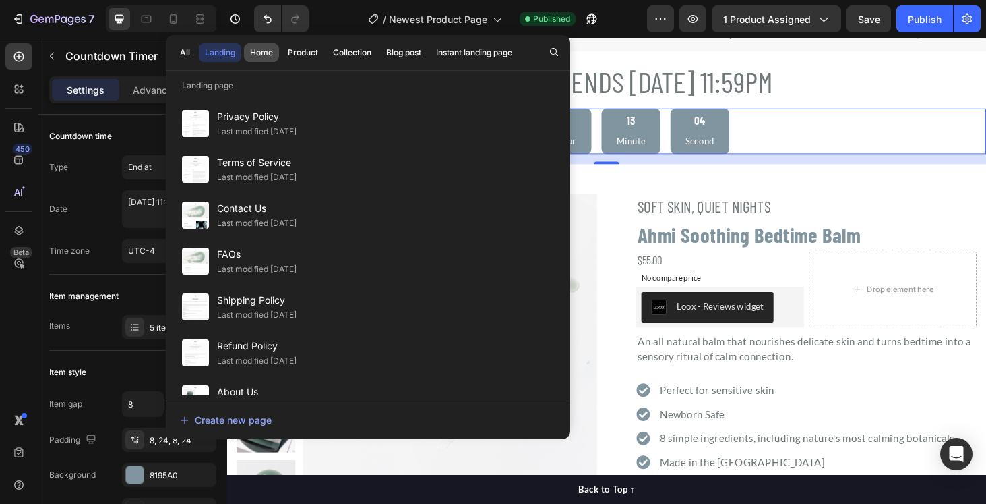
click at [252, 52] on div "Home" at bounding box center [261, 53] width 23 height 12
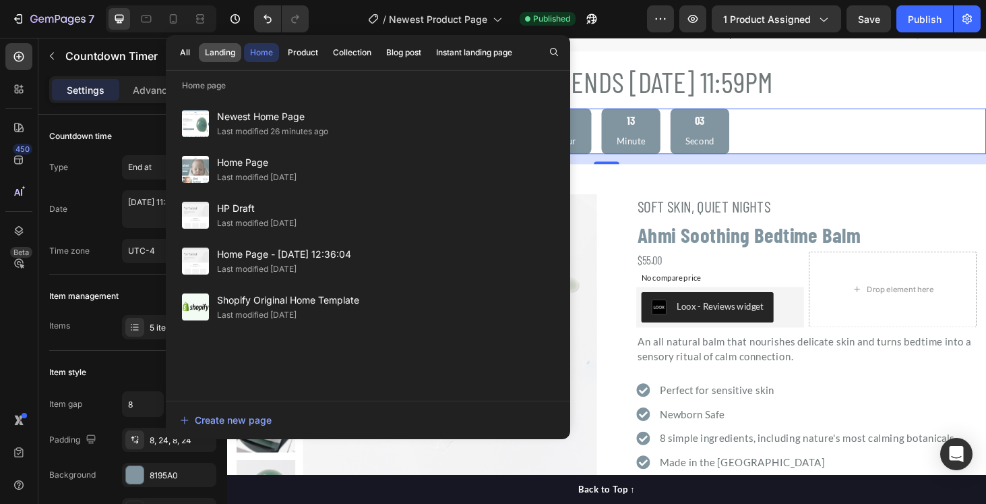
click at [221, 51] on div "Landing" at bounding box center [220, 53] width 30 height 12
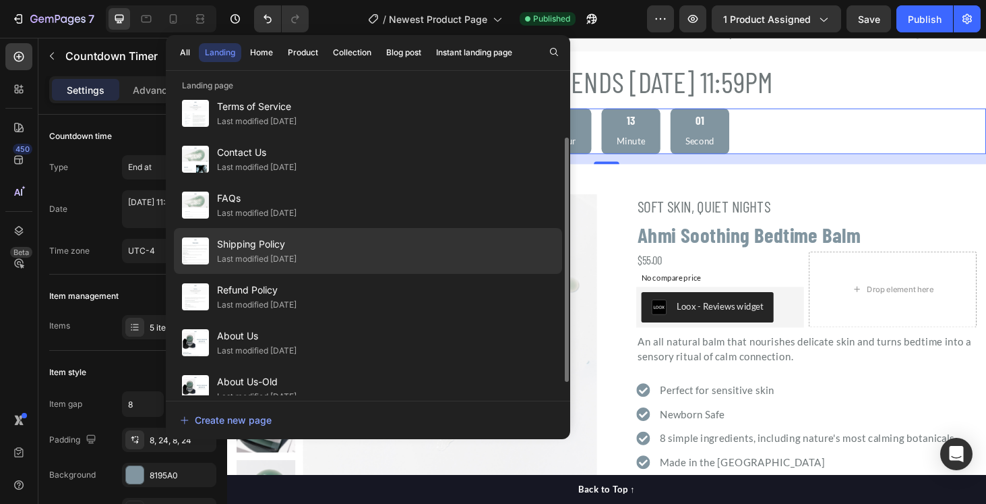
scroll to position [72, 0]
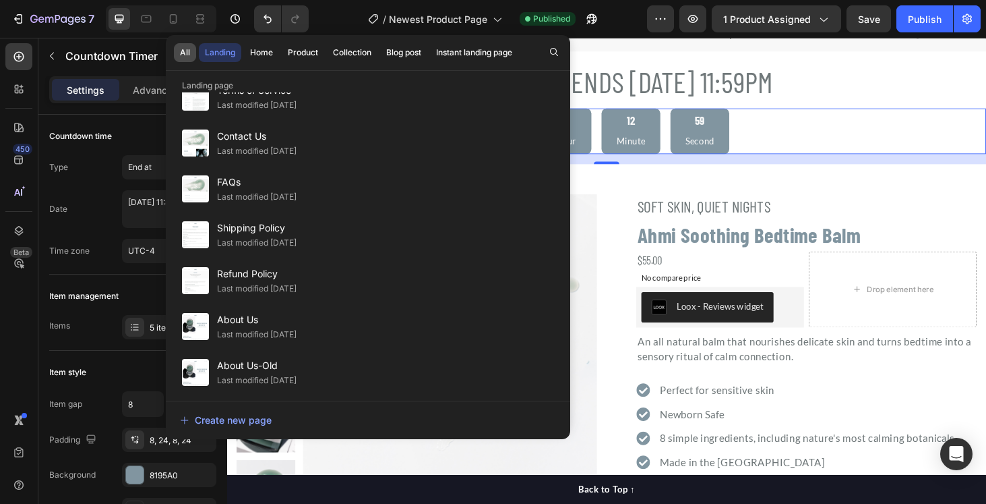
click at [192, 53] on button "All" at bounding box center [185, 52] width 22 height 19
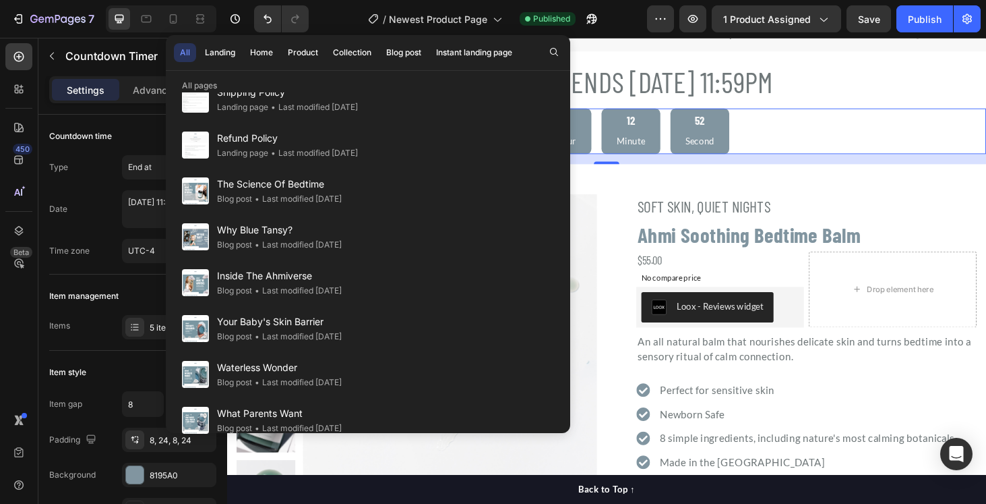
scroll to position [0, 0]
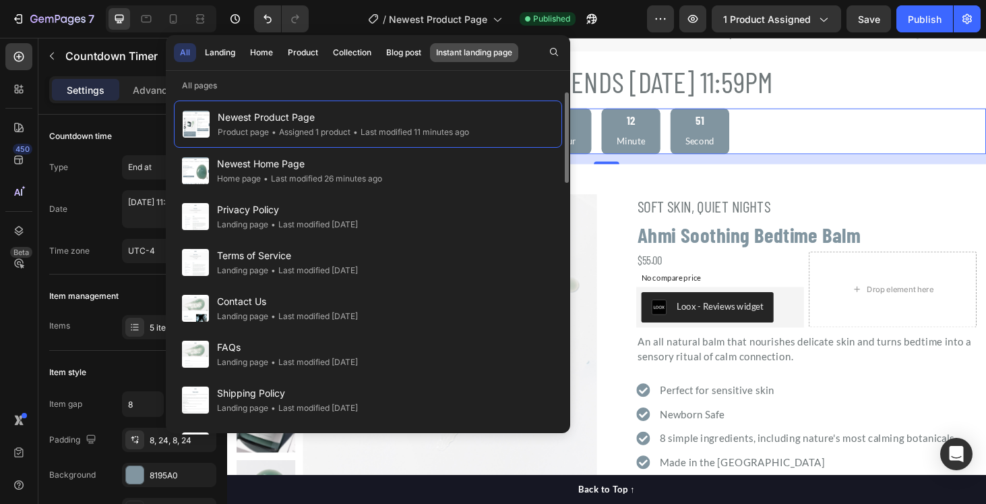
click at [458, 54] on div "Instant landing page" at bounding box center [474, 53] width 76 height 12
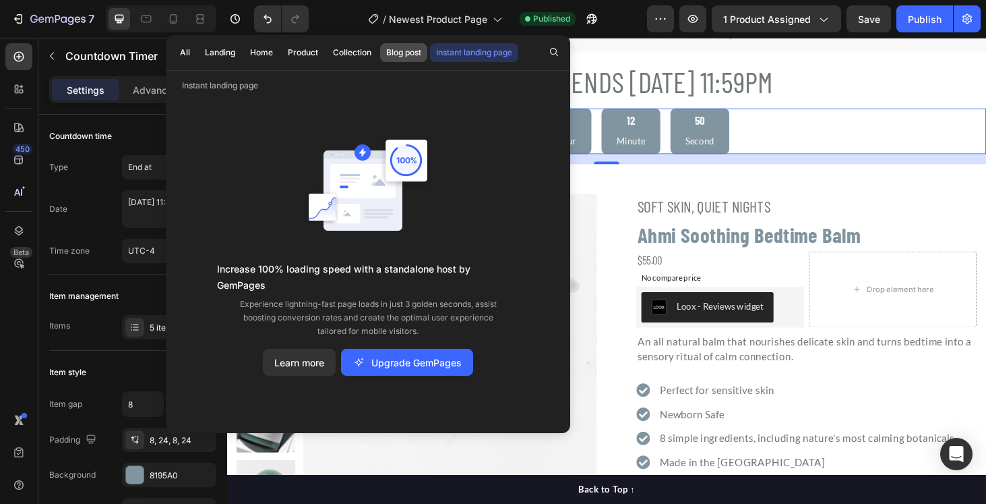
click at [404, 49] on div "Blog post" at bounding box center [403, 53] width 35 height 12
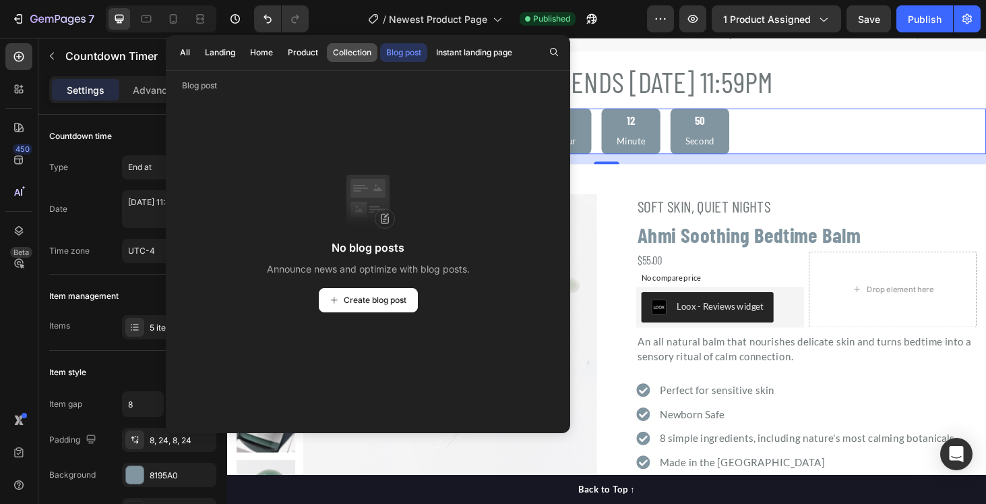
click at [351, 54] on div "Collection" at bounding box center [352, 53] width 38 height 12
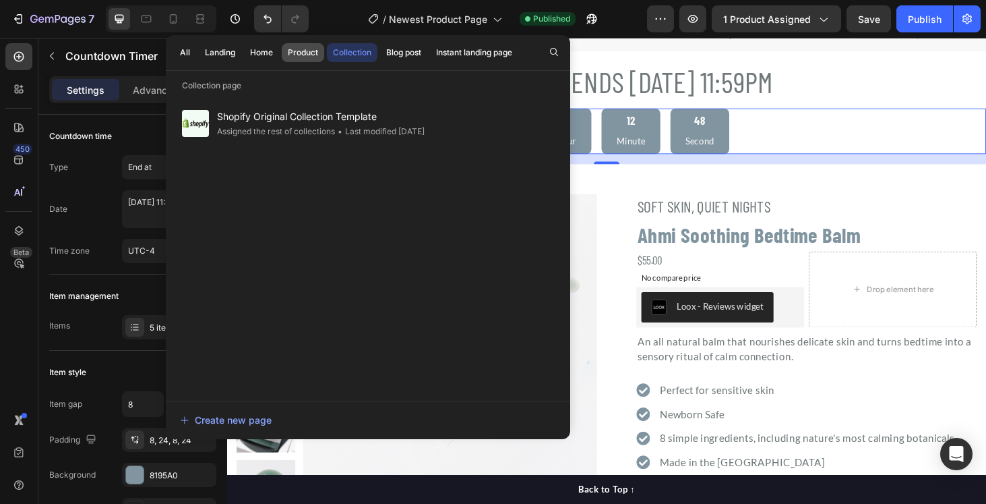
click at [297, 53] on div "Product" at bounding box center [303, 53] width 30 height 12
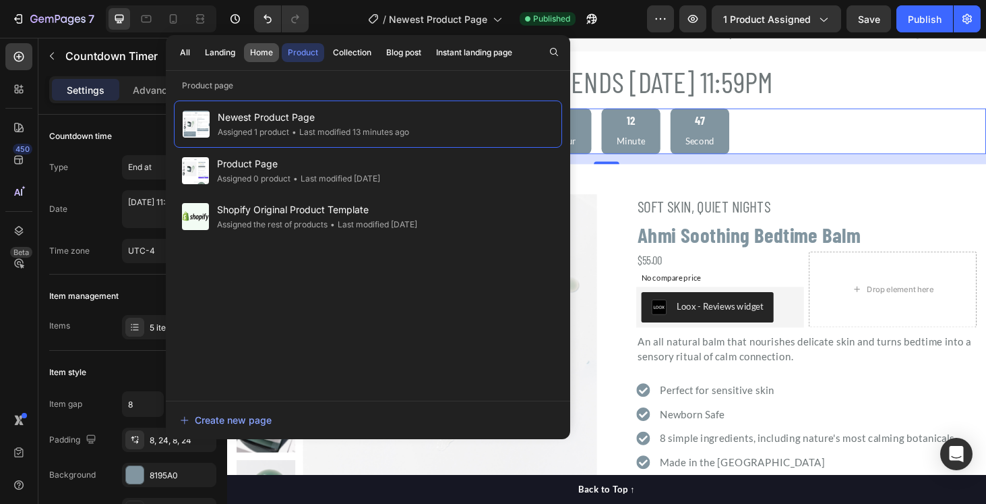
click at [254, 53] on div "Home" at bounding box center [261, 53] width 23 height 12
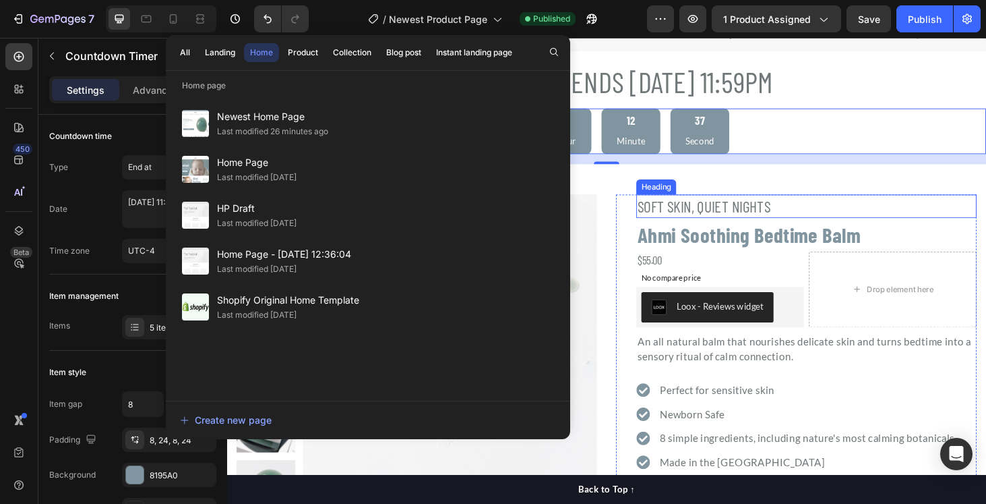
click at [959, 205] on h2 "SOFT SKIN, QUIET NIGHTS" at bounding box center [844, 217] width 363 height 25
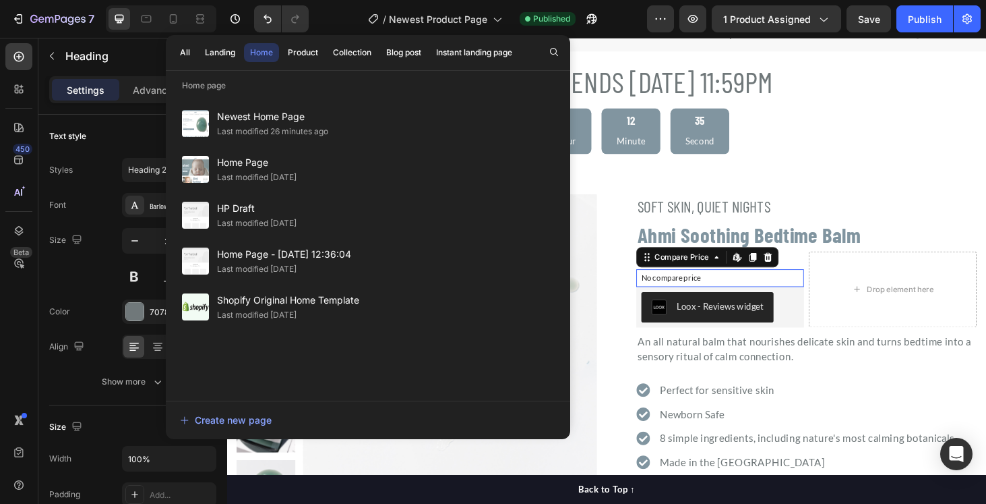
click at [722, 293] on p "No compare price" at bounding box center [753, 294] width 168 height 8
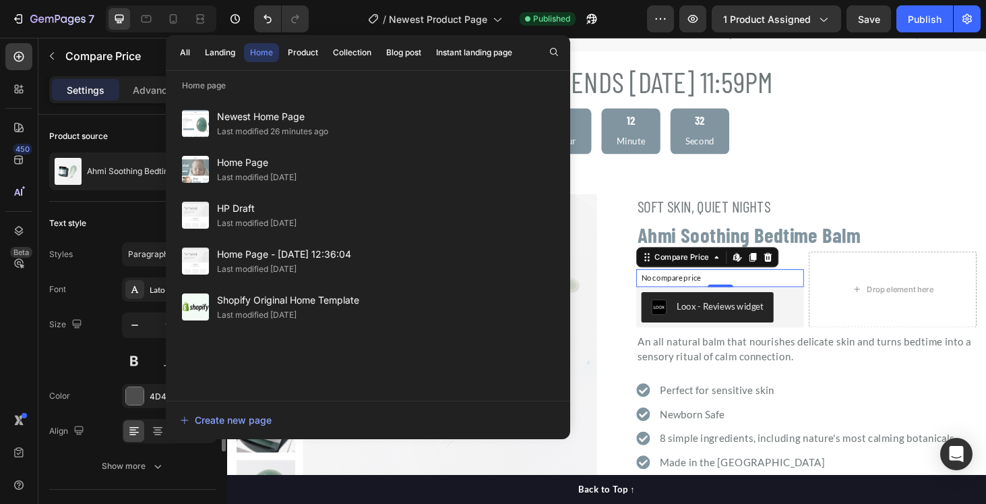
click at [79, 274] on div "Styles Paragraph 1 Font Lato Size 16 Color 4D4D4D Align Show more" at bounding box center [132, 360] width 167 height 236
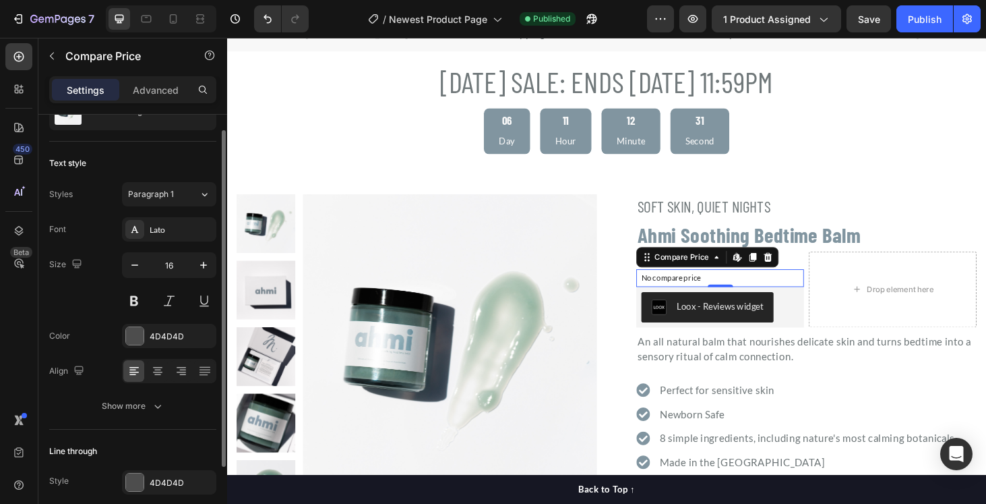
scroll to position [62, 0]
click at [134, 337] on div at bounding box center [135, 334] width 18 height 18
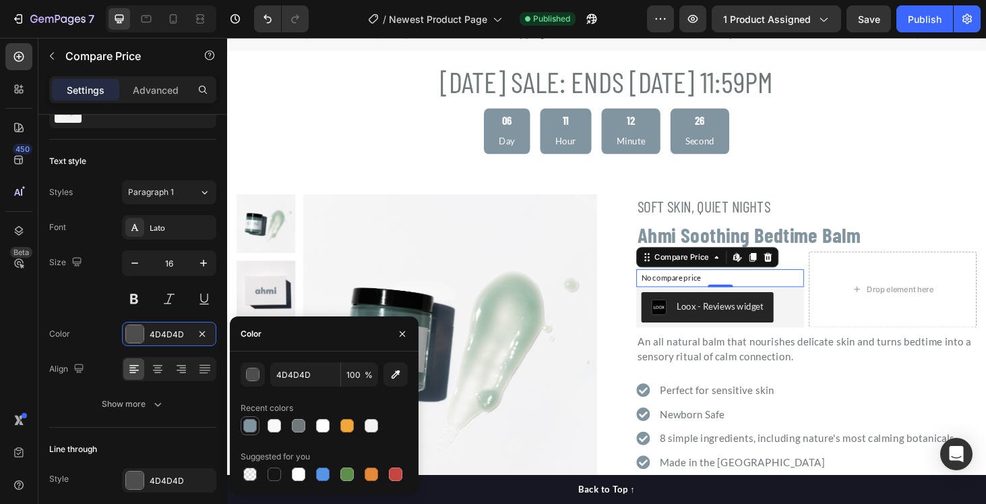
click at [251, 426] on div at bounding box center [249, 425] width 13 height 13
type input "8195A0"
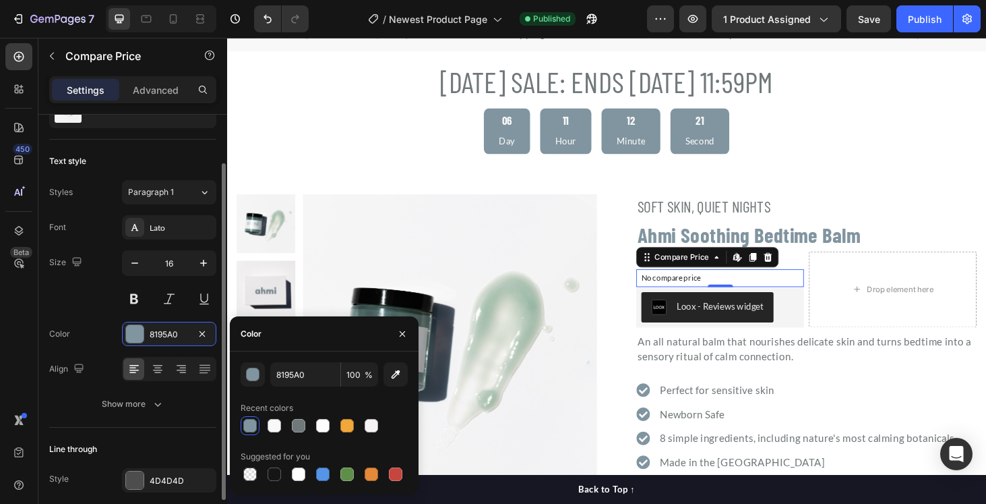
click at [83, 309] on div "Size 16" at bounding box center [132, 280] width 167 height 61
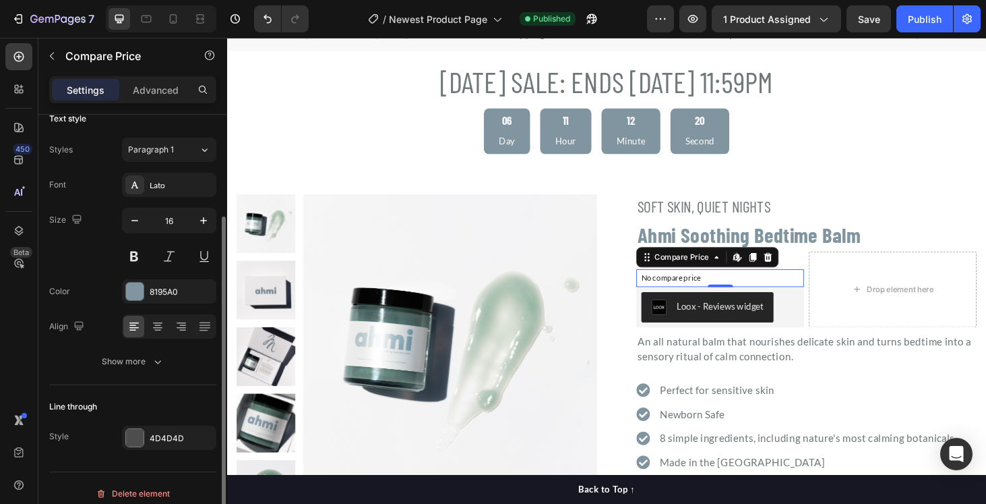
scroll to position [115, 0]
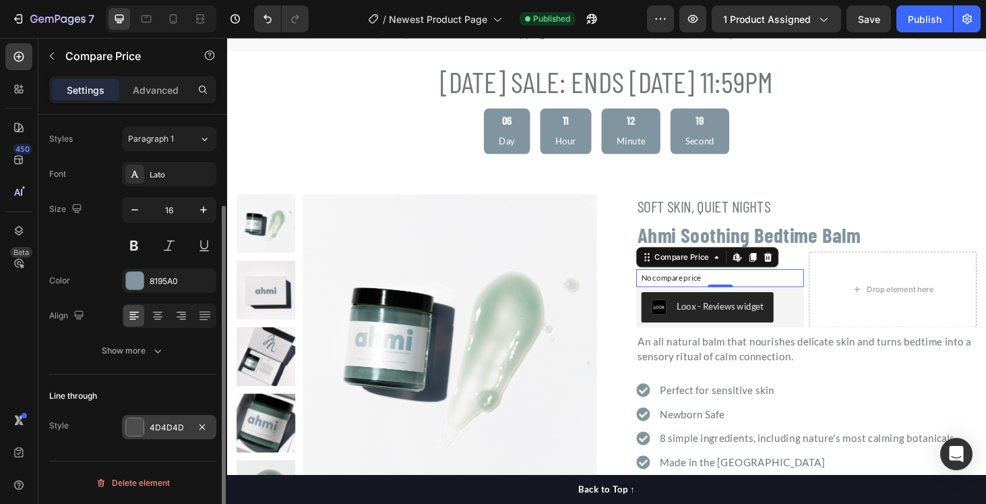
click at [135, 427] on div at bounding box center [135, 427] width 18 height 18
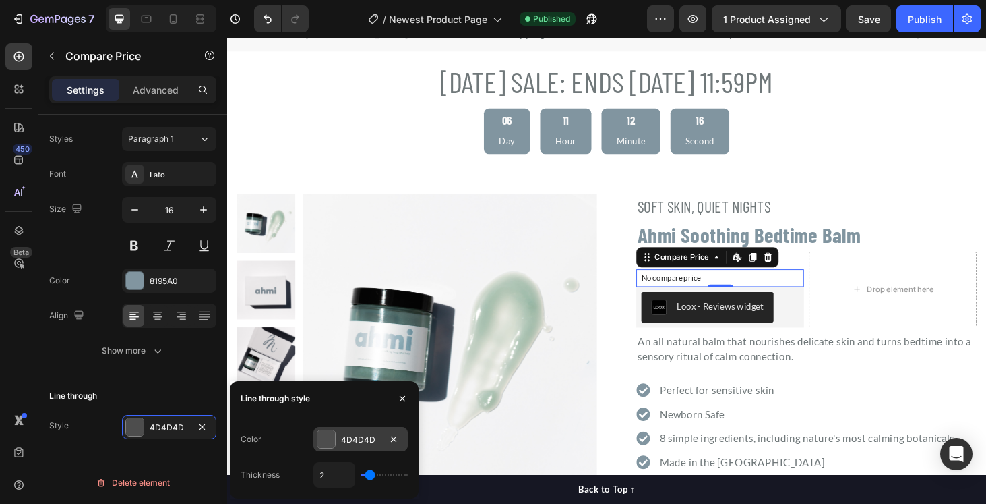
click at [329, 438] on div at bounding box center [326, 439] width 18 height 18
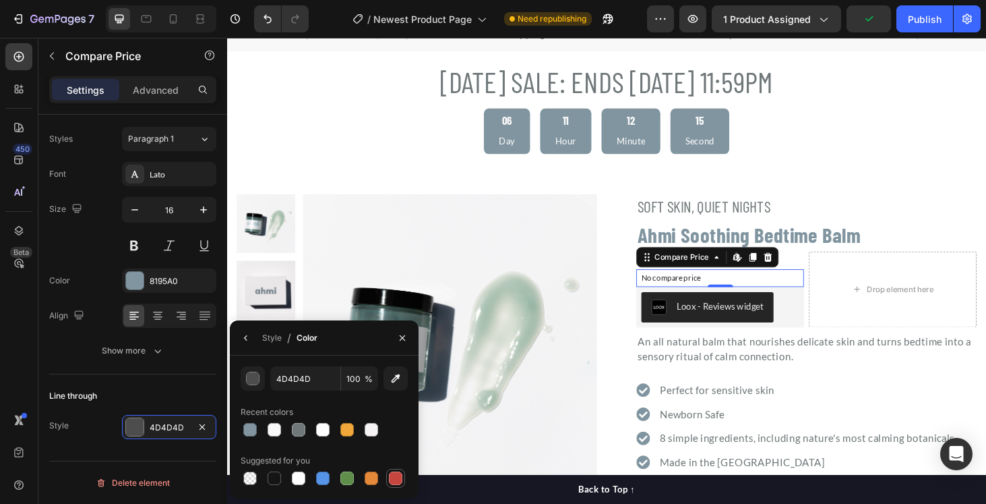
click at [396, 478] on div at bounding box center [395, 477] width 13 height 13
type input "C5453F"
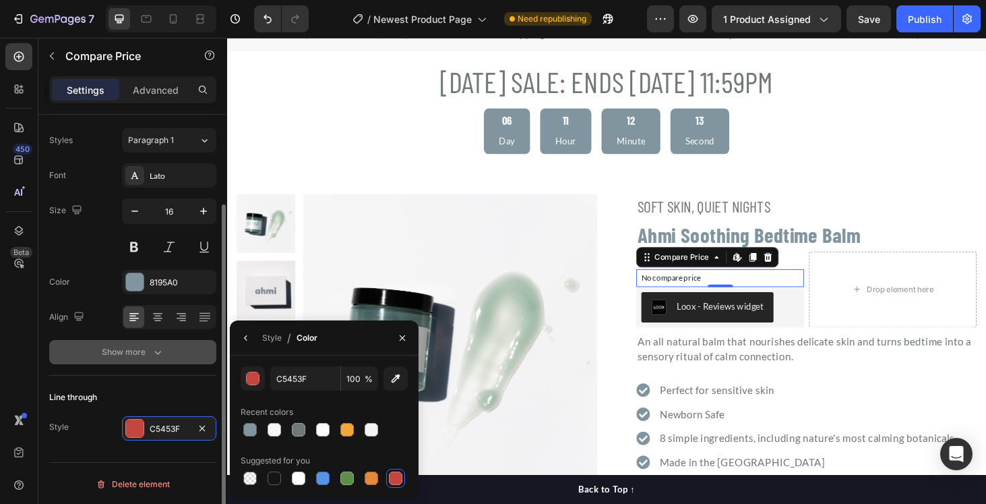
scroll to position [113, 0]
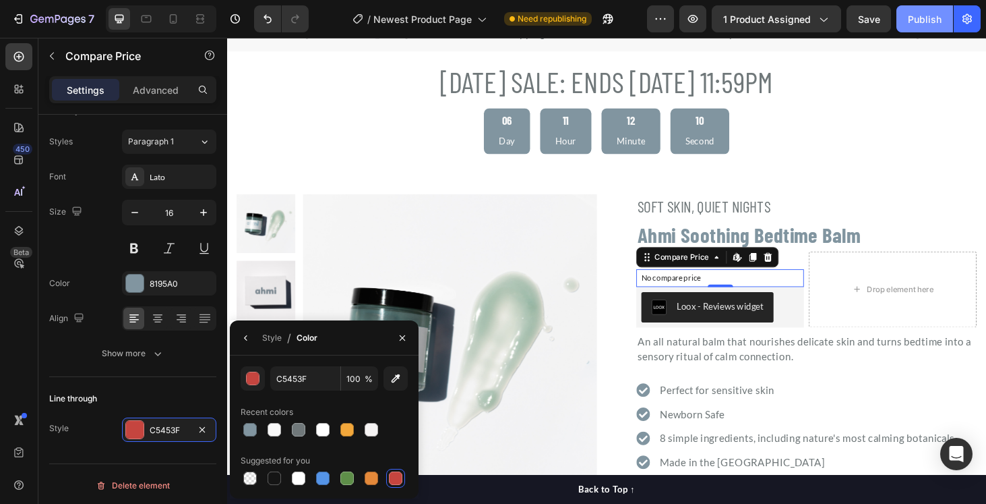
click at [917, 25] on div "Publish" at bounding box center [925, 19] width 34 height 14
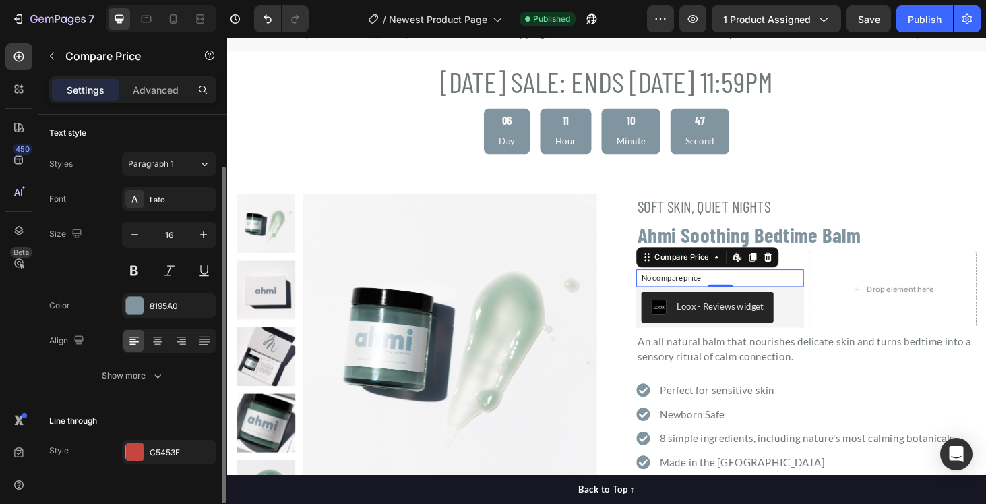
scroll to position [115, 0]
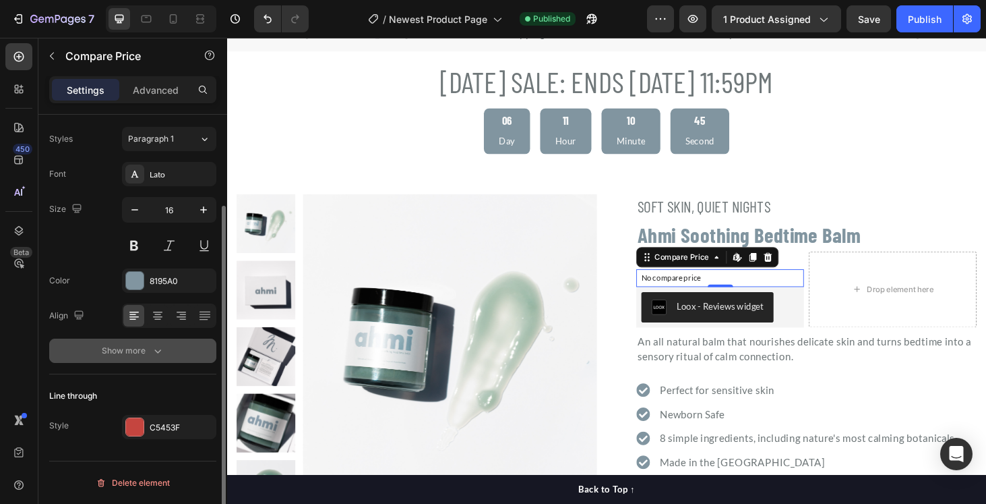
click at [156, 351] on icon "button" at bounding box center [157, 351] width 7 height 4
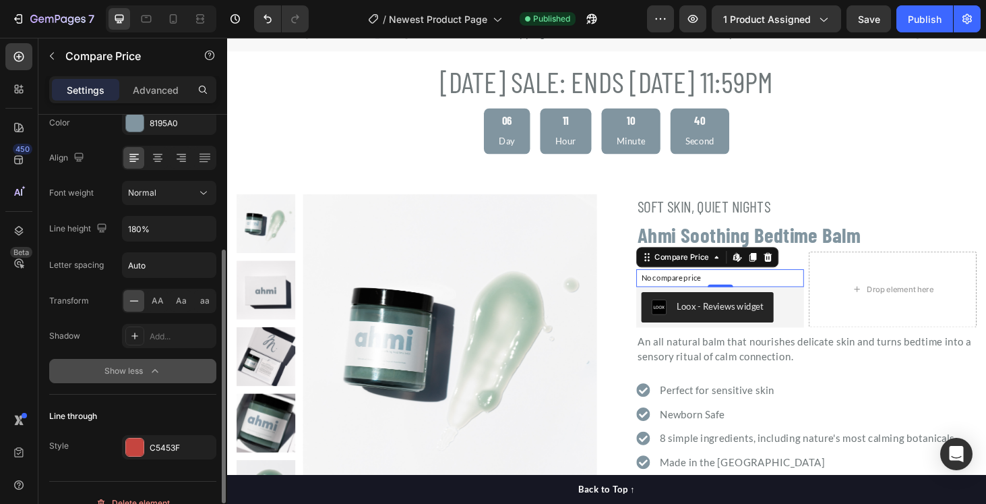
scroll to position [293, 0]
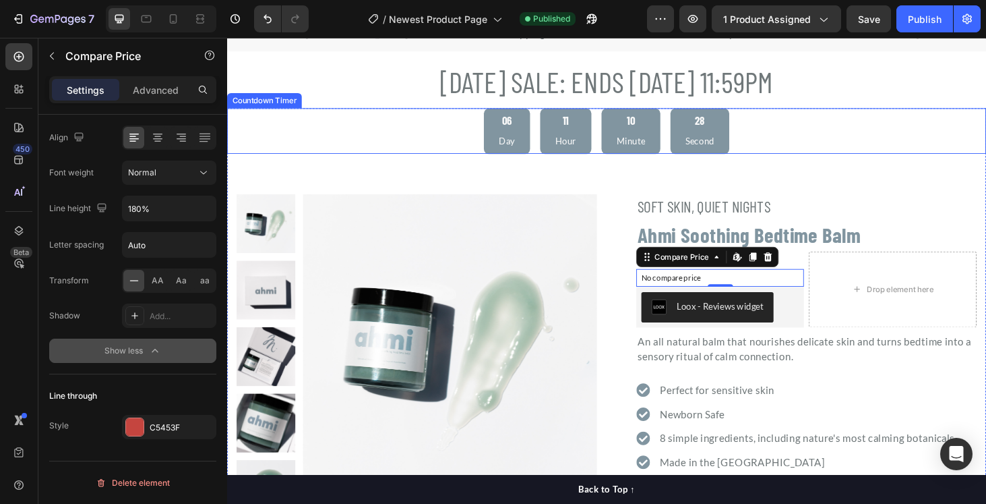
click at [897, 140] on div "06 Day 11 Hour 10 Minute 28 Second" at bounding box center [631, 137] width 809 height 49
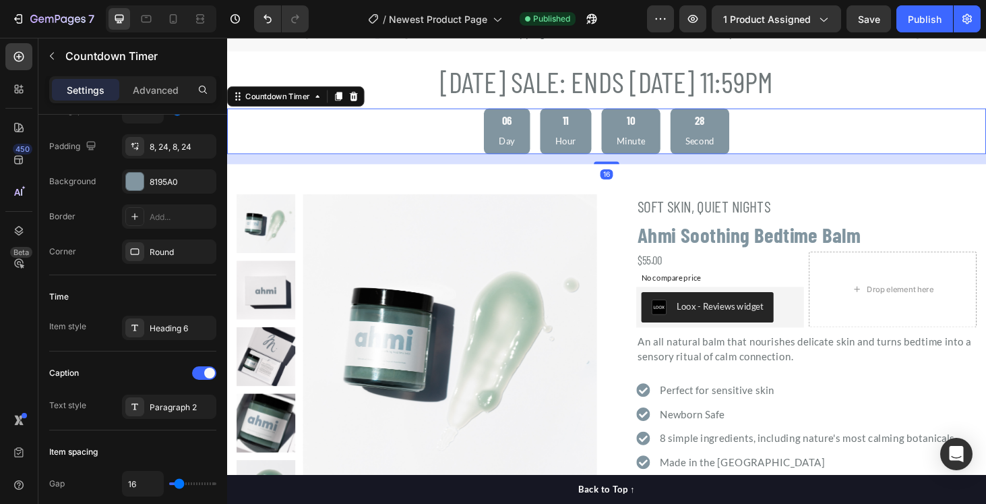
scroll to position [0, 0]
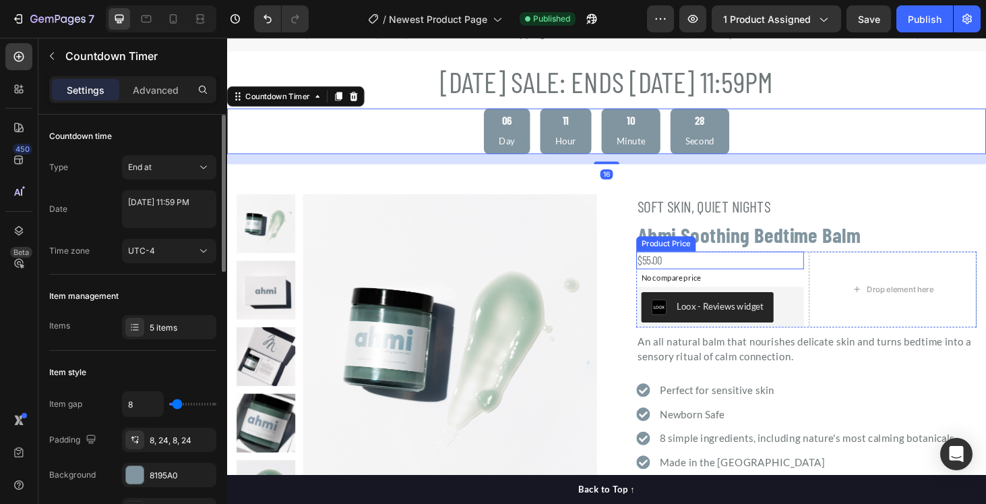
click at [690, 276] on div "$55.00" at bounding box center [752, 275] width 179 height 18
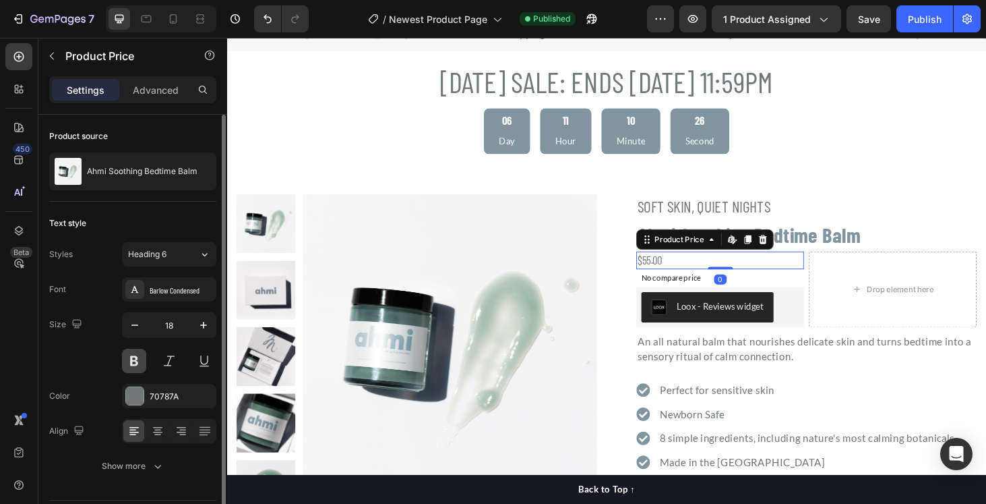
click at [129, 364] on button at bounding box center [134, 360] width 24 height 24
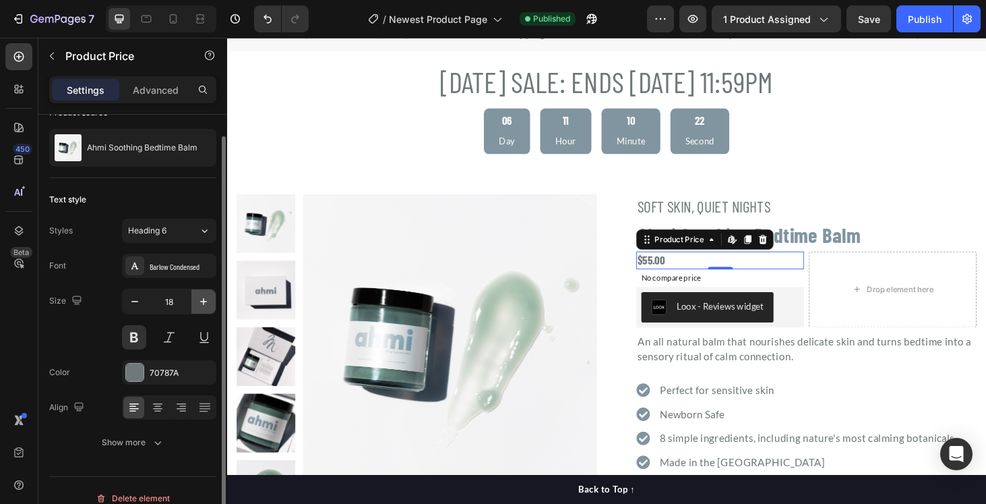
click at [204, 301] on icon "button" at bounding box center [203, 301] width 7 height 7
type input "22"
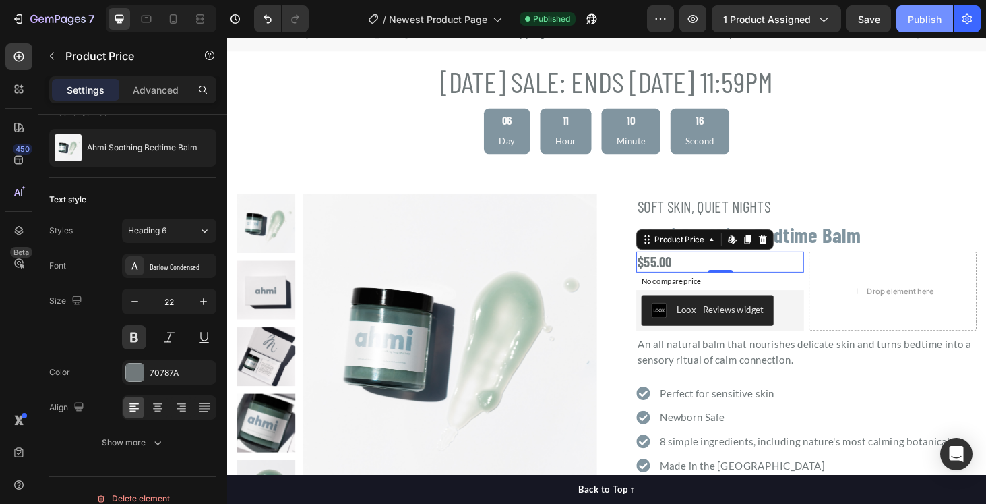
click at [936, 22] on div "Publish" at bounding box center [925, 19] width 34 height 14
